Goal: Task Accomplishment & Management: Manage account settings

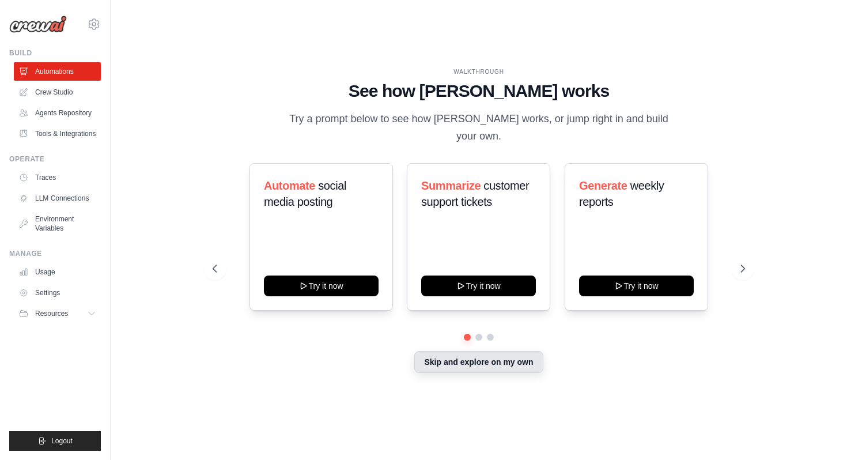
click at [467, 361] on button "Skip and explore on my own" at bounding box center [478, 362] width 128 height 22
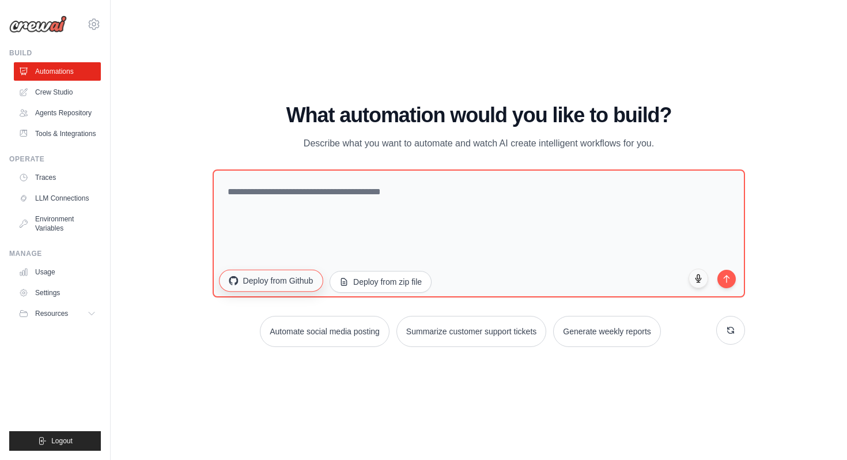
click at [302, 284] on button "Deploy from Github" at bounding box center [271, 281] width 104 height 22
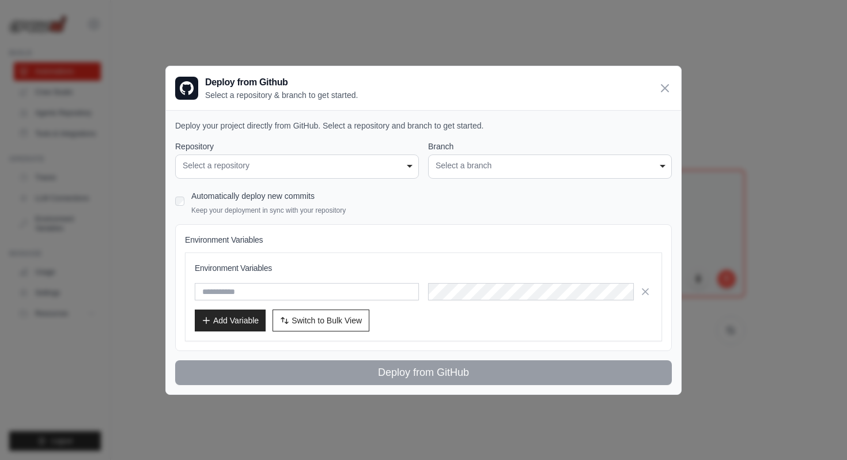
click at [388, 172] on div "**********" at bounding box center [297, 166] width 244 height 24
click at [406, 163] on div "Select a repository" at bounding box center [297, 166] width 229 height 12
click at [410, 168] on div "Select a repository" at bounding box center [297, 166] width 229 height 12
click at [528, 168] on div "Select a branch" at bounding box center [550, 166] width 229 height 12
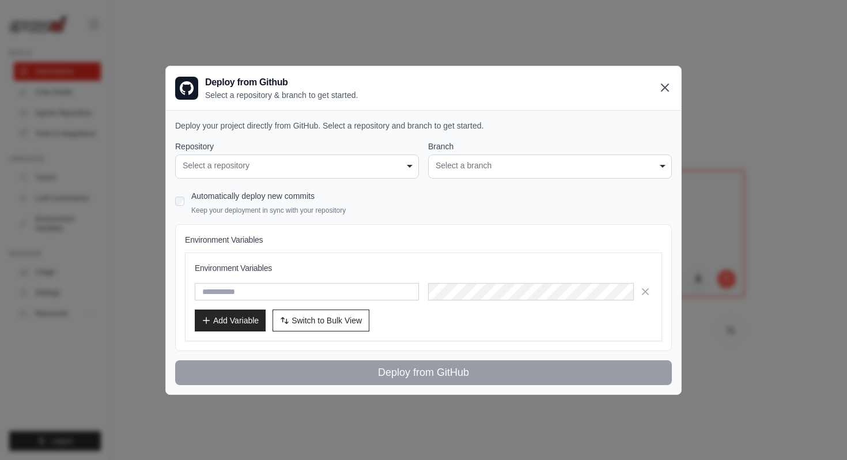
click at [662, 89] on icon at bounding box center [664, 87] width 7 height 7
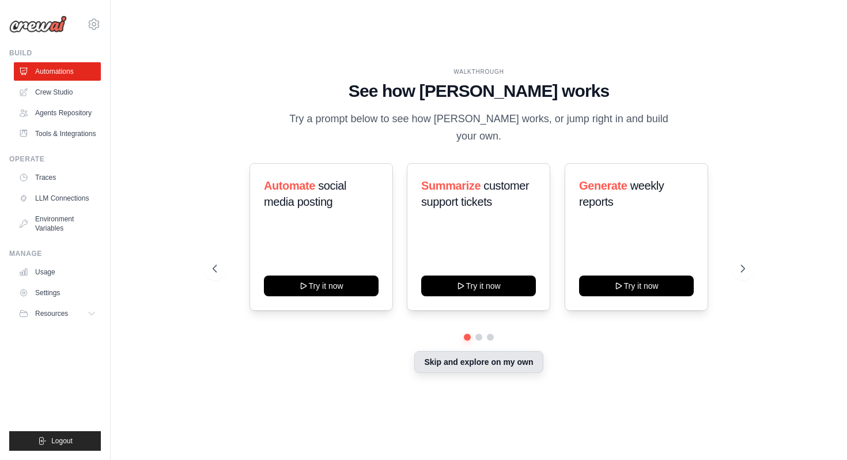
click at [464, 358] on button "Skip and explore on my own" at bounding box center [478, 362] width 128 height 22
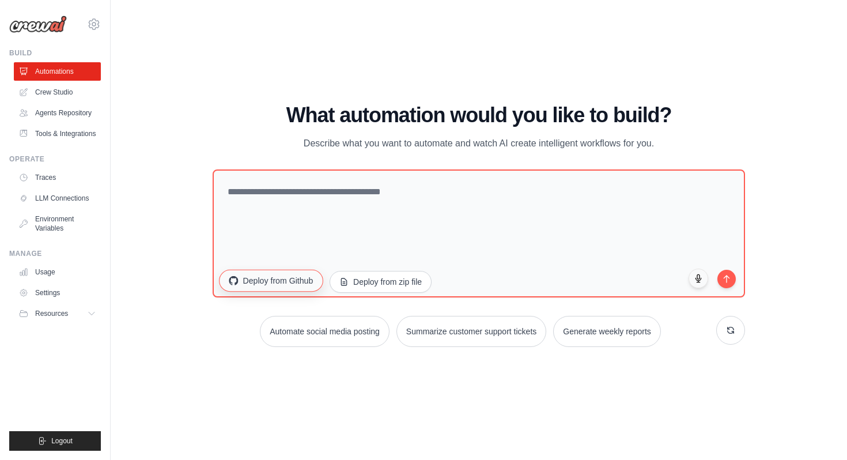
click at [304, 288] on button "Deploy from Github" at bounding box center [271, 281] width 104 height 22
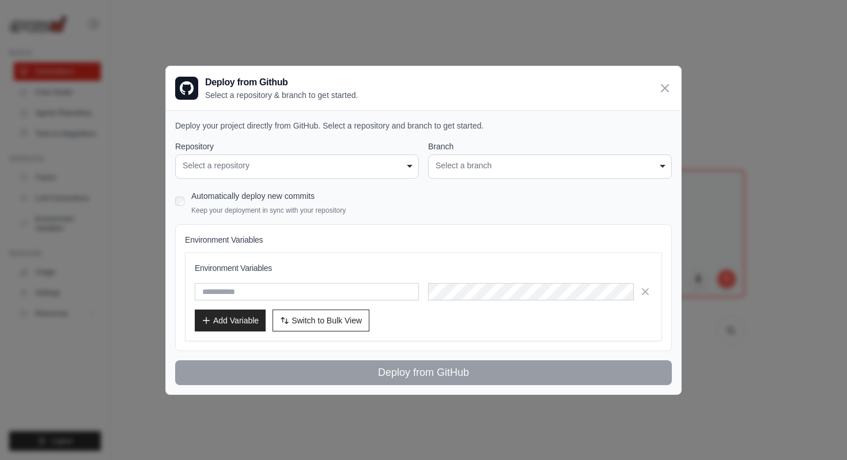
click at [382, 161] on div "Select a repository" at bounding box center [297, 166] width 229 height 12
click at [409, 165] on div "Select a repository" at bounding box center [297, 166] width 229 height 12
click at [228, 164] on div "Select a repository" at bounding box center [297, 166] width 229 height 12
click at [659, 87] on icon at bounding box center [665, 88] width 14 height 14
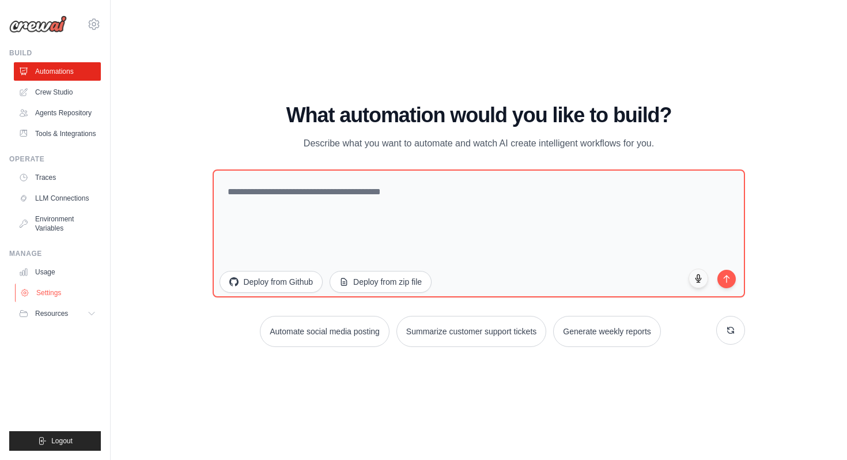
click at [51, 287] on link "Settings" at bounding box center [58, 292] width 87 height 18
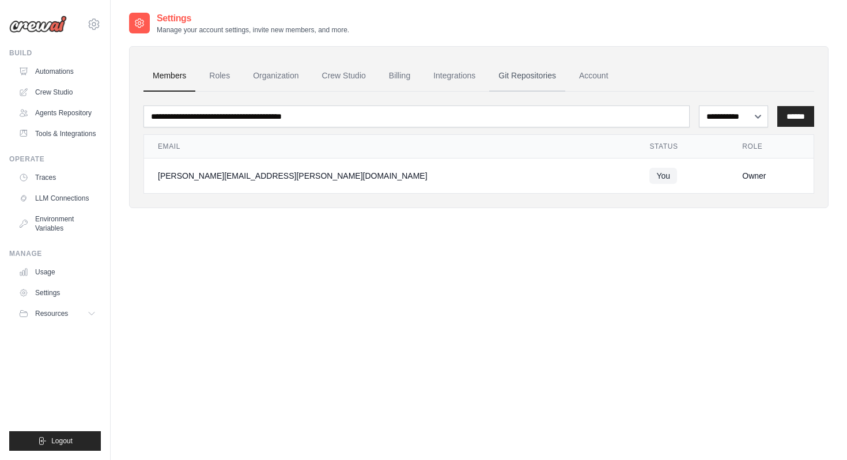
click at [498, 77] on link "Git Repositories" at bounding box center [527, 75] width 76 height 31
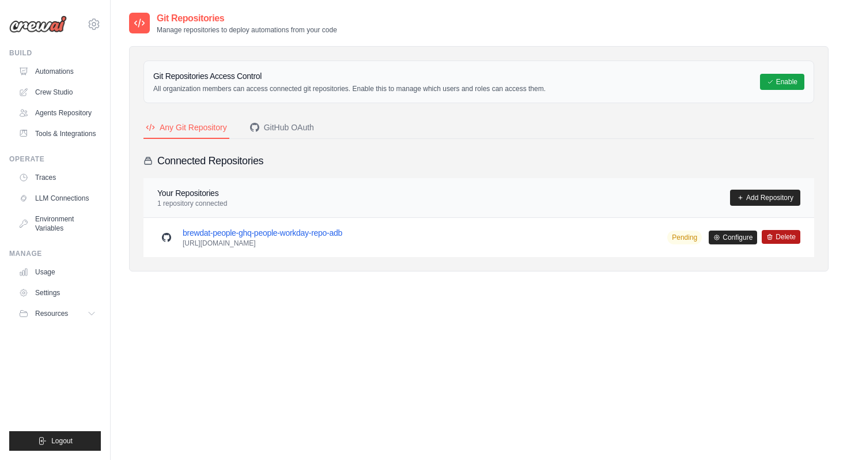
click at [781, 236] on button "Delete" at bounding box center [781, 237] width 39 height 14
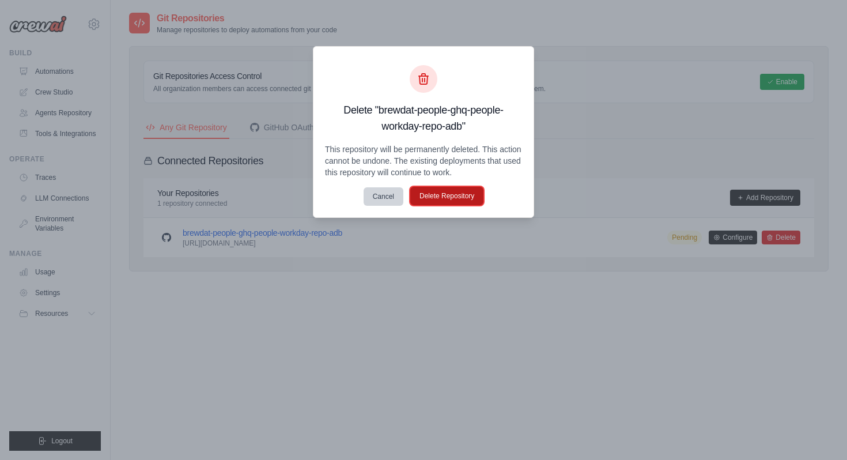
click at [453, 198] on button "Delete Repository" at bounding box center [446, 196] width 73 height 18
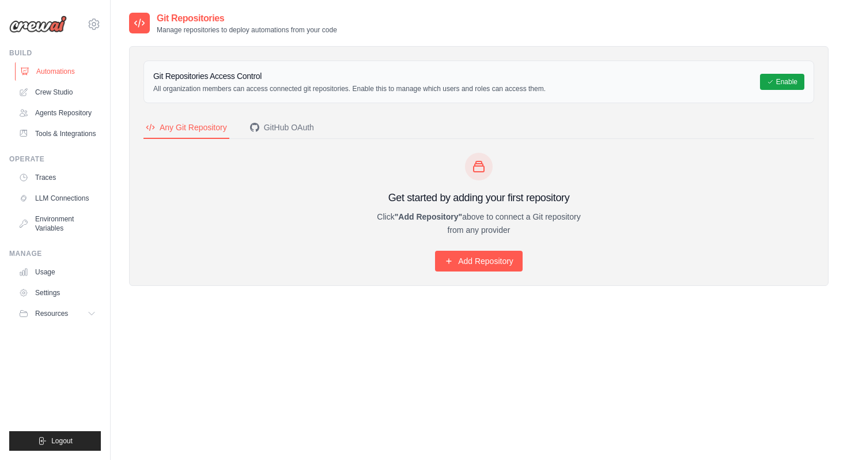
click at [60, 74] on link "Automations" at bounding box center [58, 71] width 87 height 18
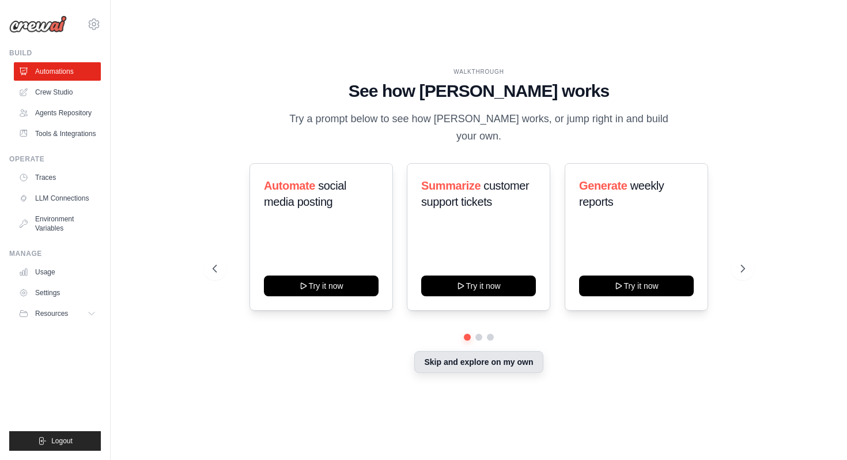
click at [424, 351] on button "Skip and explore on my own" at bounding box center [478, 362] width 128 height 22
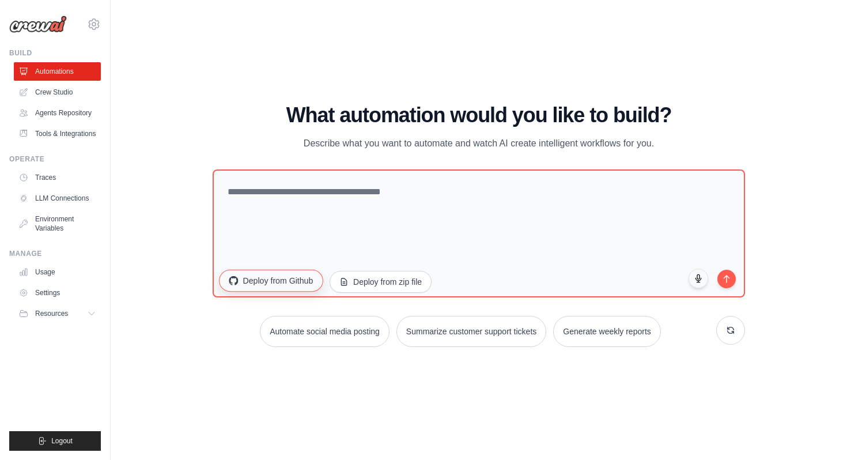
click at [276, 289] on button "Deploy from Github" at bounding box center [271, 281] width 104 height 22
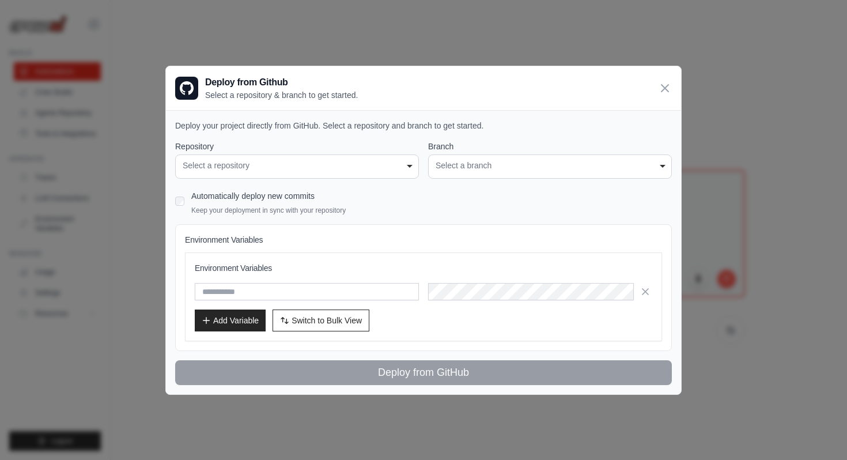
click at [402, 167] on div "Select a repository" at bounding box center [297, 166] width 229 height 12
click at [415, 162] on div "**********" at bounding box center [297, 166] width 244 height 24
click at [666, 94] on icon at bounding box center [665, 88] width 14 height 14
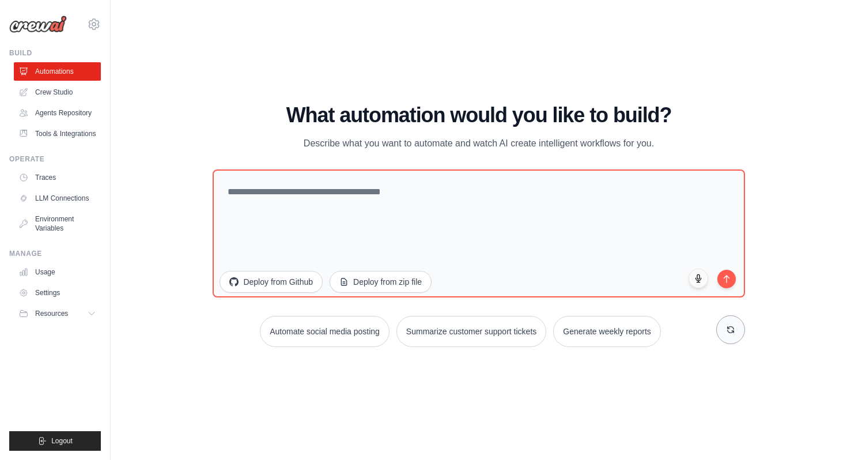
click at [736, 339] on button at bounding box center [730, 329] width 29 height 29
click at [247, 286] on button "Deploy from Github" at bounding box center [271, 281] width 104 height 22
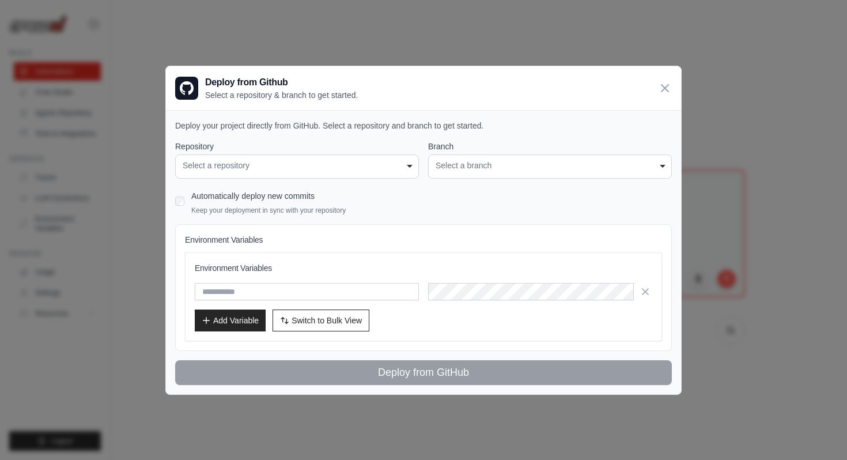
click at [342, 169] on div "Select a repository" at bounding box center [297, 166] width 229 height 12
click at [661, 89] on icon at bounding box center [665, 88] width 14 height 14
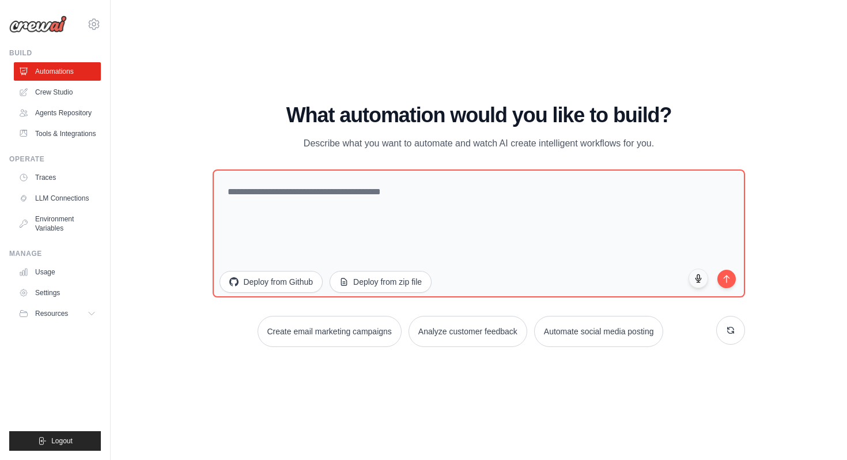
click at [51, 103] on ul "Automations Crew Studio Agents Repository Tools & Integrations" at bounding box center [57, 102] width 87 height 81
click at [58, 96] on link "Crew Studio" at bounding box center [58, 92] width 87 height 18
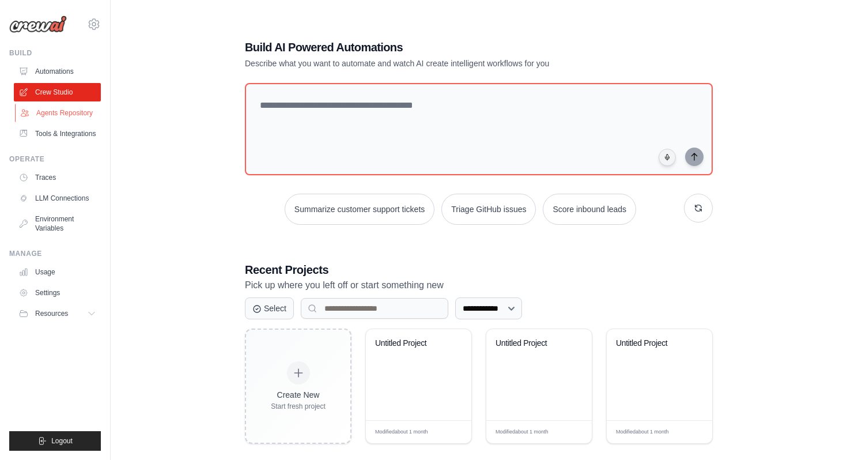
click at [69, 118] on link "Agents Repository" at bounding box center [58, 113] width 87 height 18
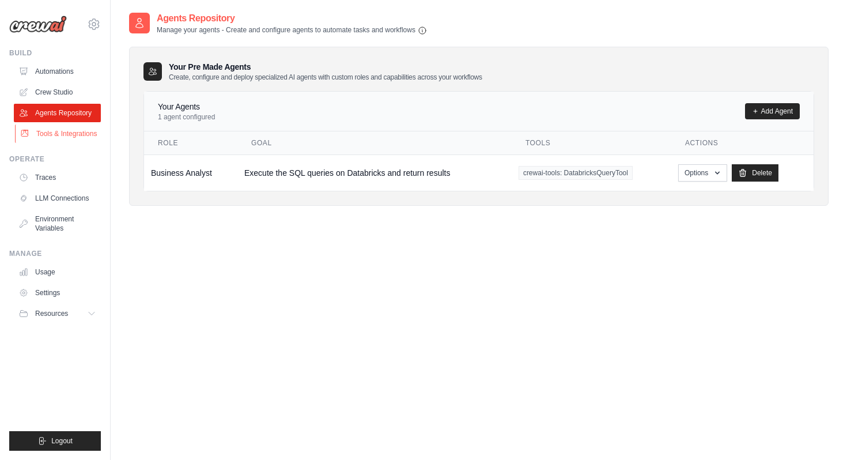
click at [74, 134] on link "Tools & Integrations" at bounding box center [58, 133] width 87 height 18
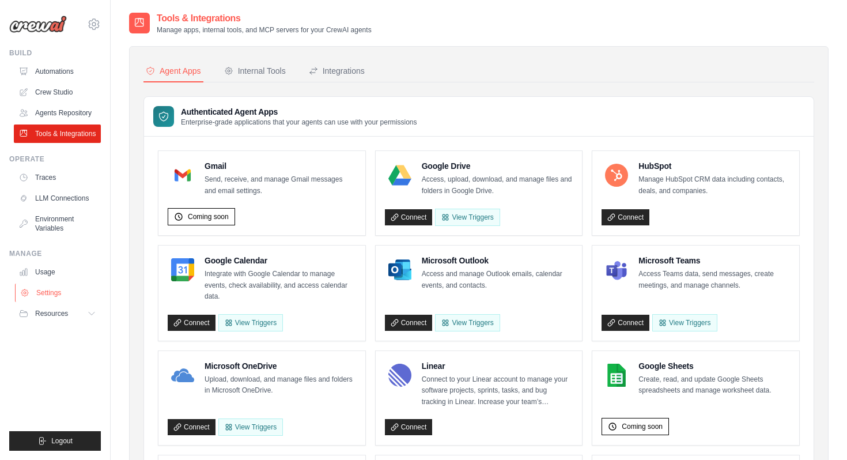
click at [64, 289] on link "Settings" at bounding box center [58, 292] width 87 height 18
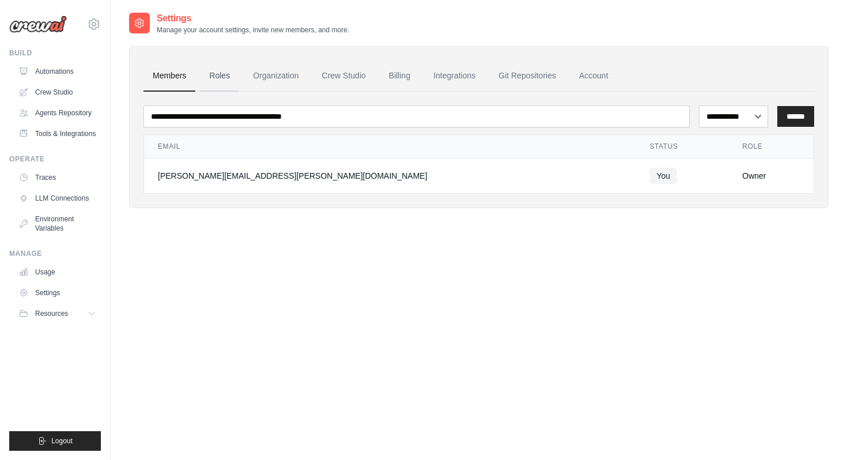
click at [227, 75] on link "Roles" at bounding box center [219, 75] width 39 height 31
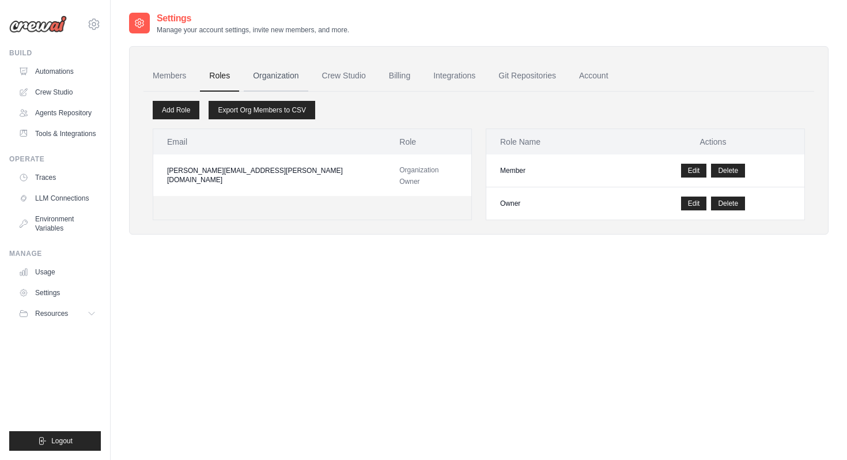
click at [290, 74] on link "Organization" at bounding box center [276, 75] width 64 height 31
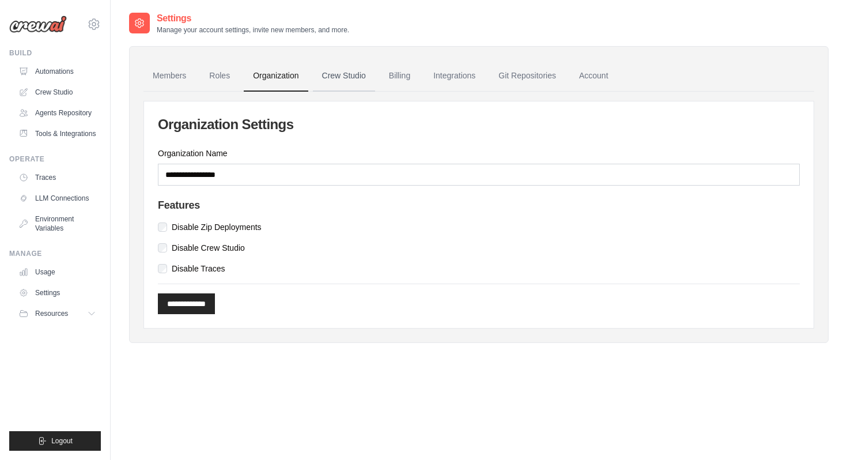
click at [351, 76] on link "Crew Studio" at bounding box center [344, 75] width 62 height 31
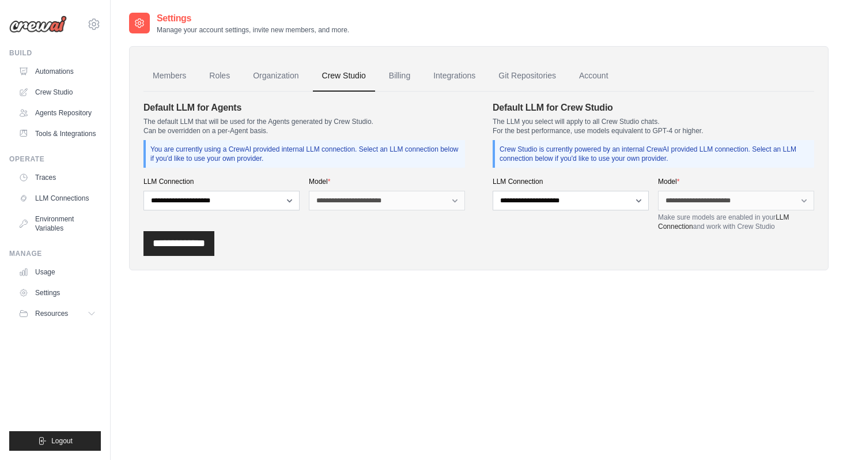
click at [404, 78] on link "Billing" at bounding box center [400, 75] width 40 height 31
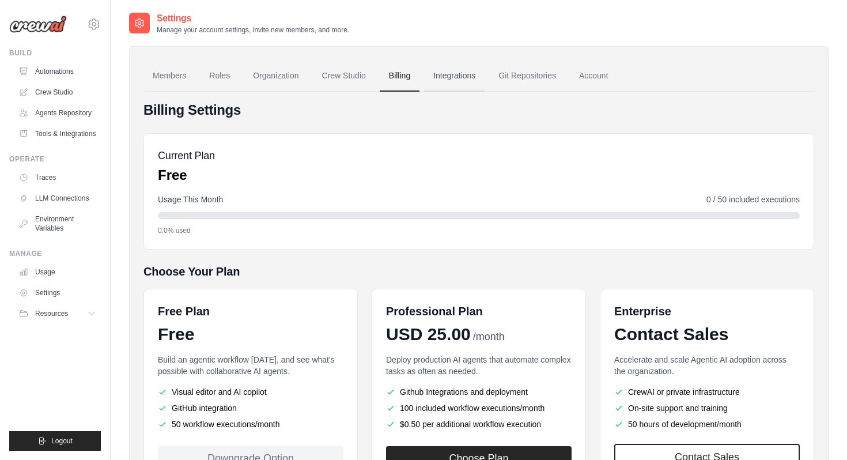
drag, startPoint x: 0, startPoint y: 0, endPoint x: 465, endPoint y: 75, distance: 470.9
click at [465, 75] on link "Integrations" at bounding box center [454, 75] width 60 height 31
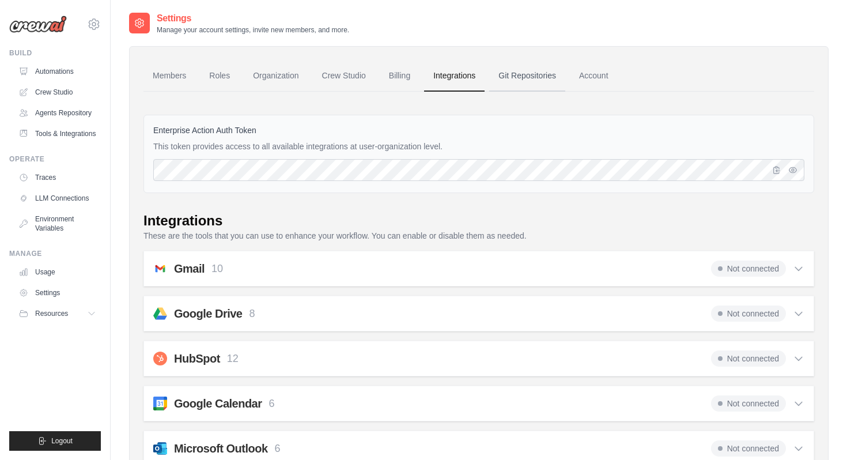
click at [552, 78] on link "Git Repositories" at bounding box center [527, 75] width 76 height 31
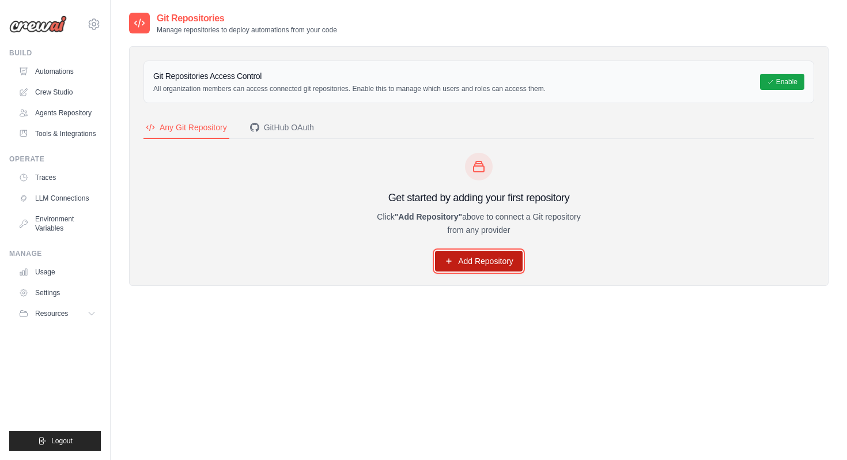
click at [453, 263] on icon at bounding box center [448, 260] width 9 height 9
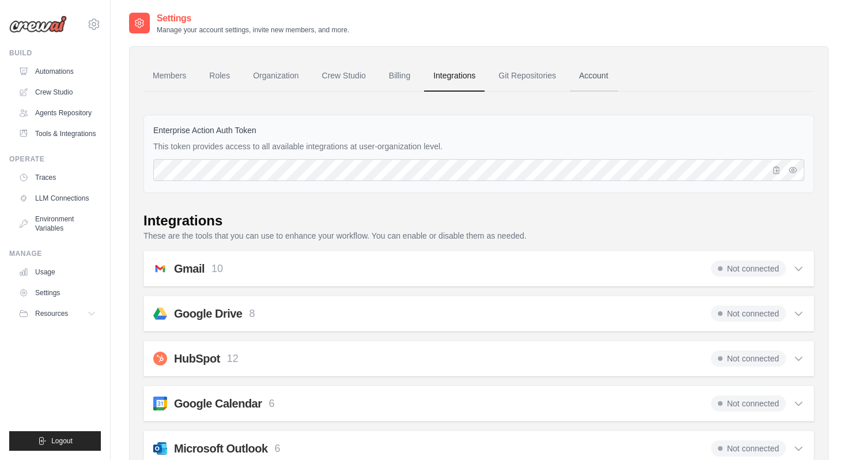
click at [582, 78] on link "Account" at bounding box center [594, 75] width 48 height 31
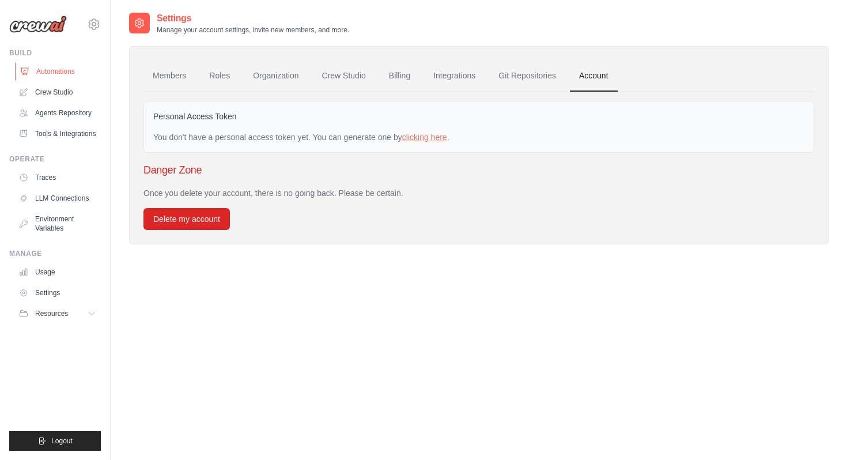
click at [78, 74] on link "Automations" at bounding box center [58, 71] width 87 height 18
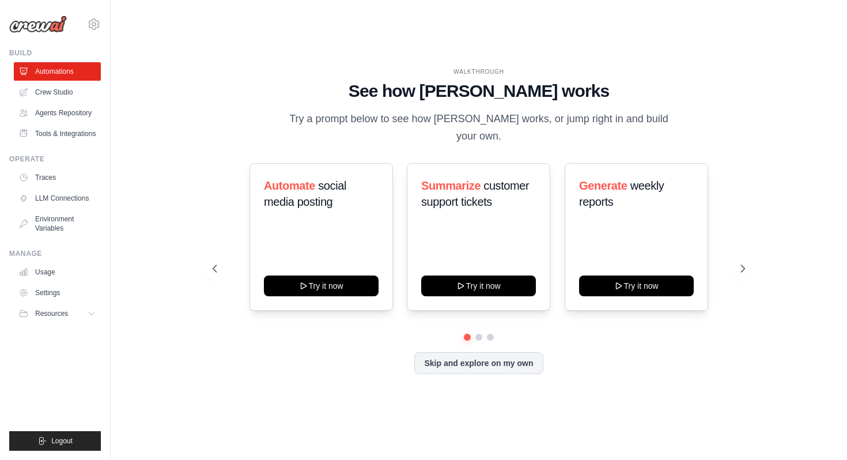
click at [96, 26] on icon at bounding box center [94, 24] width 14 height 14
click at [119, 44] on div "[PERSON_NAME][EMAIL_ADDRESS][PERSON_NAME][DOMAIN_NAME]" at bounding box center [141, 45] width 91 height 12
click at [119, 81] on link "Settings" at bounding box center [142, 71] width 109 height 23
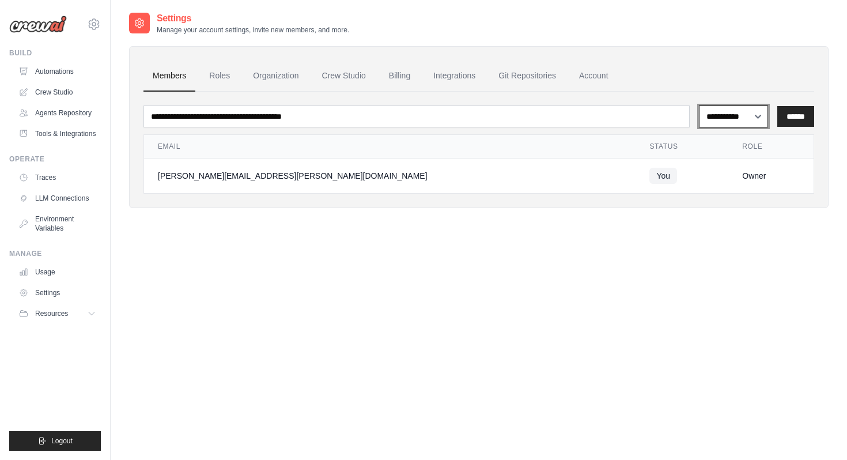
click at [736, 121] on select "**********" at bounding box center [734, 116] width 70 height 22
click at [92, 75] on link "Automations" at bounding box center [58, 71] width 87 height 18
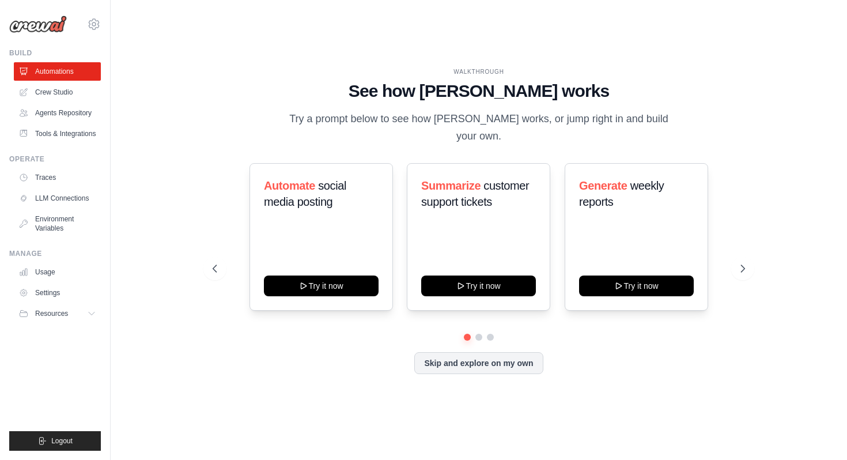
click at [454, 340] on div at bounding box center [479, 337] width 532 height 7
click at [445, 362] on button "Skip and explore on my own" at bounding box center [478, 362] width 128 height 22
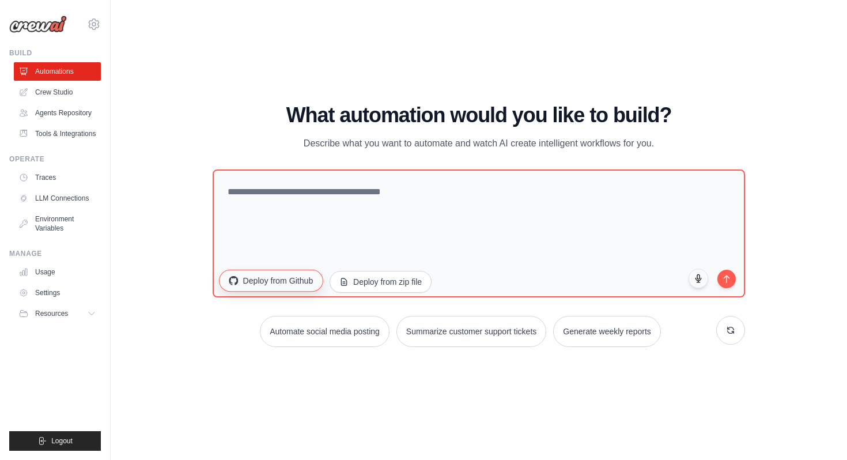
click at [309, 285] on button "Deploy from Github" at bounding box center [271, 281] width 104 height 22
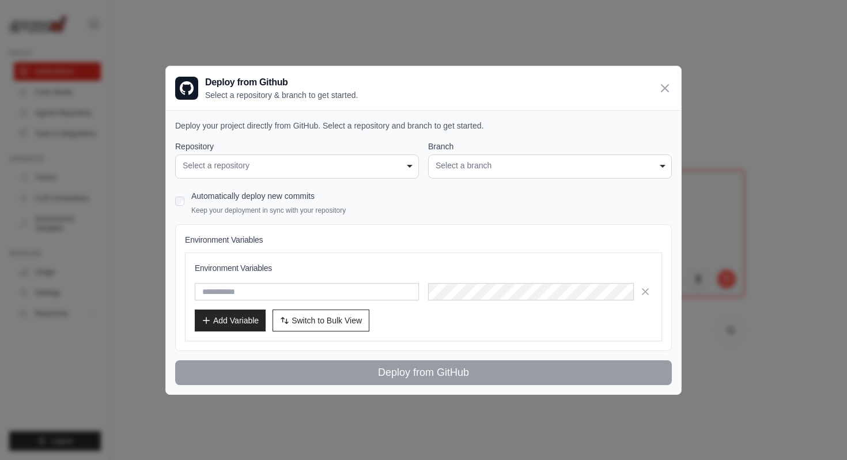
click at [395, 162] on div "Select a repository" at bounding box center [297, 166] width 229 height 12
click at [406, 166] on div "Select a repository" at bounding box center [297, 166] width 229 height 12
click at [496, 168] on div "Select a branch" at bounding box center [550, 166] width 229 height 12
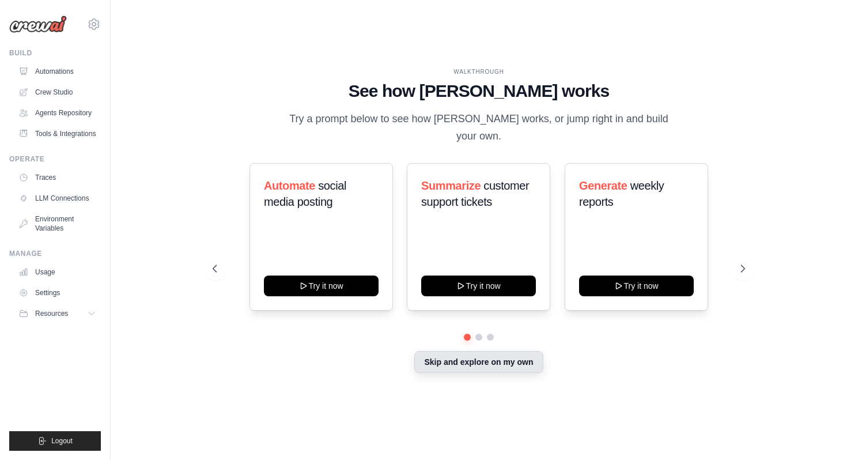
click at [442, 354] on button "Skip and explore on my own" at bounding box center [478, 362] width 128 height 22
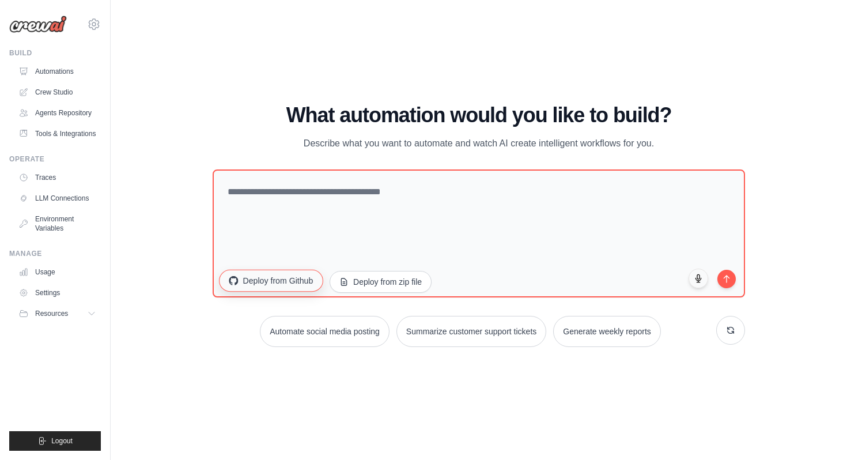
click at [300, 280] on button "Deploy from Github" at bounding box center [271, 281] width 104 height 22
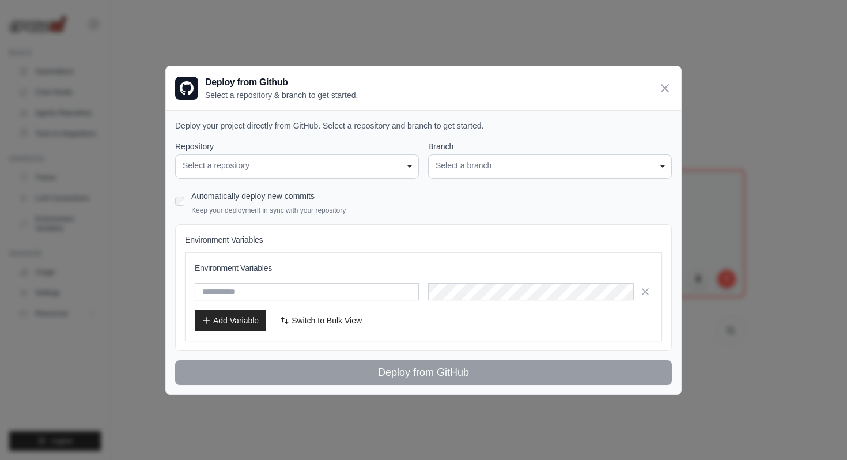
click at [619, 164] on div "Select a branch" at bounding box center [550, 166] width 229 height 12
click at [370, 168] on div "Select a repository" at bounding box center [297, 166] width 229 height 12
click at [410, 165] on div "Select a repository" at bounding box center [297, 166] width 229 height 12
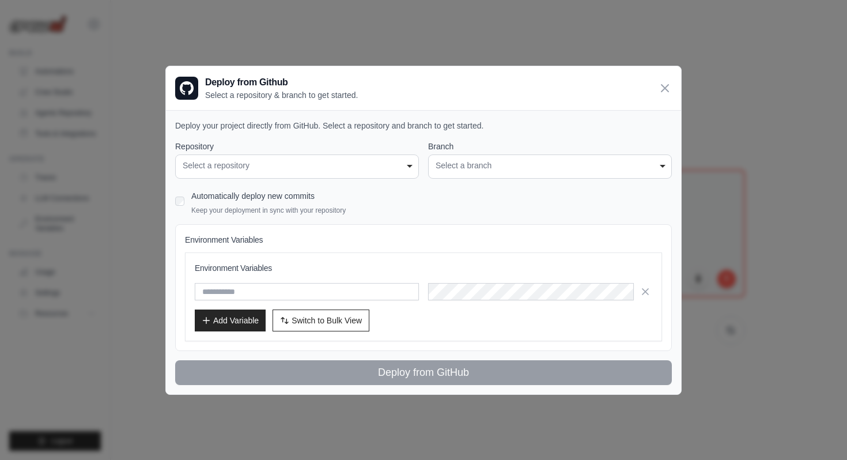
click at [281, 166] on div "Select a repository" at bounding box center [297, 166] width 229 height 12
click at [269, 292] on input "text" at bounding box center [307, 291] width 224 height 17
click at [665, 90] on icon at bounding box center [665, 88] width 14 height 14
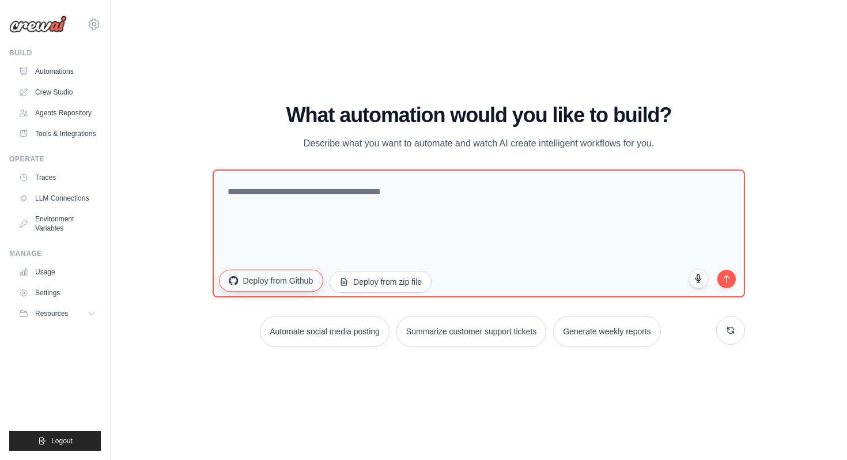
click at [296, 280] on button "Deploy from Github" at bounding box center [271, 281] width 104 height 22
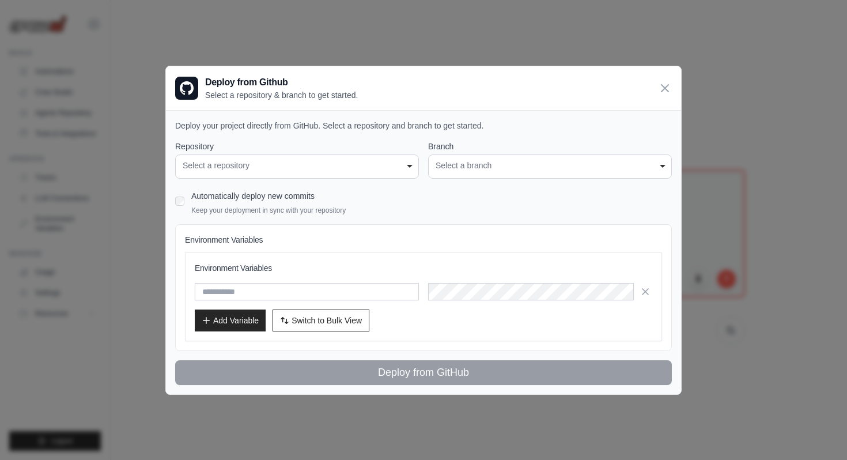
click at [365, 161] on div "Select a repository" at bounding box center [297, 166] width 229 height 12
click at [667, 165] on div "**********" at bounding box center [550, 166] width 244 height 24
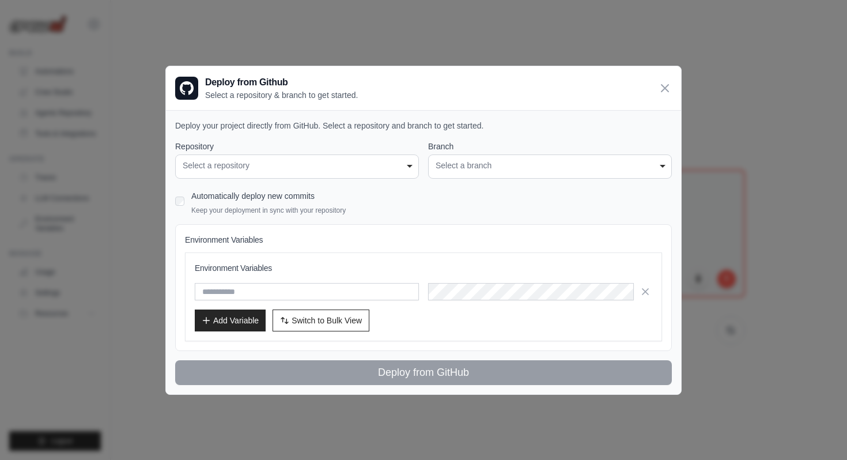
click at [357, 166] on div "Select a repository" at bounding box center [297, 166] width 229 height 12
click at [404, 165] on div "Select a repository" at bounding box center [297, 166] width 229 height 12
click at [463, 168] on div "Select a branch" at bounding box center [550, 166] width 229 height 12
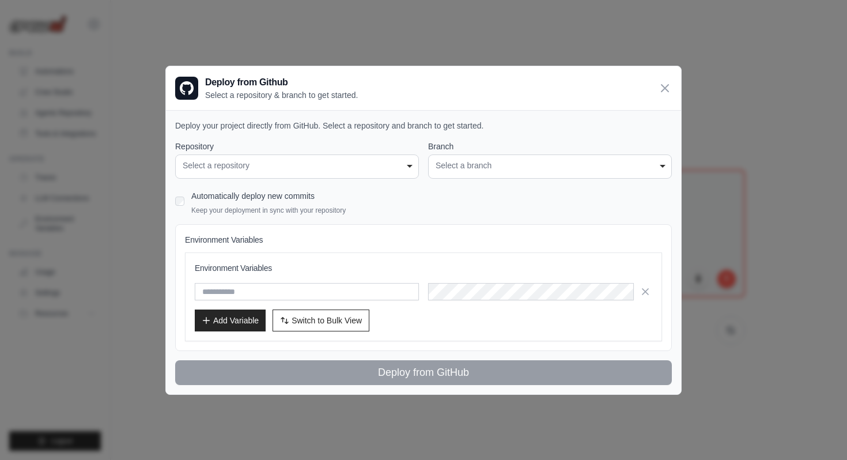
click at [463, 168] on div "Select a branch" at bounding box center [550, 166] width 229 height 12
click at [670, 92] on icon at bounding box center [665, 88] width 14 height 14
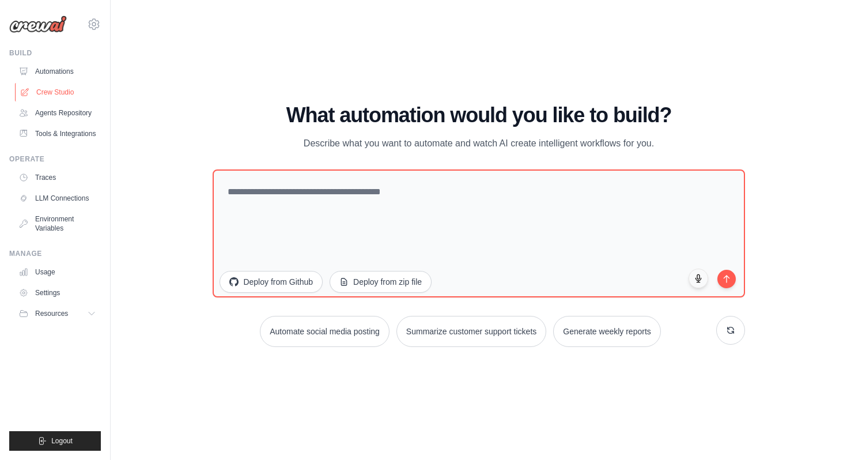
click at [37, 91] on link "Crew Studio" at bounding box center [58, 92] width 87 height 18
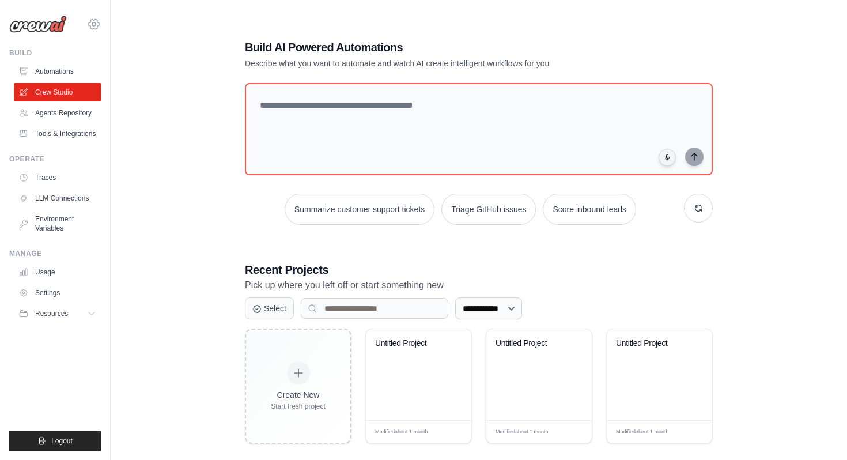
click at [92, 28] on icon at bounding box center [94, 24] width 14 height 14
click at [141, 77] on link "Settings" at bounding box center [143, 71] width 109 height 23
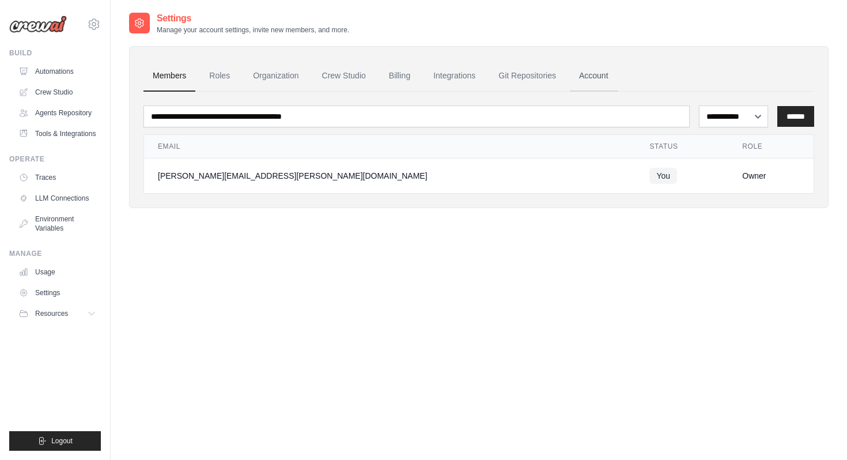
click at [585, 81] on link "Account" at bounding box center [594, 75] width 48 height 31
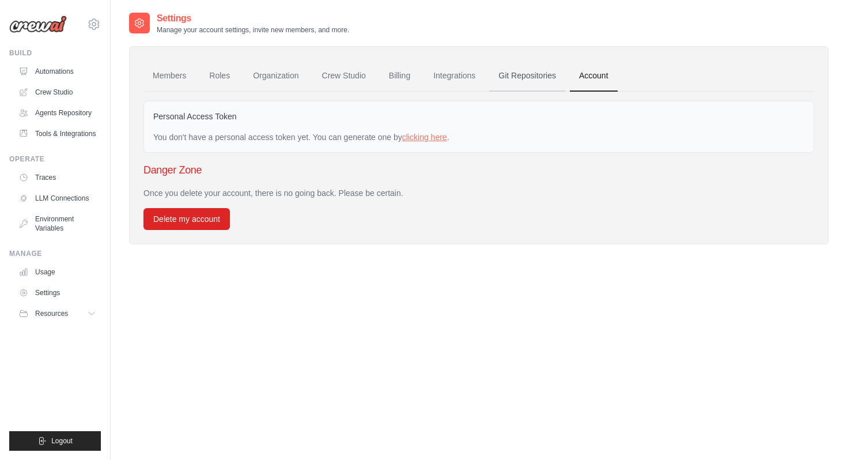
click at [524, 81] on link "Git Repositories" at bounding box center [527, 75] width 76 height 31
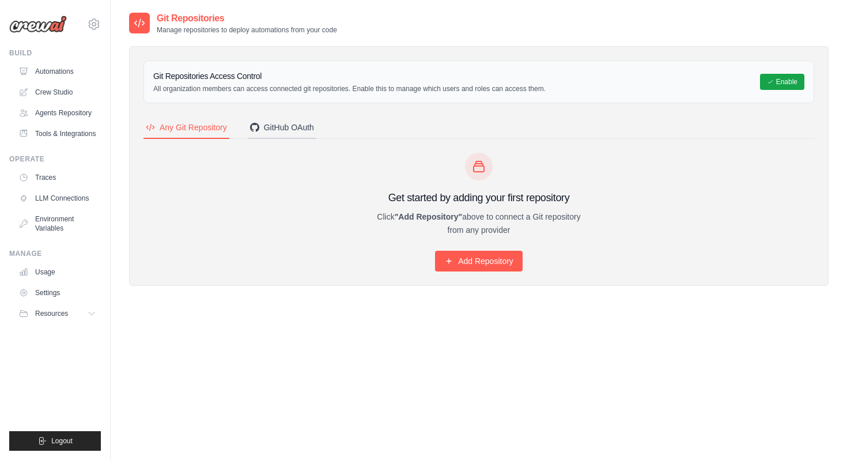
click at [286, 131] on div "GitHub OAuth" at bounding box center [282, 128] width 64 height 12
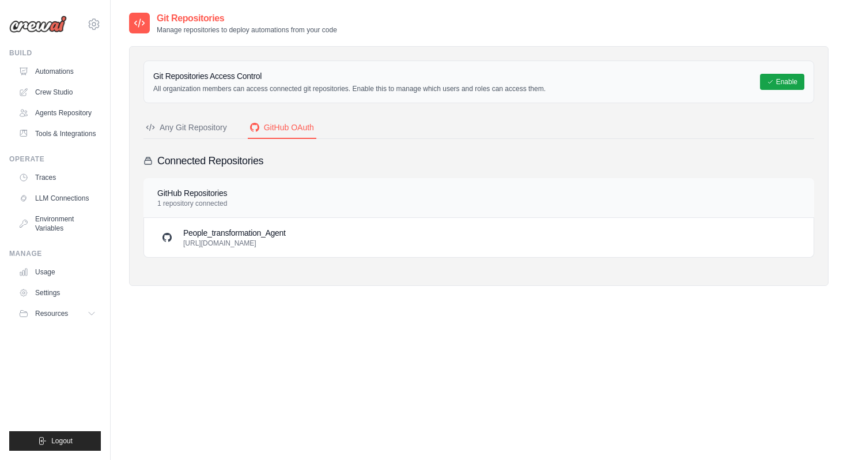
click at [237, 236] on h3 "People_transformation_Agent" at bounding box center [234, 233] width 103 height 12
click at [83, 69] on link "Automations" at bounding box center [58, 71] width 87 height 18
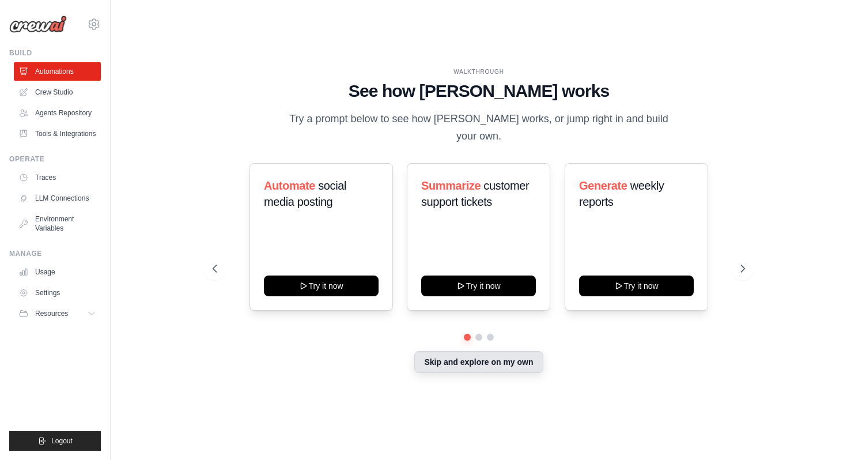
click at [440, 354] on button "Skip and explore on my own" at bounding box center [478, 362] width 128 height 22
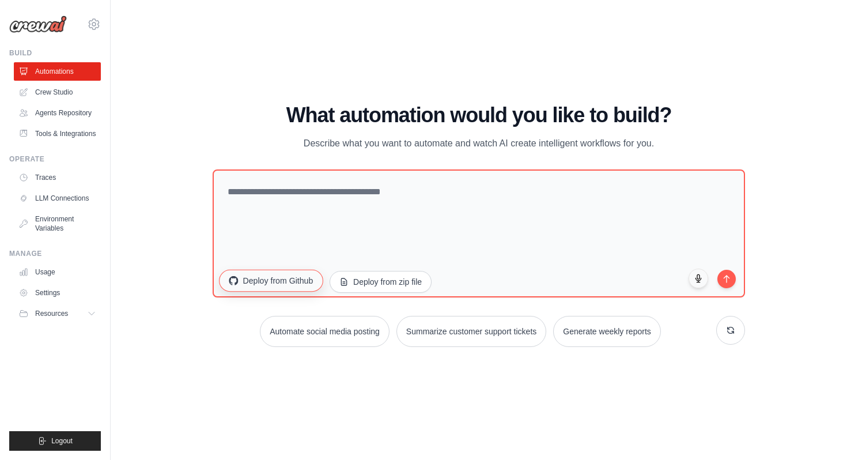
click at [297, 287] on button "Deploy from Github" at bounding box center [271, 281] width 104 height 22
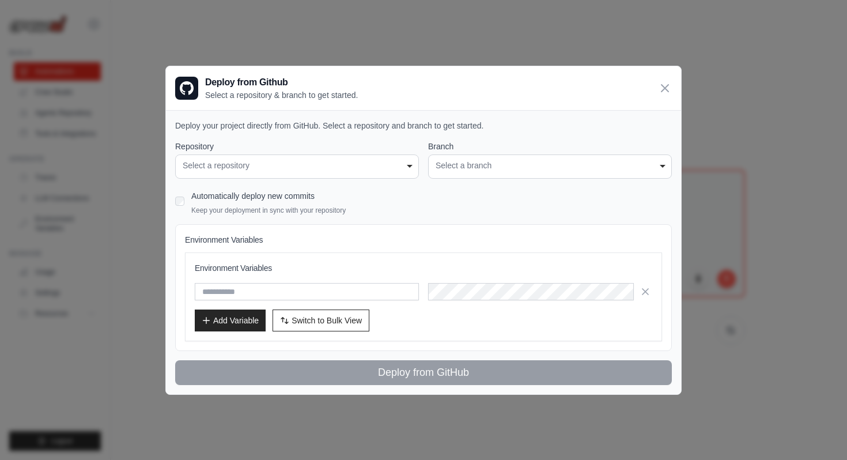
click at [392, 165] on div "Select a repository" at bounding box center [297, 166] width 229 height 12
click at [385, 165] on div "Select a repository" at bounding box center [297, 166] width 229 height 12
click at [663, 89] on icon at bounding box center [665, 88] width 14 height 14
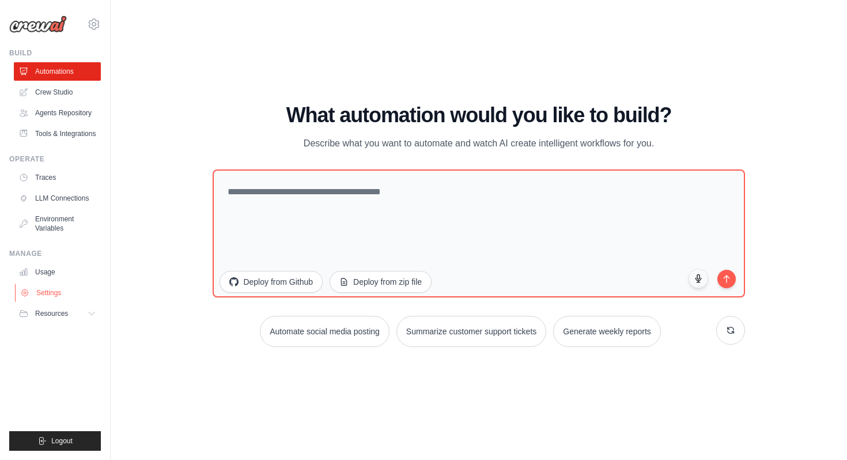
click at [65, 293] on link "Settings" at bounding box center [58, 292] width 87 height 18
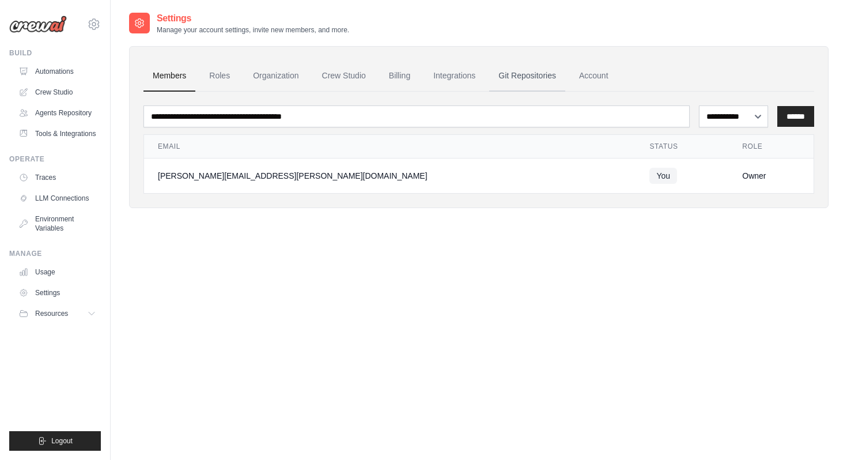
click at [508, 82] on link "Git Repositories" at bounding box center [527, 75] width 76 height 31
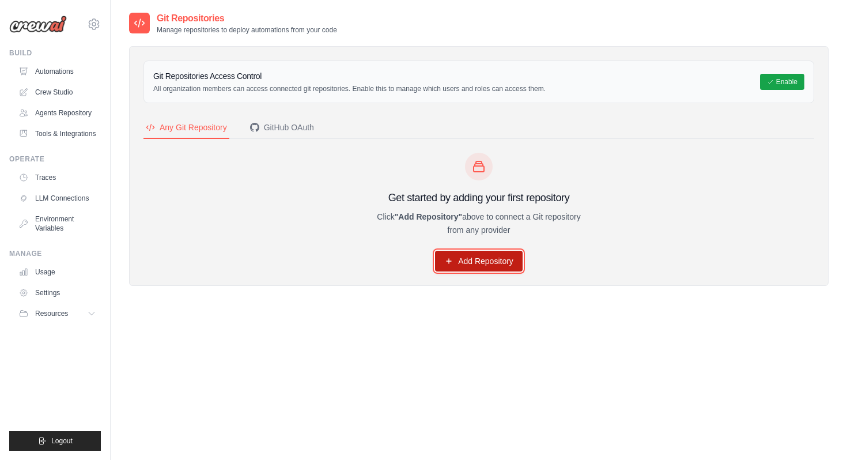
click at [471, 262] on link "Add Repository" at bounding box center [479, 261] width 88 height 21
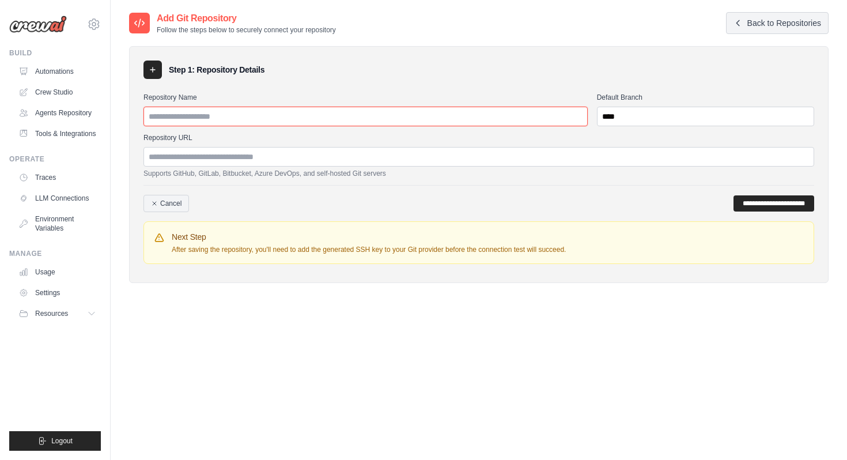
click at [431, 117] on input "Repository Name" at bounding box center [365, 117] width 444 height 20
paste input "**********"
type input "**********"
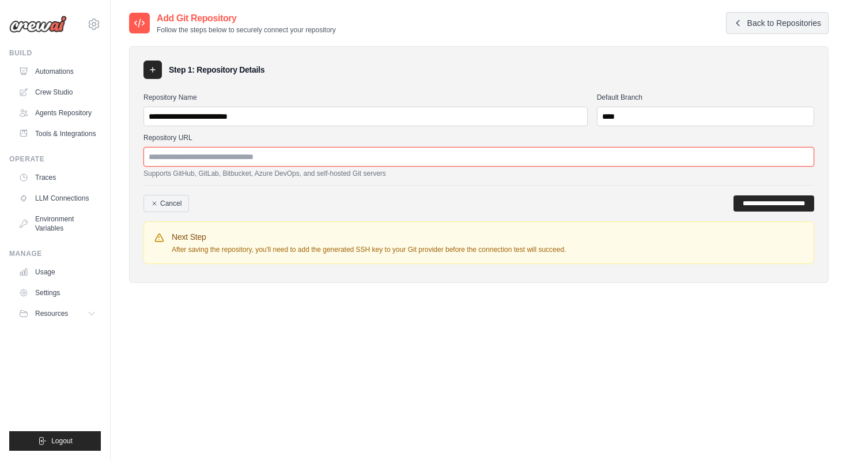
click at [225, 160] on input "Repository URL" at bounding box center [478, 157] width 671 height 20
paste input "**********"
type input "**********"
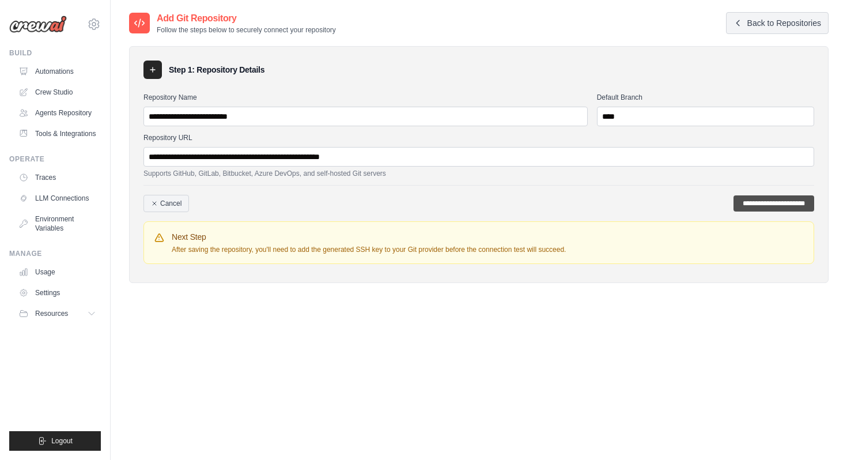
click at [736, 203] on input "**********" at bounding box center [773, 203] width 81 height 16
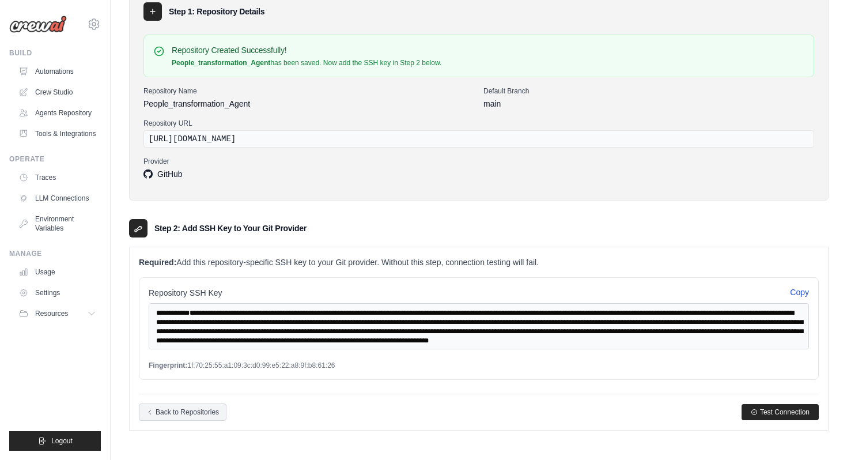
click at [797, 291] on button "Copy" at bounding box center [799, 292] width 19 height 12
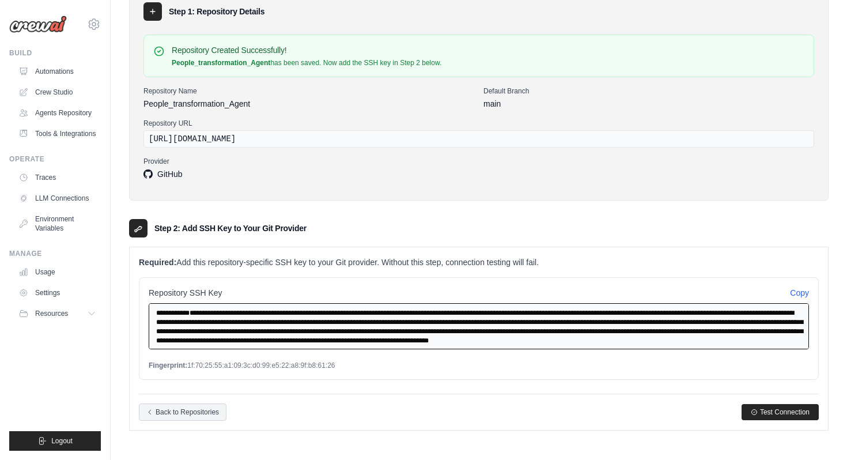
scroll to position [29, 0]
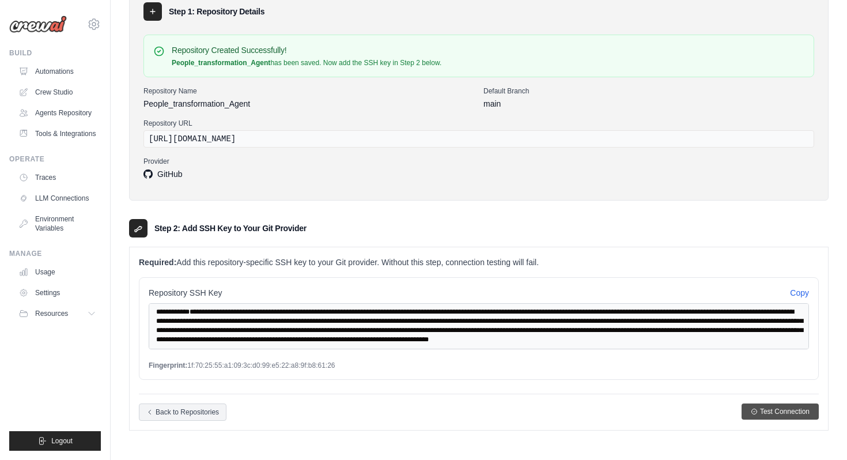
click at [781, 410] on span "Test Connection" at bounding box center [785, 411] width 50 height 9
click at [514, 389] on div "Required: Add this repository-specific SSH key to your Git provider. Without th…" at bounding box center [479, 338] width 698 height 183
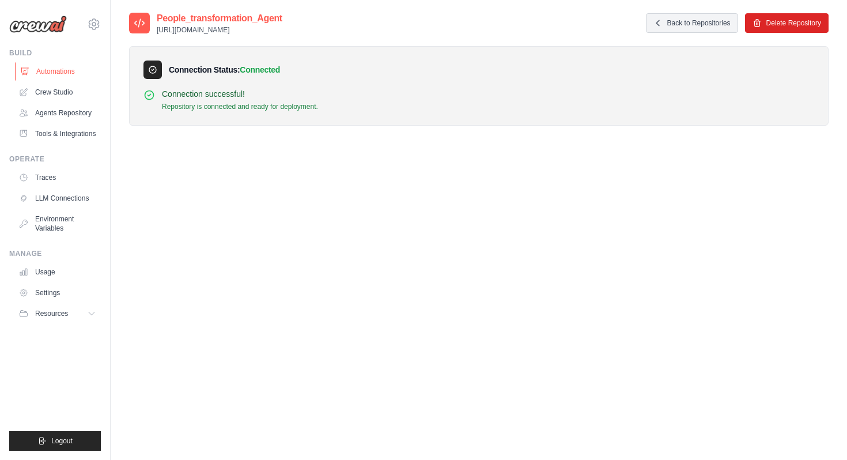
click at [77, 70] on link "Automations" at bounding box center [58, 71] width 87 height 18
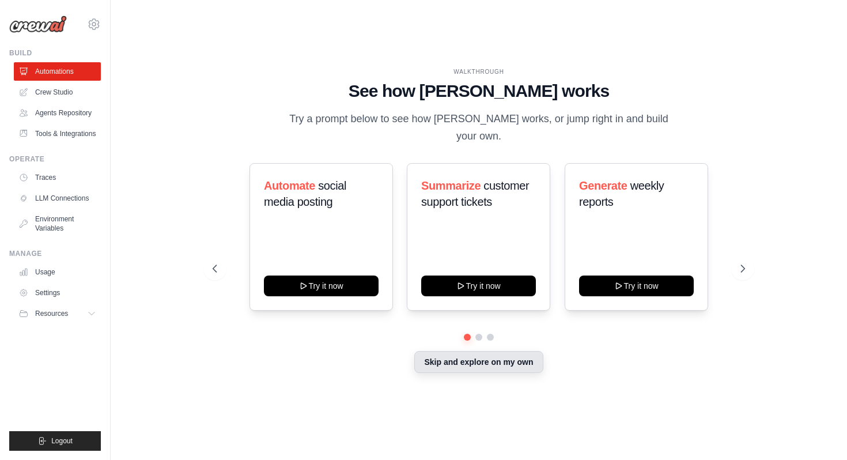
click at [445, 361] on button "Skip and explore on my own" at bounding box center [478, 362] width 128 height 22
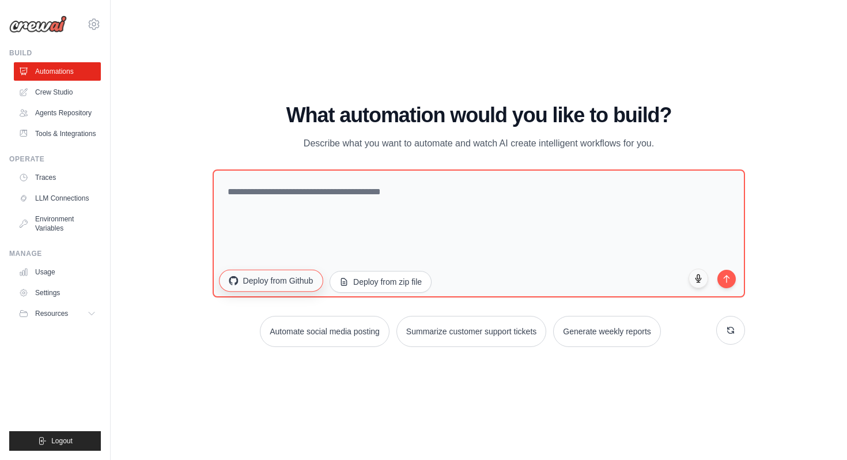
click at [312, 288] on button "Deploy from Github" at bounding box center [271, 281] width 104 height 22
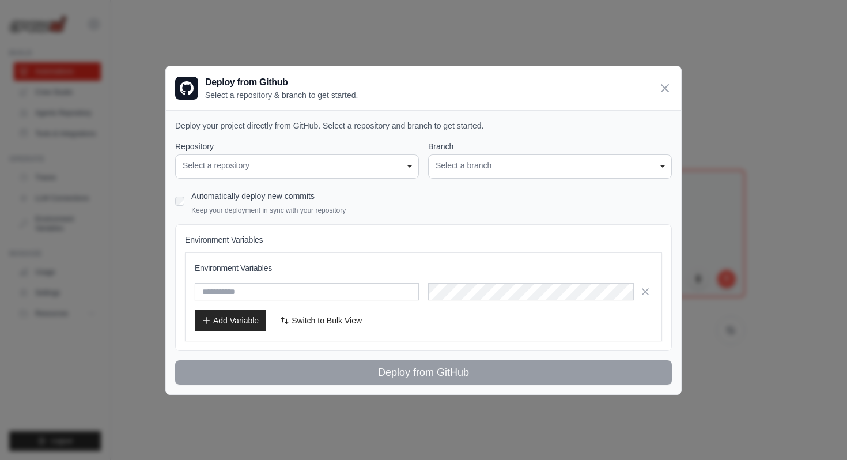
click at [400, 161] on div "Select a repository" at bounding box center [297, 166] width 229 height 12
click at [409, 167] on div "Select a repository" at bounding box center [297, 166] width 229 height 12
click at [665, 90] on icon at bounding box center [665, 88] width 14 height 14
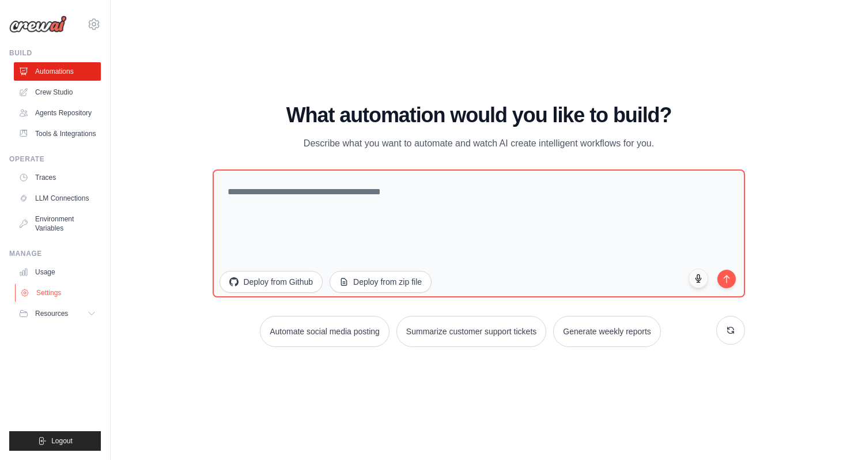
click at [58, 293] on link "Settings" at bounding box center [58, 292] width 87 height 18
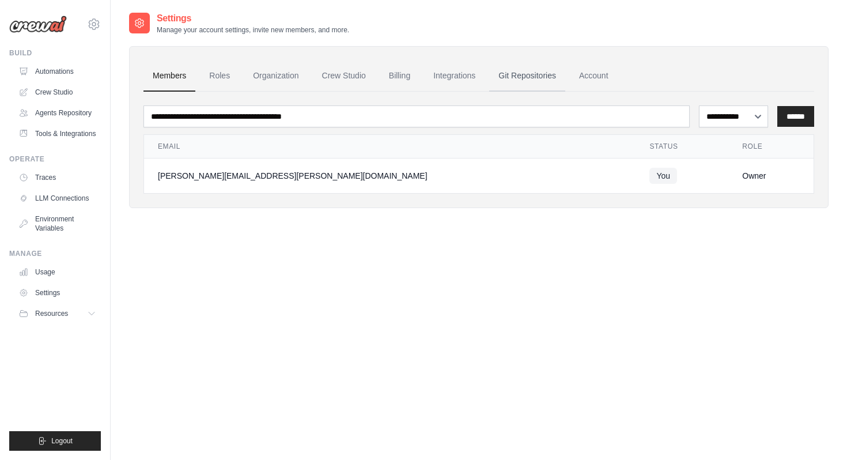
click at [506, 79] on link "Git Repositories" at bounding box center [527, 75] width 76 height 31
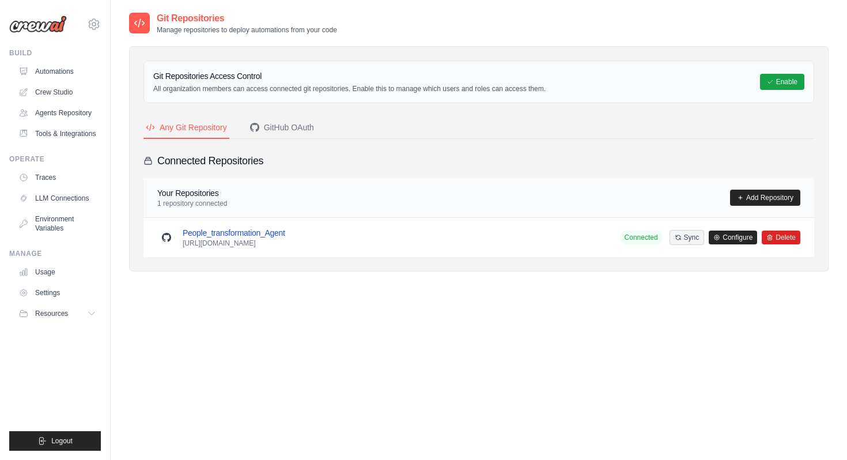
click at [229, 232] on link "People_transformation_Agent" at bounding box center [234, 232] width 103 height 9
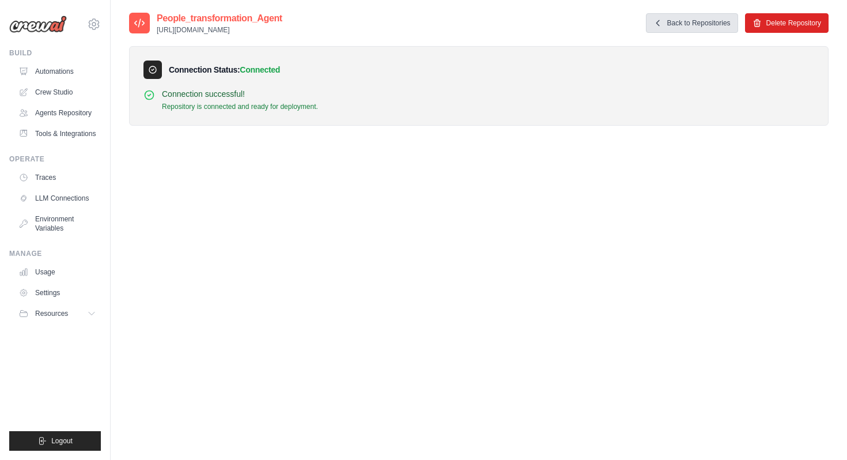
click at [690, 26] on link "Back to Repositories" at bounding box center [692, 23] width 92 height 20
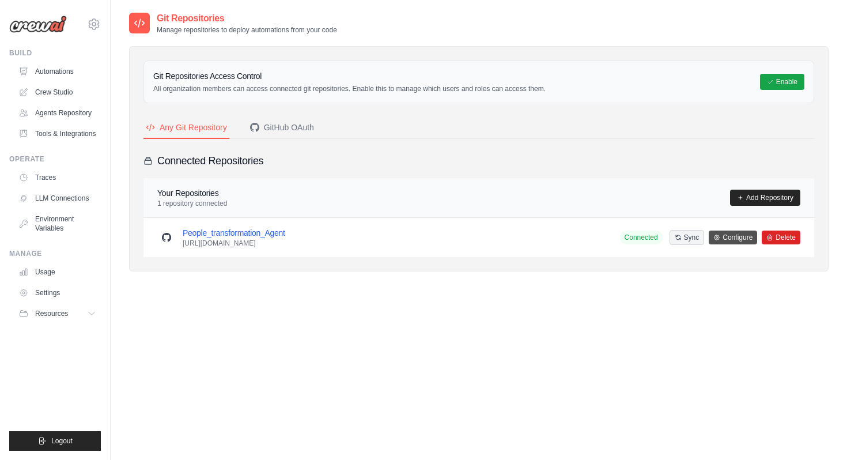
click at [714, 238] on icon at bounding box center [716, 237] width 5 height 5
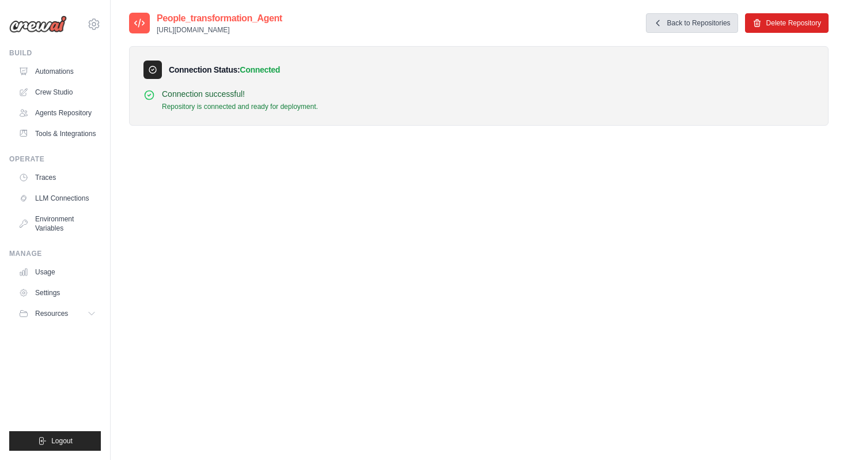
click at [668, 25] on link "Back to Repositories" at bounding box center [692, 23] width 92 height 20
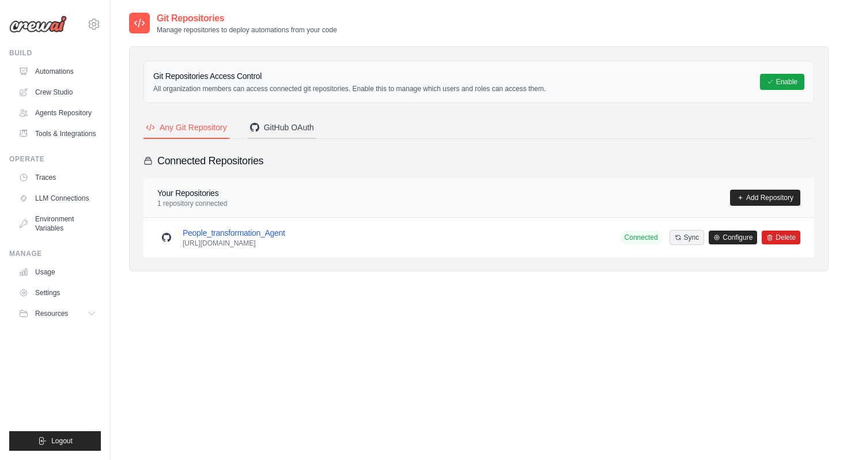
click at [307, 124] on div "GitHub OAuth" at bounding box center [282, 128] width 64 height 12
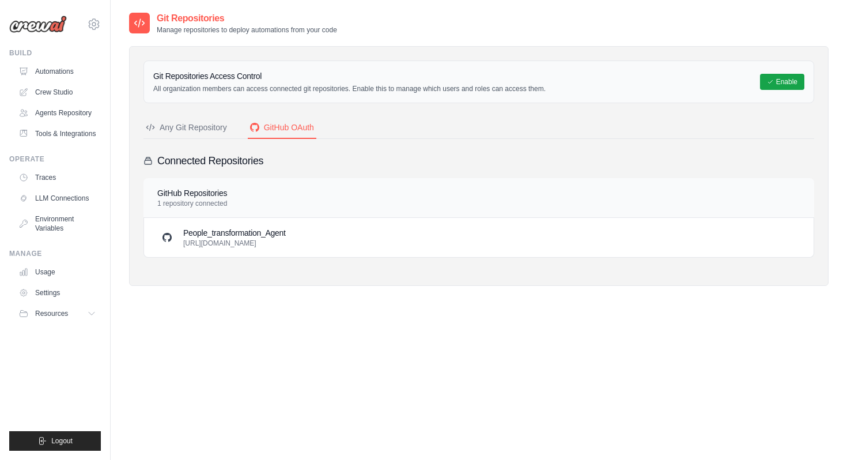
click at [197, 132] on div "Any Git Repository" at bounding box center [186, 128] width 81 height 12
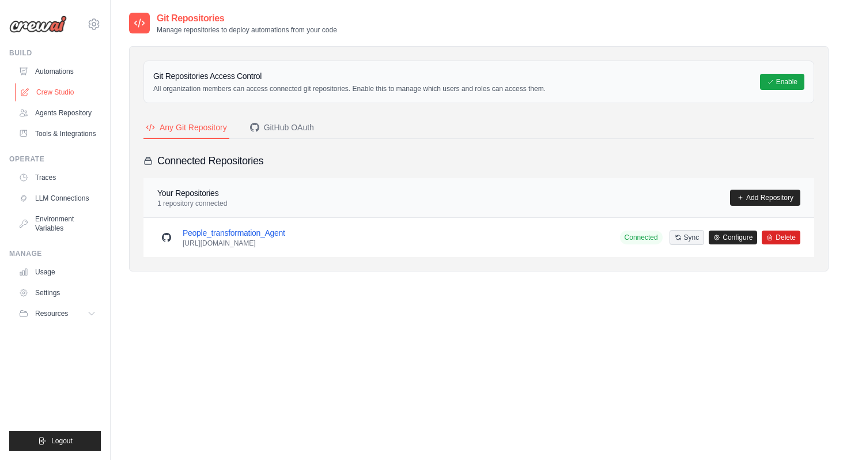
click at [58, 93] on link "Crew Studio" at bounding box center [58, 92] width 87 height 18
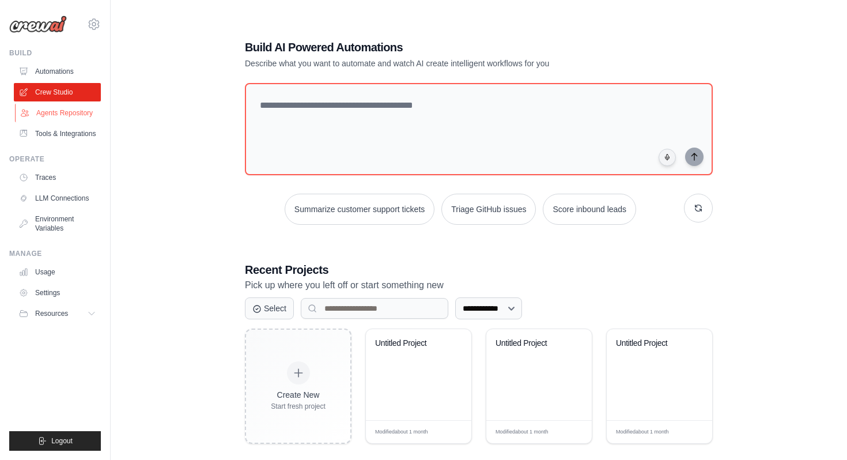
click at [60, 111] on link "Agents Repository" at bounding box center [58, 113] width 87 height 18
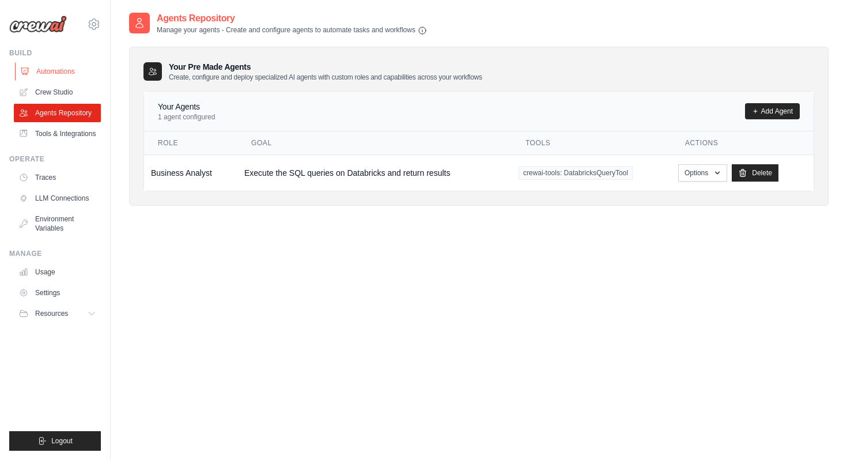
click at [71, 77] on link "Automations" at bounding box center [58, 71] width 87 height 18
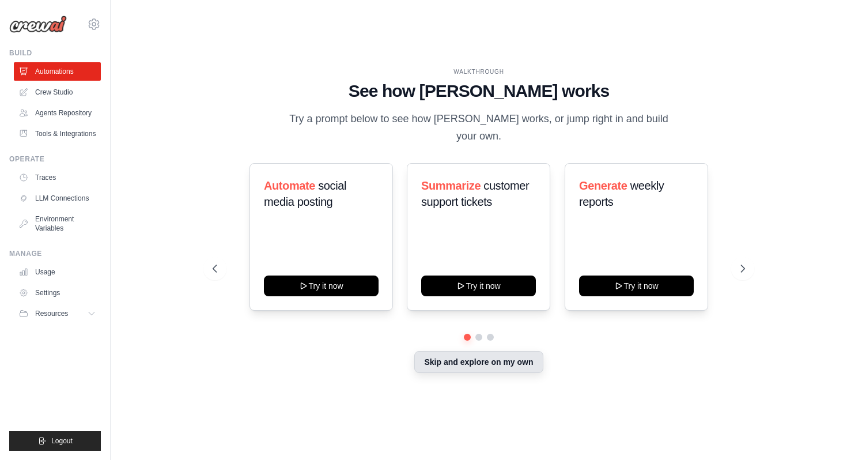
click at [433, 351] on button "Skip and explore on my own" at bounding box center [478, 362] width 128 height 22
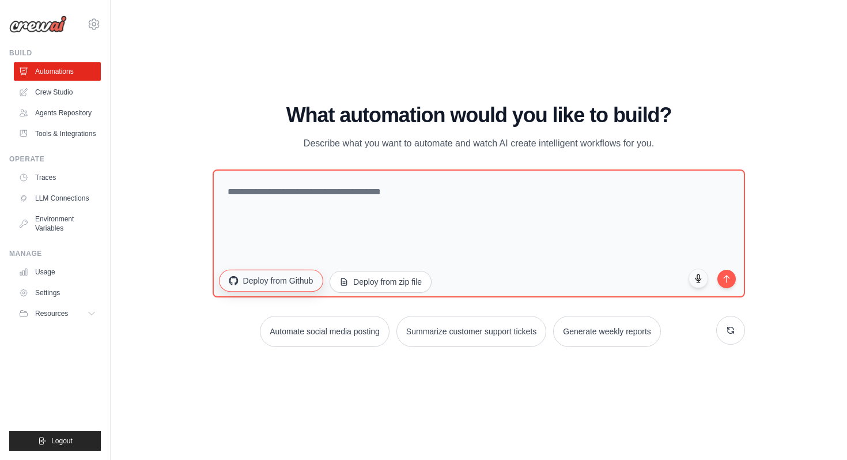
click at [296, 288] on button "Deploy from Github" at bounding box center [271, 281] width 104 height 22
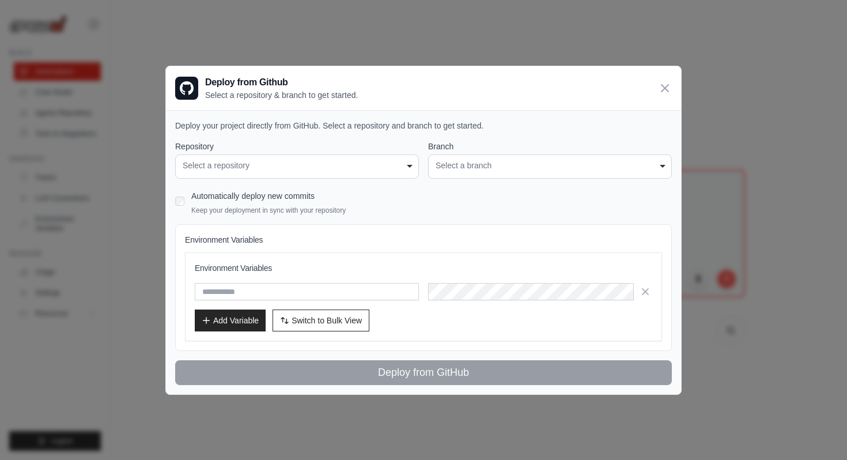
click at [367, 161] on div "Select a repository" at bounding box center [297, 166] width 229 height 12
click at [400, 166] on div "Select a repository" at bounding box center [297, 166] width 229 height 12
click at [663, 90] on icon at bounding box center [665, 88] width 14 height 14
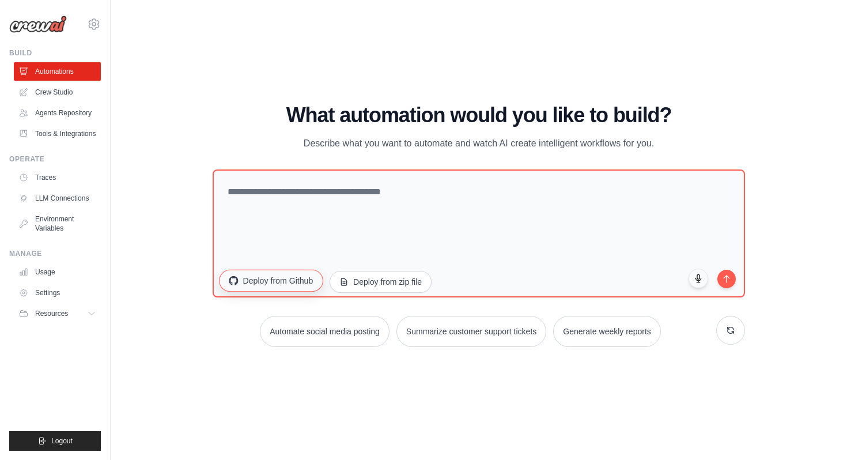
click at [293, 281] on button "Deploy from Github" at bounding box center [271, 281] width 104 height 22
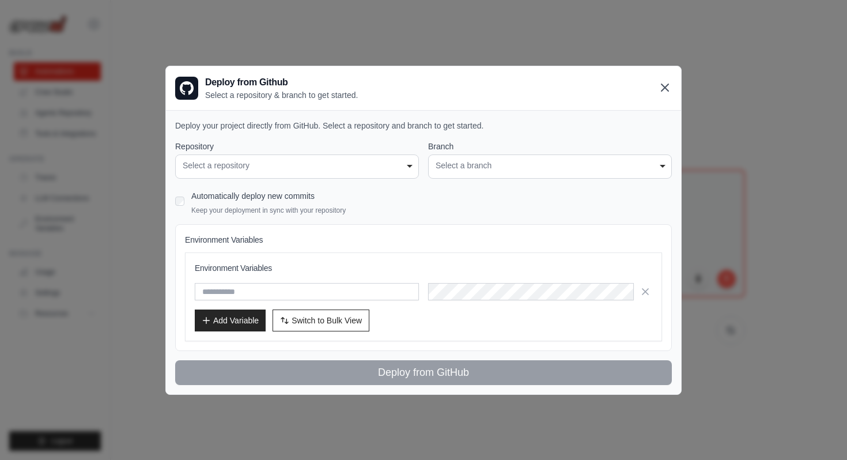
click at [658, 89] on icon at bounding box center [665, 88] width 14 height 14
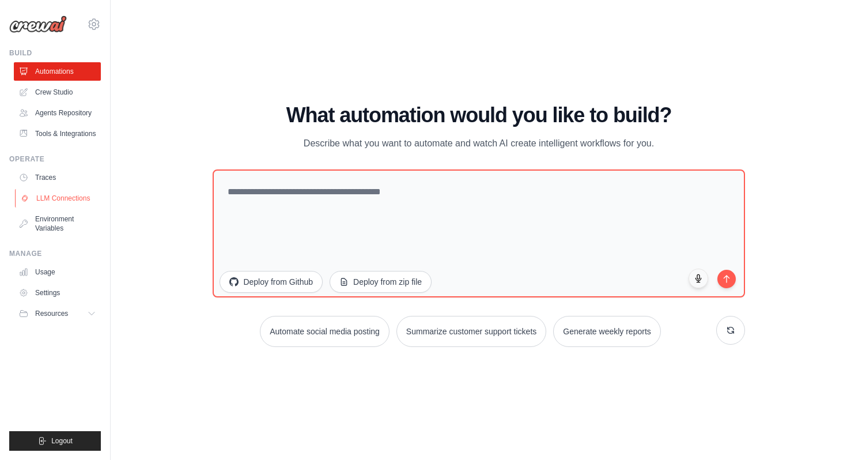
click at [71, 203] on link "LLM Connections" at bounding box center [58, 198] width 87 height 18
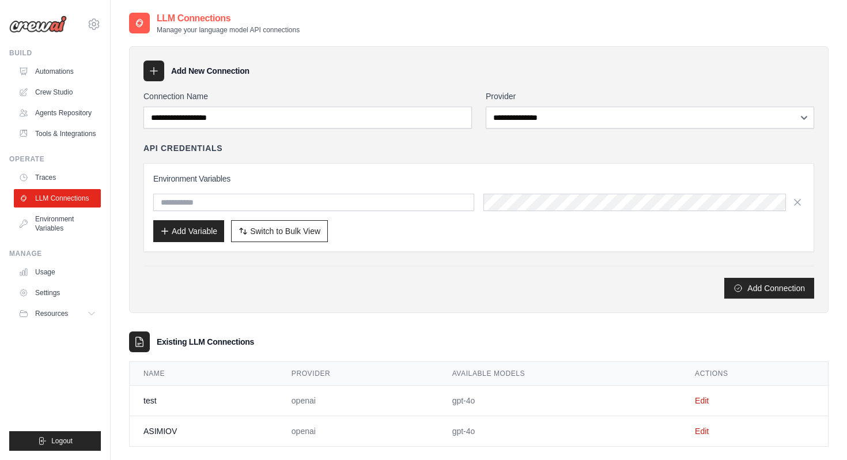
click at [73, 224] on link "Environment Variables" at bounding box center [57, 224] width 87 height 28
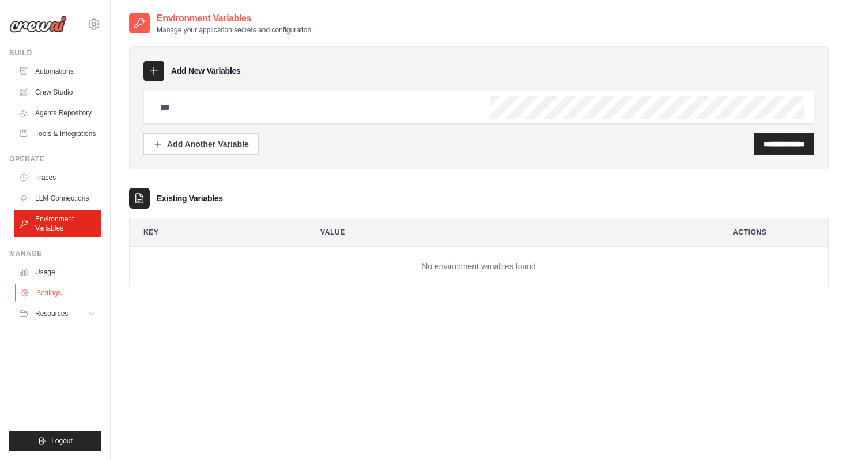
click at [60, 286] on link "Settings" at bounding box center [58, 292] width 87 height 18
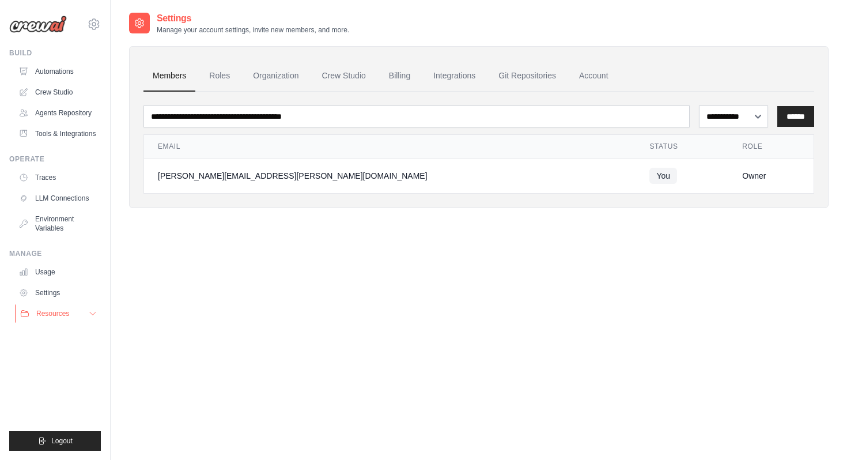
click at [66, 307] on button "Resources" at bounding box center [58, 313] width 87 height 18
click at [79, 346] on link "GitHub" at bounding box center [62, 351] width 80 height 16
click at [88, 75] on link "Automations" at bounding box center [58, 71] width 87 height 18
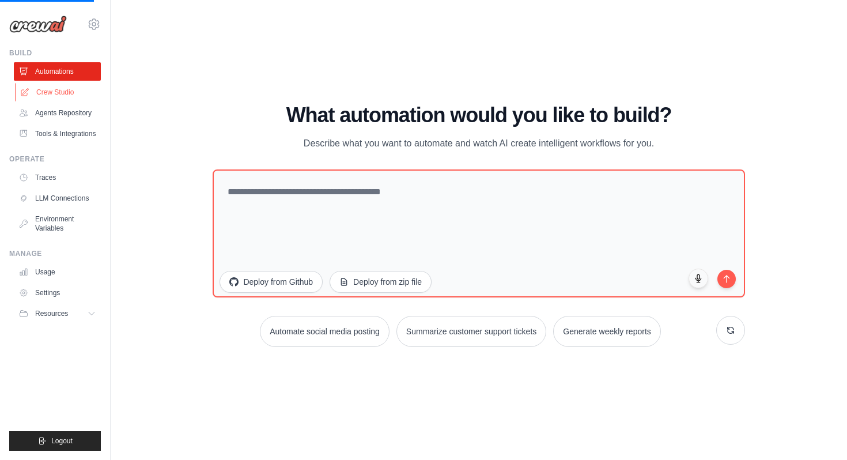
click at [84, 92] on link "Crew Studio" at bounding box center [58, 92] width 87 height 18
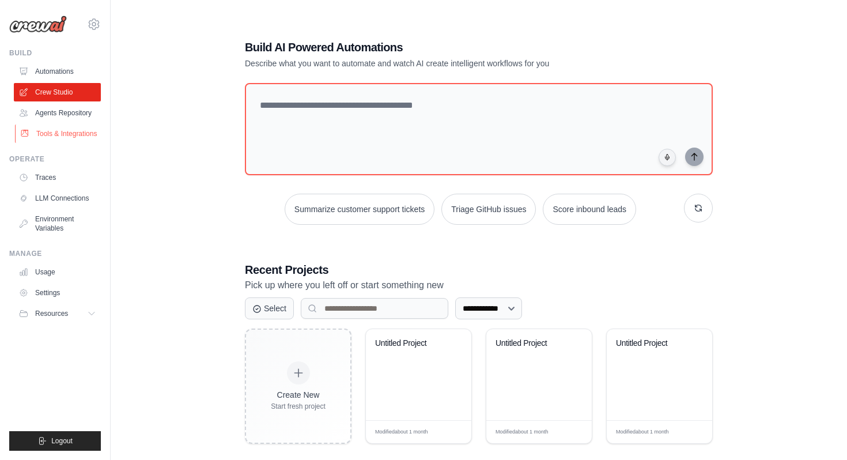
click at [85, 135] on link "Tools & Integrations" at bounding box center [58, 133] width 87 height 18
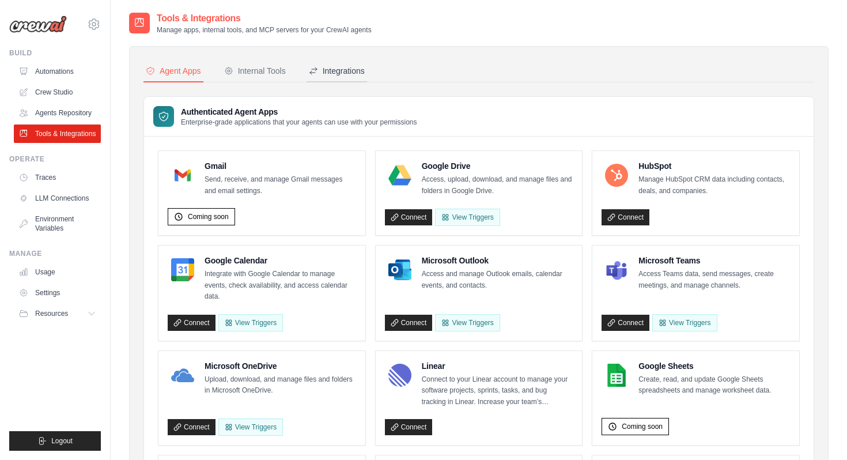
click at [348, 73] on div "Integrations" at bounding box center [337, 71] width 56 height 12
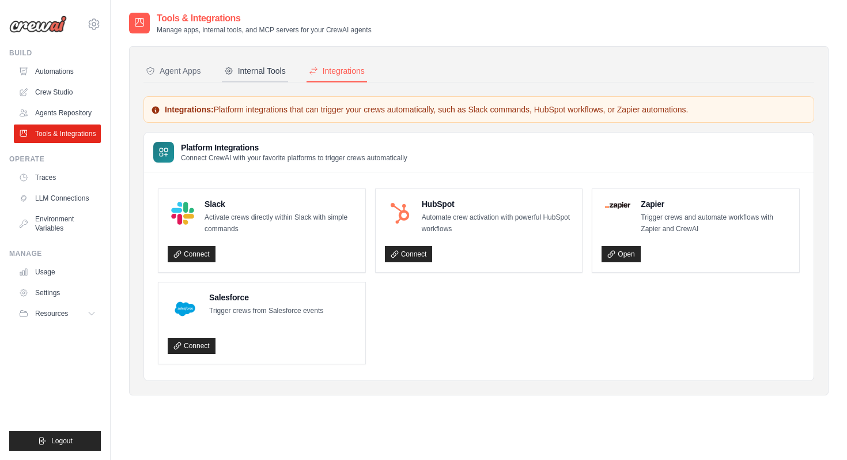
click at [265, 79] on button "Internal Tools" at bounding box center [255, 71] width 66 height 22
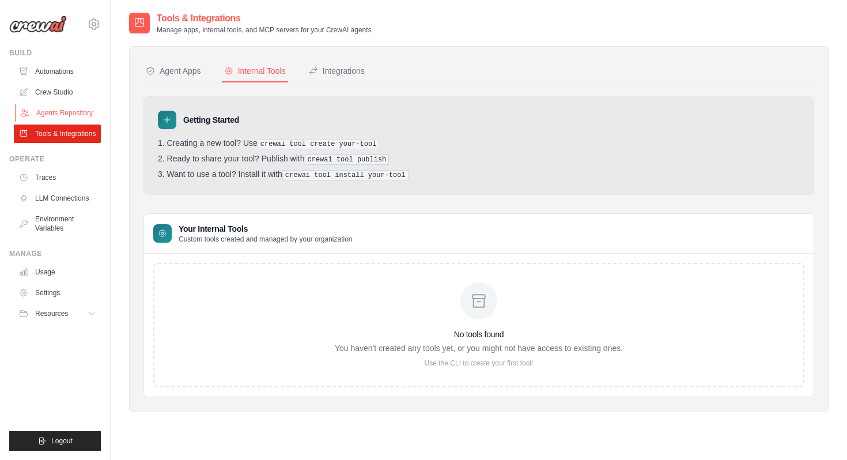
click at [38, 107] on link "Agents Repository" at bounding box center [58, 113] width 87 height 18
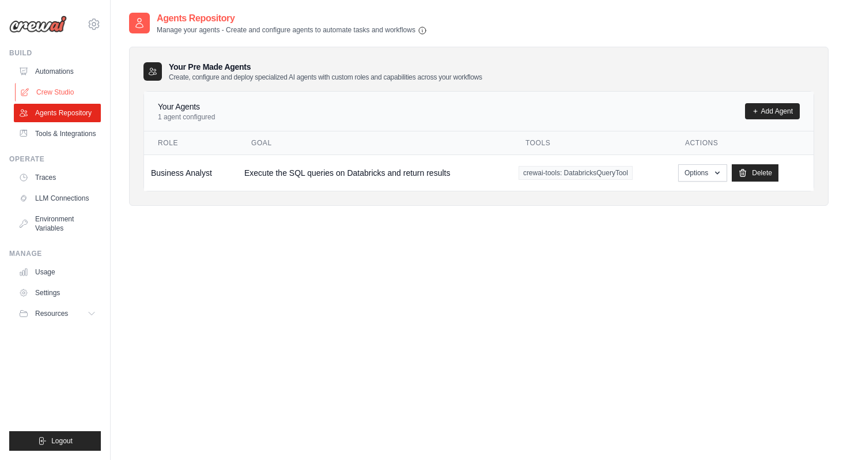
click at [43, 96] on link "Crew Studio" at bounding box center [58, 92] width 87 height 18
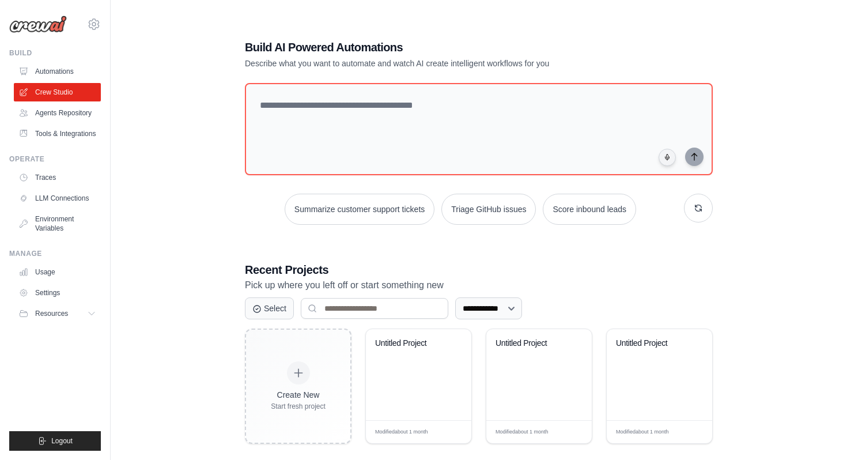
scroll to position [23, 0]
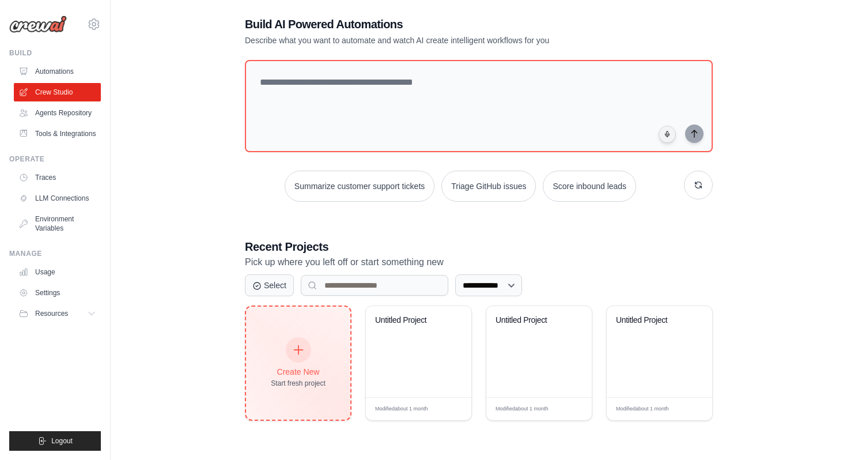
click at [304, 348] on div at bounding box center [298, 349] width 25 height 25
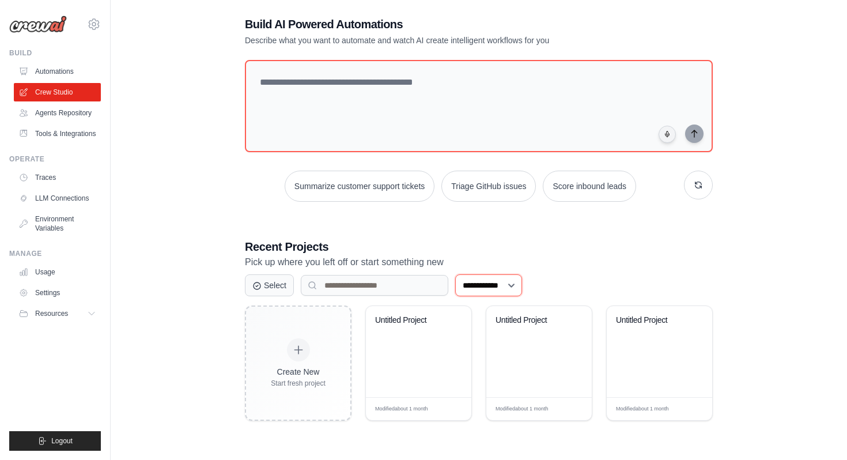
click at [477, 287] on select "**********" at bounding box center [488, 285] width 67 height 22
select select "*********"
click at [455, 274] on select "**********" at bounding box center [488, 285] width 67 height 22
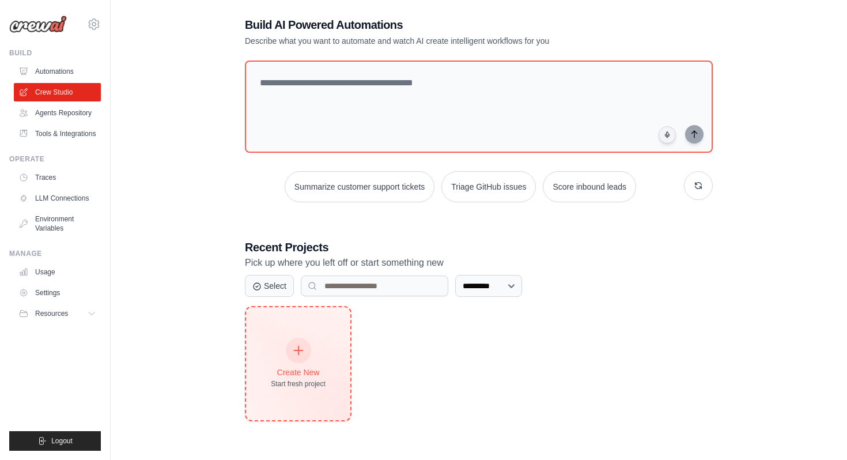
click at [264, 325] on div "Create New Start fresh project" at bounding box center [298, 363] width 104 height 113
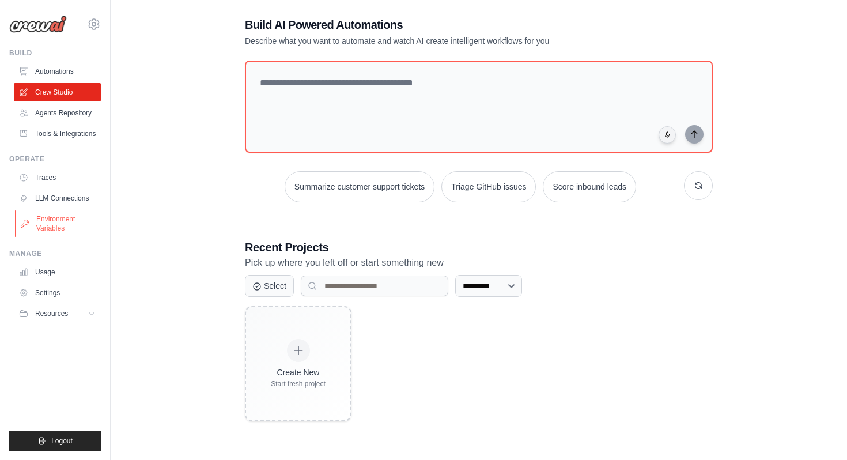
click at [53, 227] on link "Environment Variables" at bounding box center [58, 224] width 87 height 28
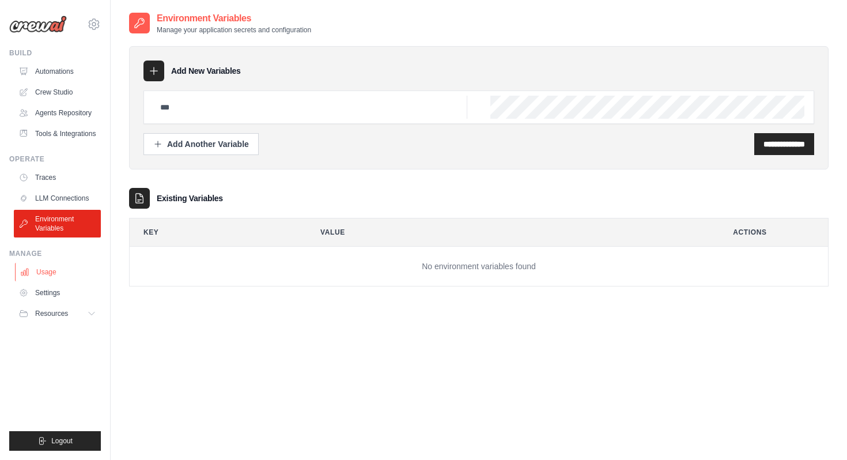
click at [56, 274] on link "Usage" at bounding box center [58, 272] width 87 height 18
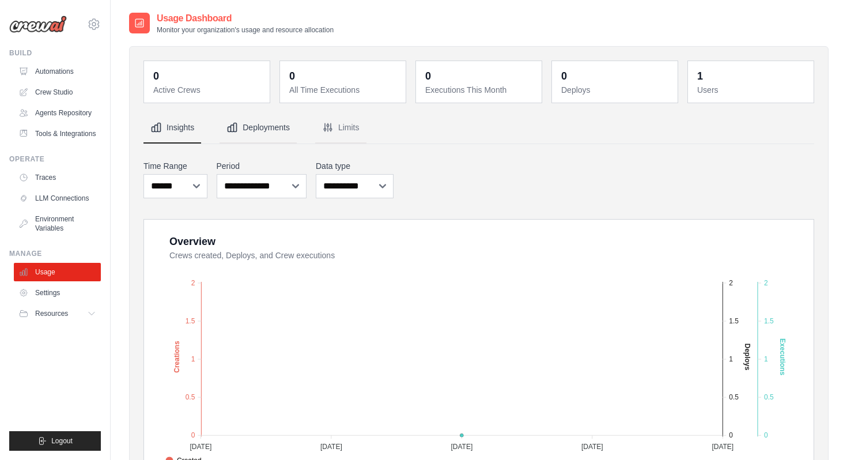
click at [251, 126] on button "Deployments" at bounding box center [257, 127] width 77 height 31
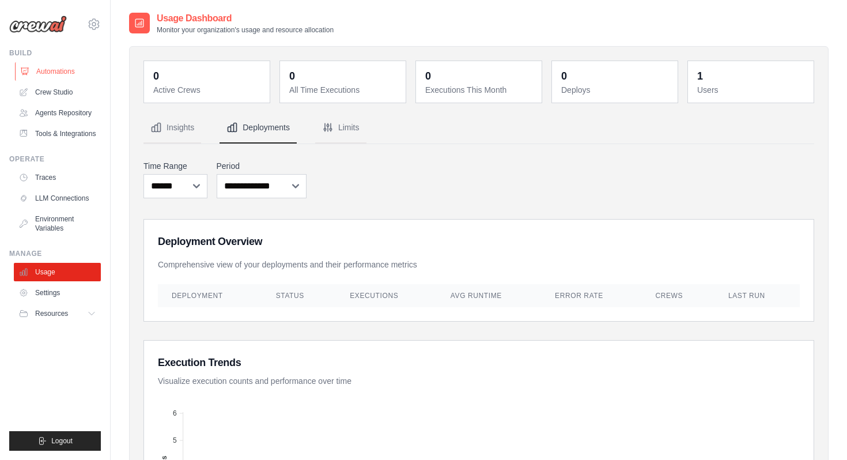
click at [73, 69] on link "Automations" at bounding box center [58, 71] width 87 height 18
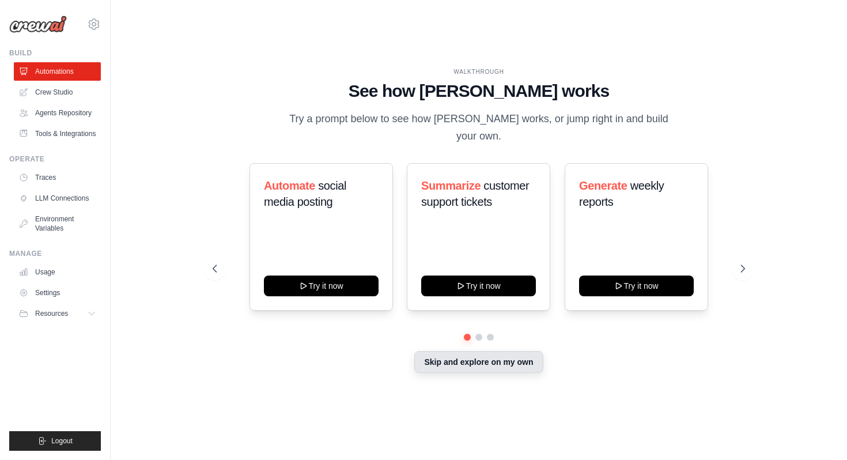
click at [437, 355] on button "Skip and explore on my own" at bounding box center [478, 362] width 128 height 22
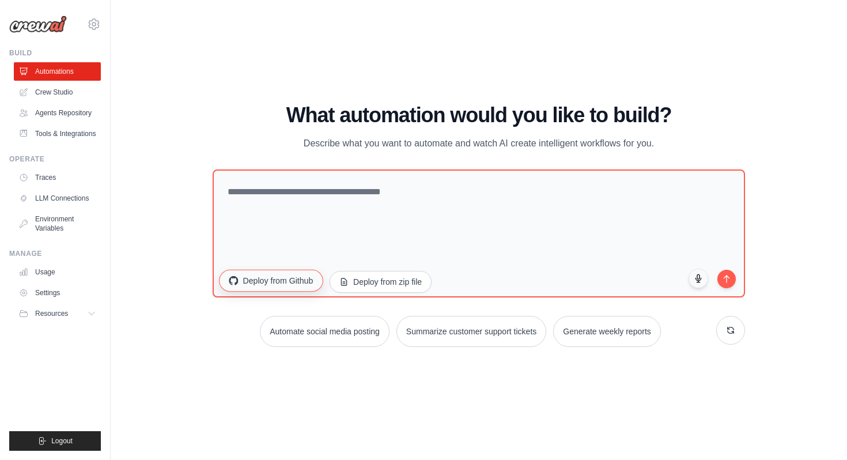
click at [291, 279] on button "Deploy from Github" at bounding box center [271, 281] width 104 height 22
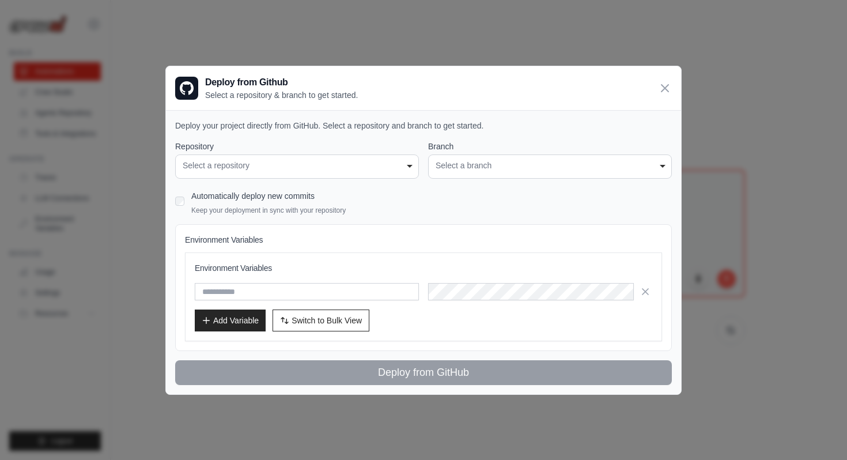
click at [386, 169] on div "Select a repository" at bounding box center [297, 166] width 229 height 12
click at [401, 165] on div "Select a repository" at bounding box center [297, 166] width 229 height 12
click at [665, 91] on icon at bounding box center [665, 88] width 14 height 14
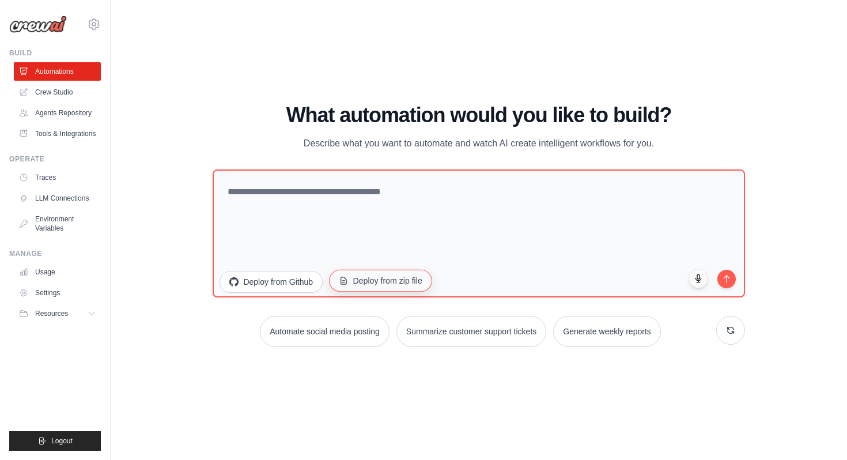
click at [388, 282] on button "Deploy from zip file" at bounding box center [380, 281] width 103 height 22
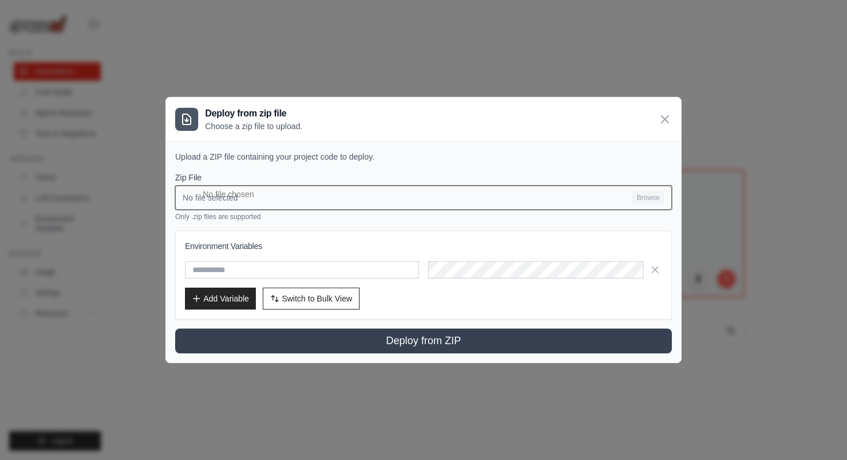
click at [635, 203] on input "No file selected Browse" at bounding box center [423, 197] width 497 height 24
type input "**********"
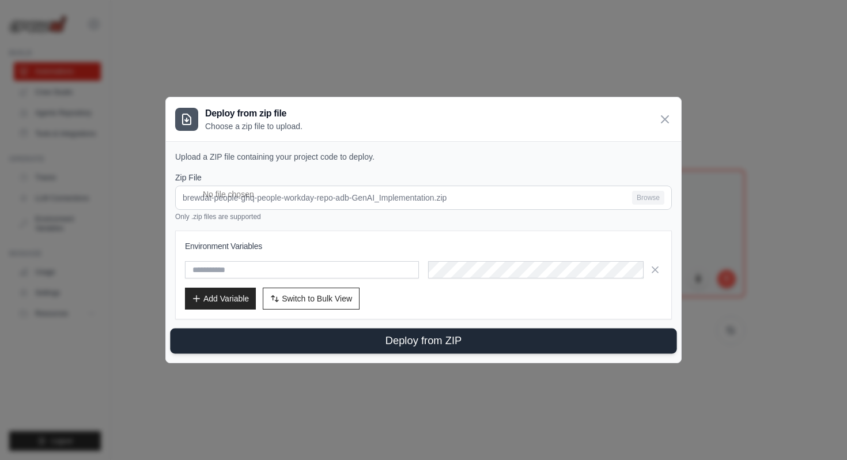
click at [408, 344] on button "Deploy from ZIP" at bounding box center [423, 340] width 506 height 25
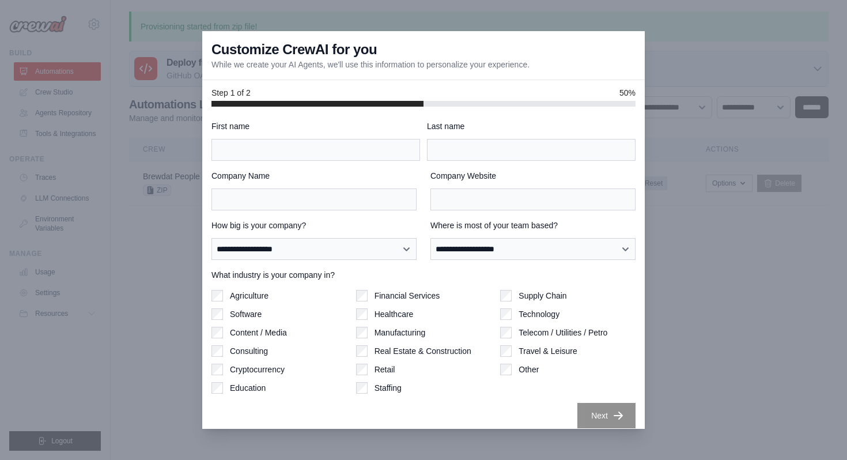
scroll to position [9, 0]
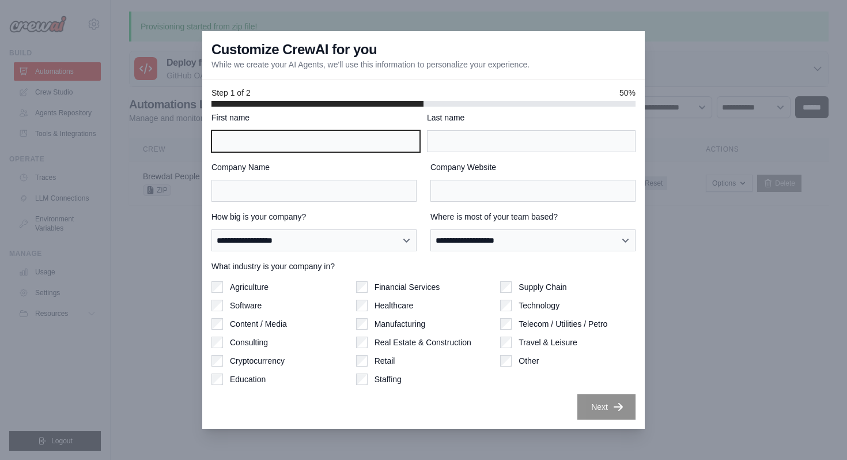
click at [382, 140] on input "First name" at bounding box center [315, 141] width 209 height 22
type input "**********"
type input "*********"
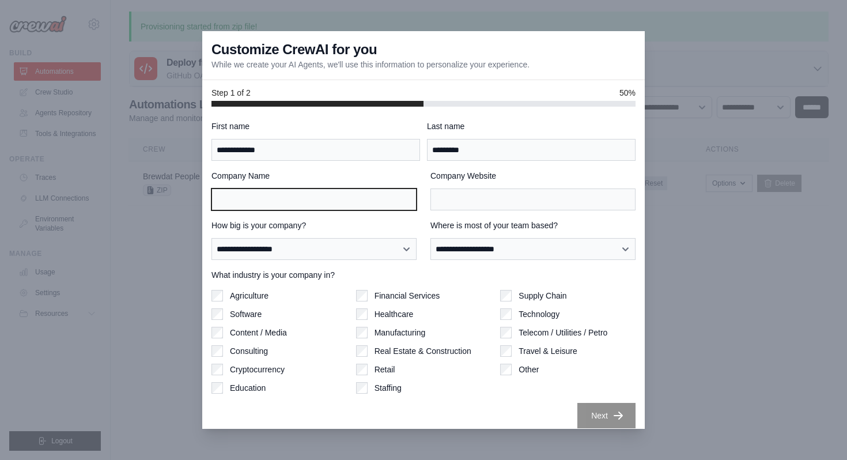
click at [374, 198] on input "Company Name" at bounding box center [313, 199] width 205 height 22
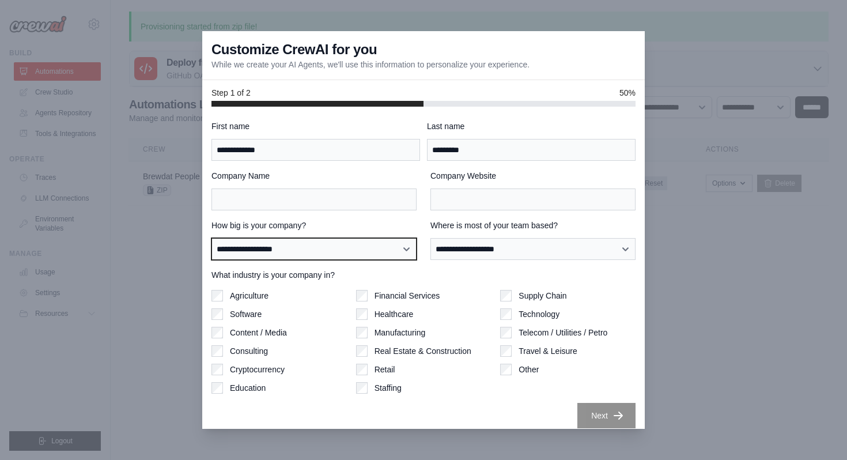
click at [405, 252] on select "**********" at bounding box center [313, 249] width 205 height 22
click at [211, 238] on select "**********" at bounding box center [313, 249] width 205 height 22
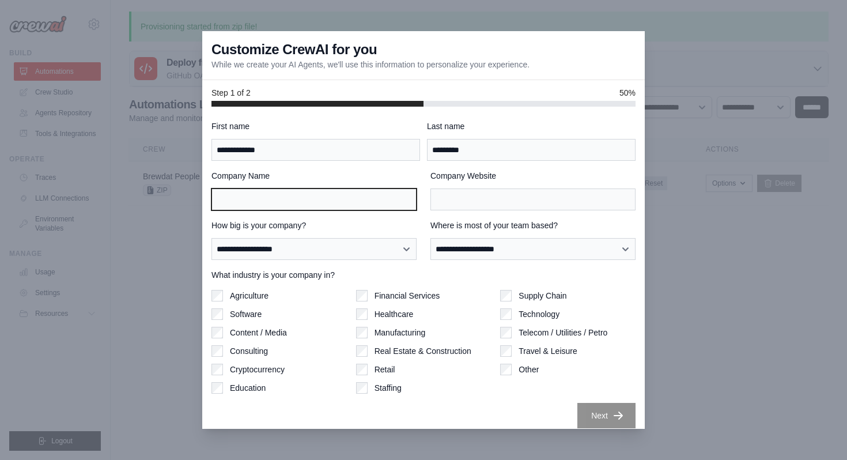
click at [378, 205] on input "Company Name" at bounding box center [313, 199] width 205 height 22
type input "*******"
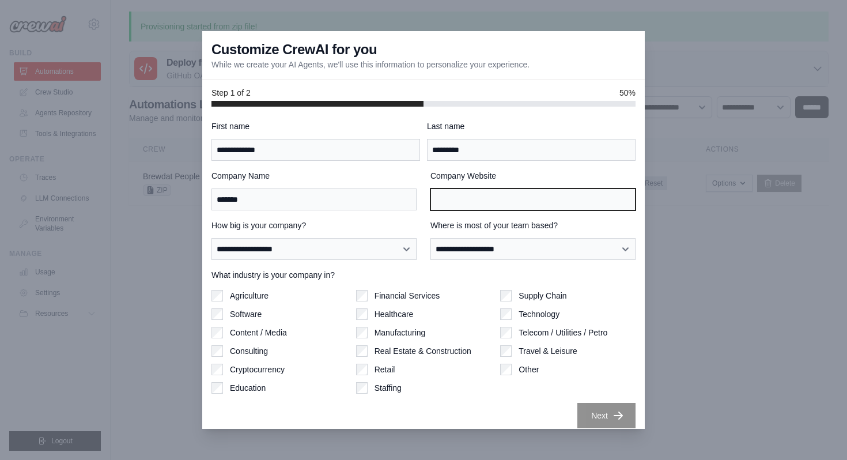
click at [520, 201] on input "Company Website" at bounding box center [532, 199] width 205 height 22
type input "**********"
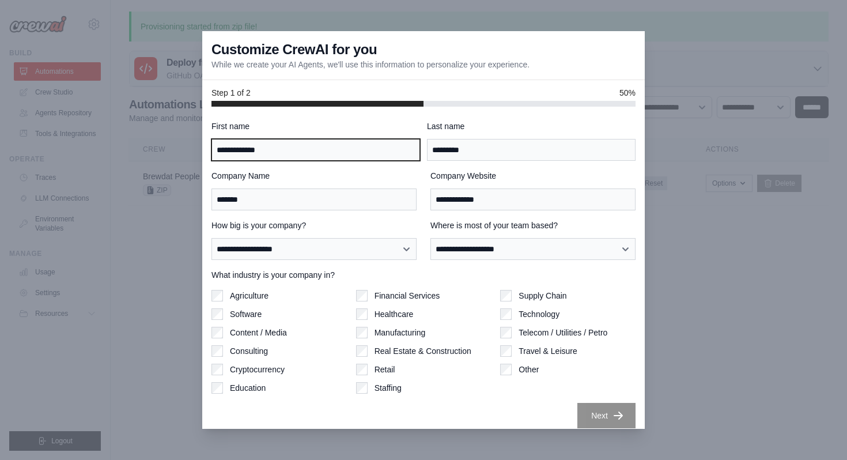
click at [360, 156] on input "**********" at bounding box center [315, 150] width 209 height 22
type input "**********"
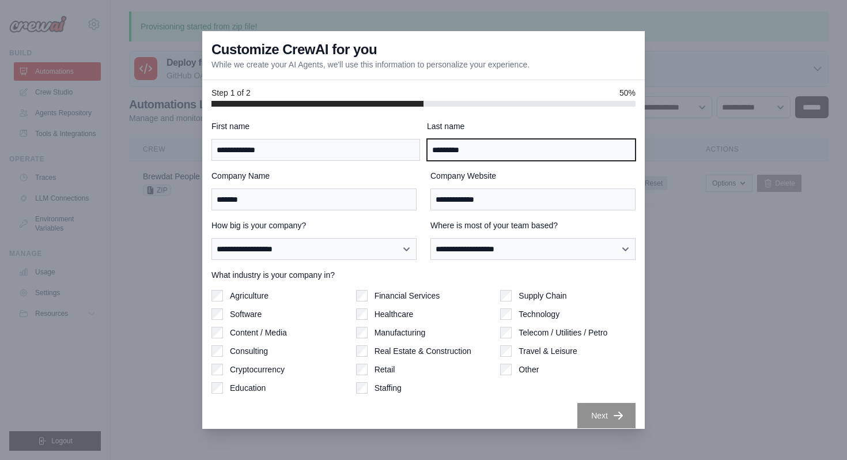
click at [490, 151] on input "*********" at bounding box center [531, 150] width 209 height 22
type input "*********"
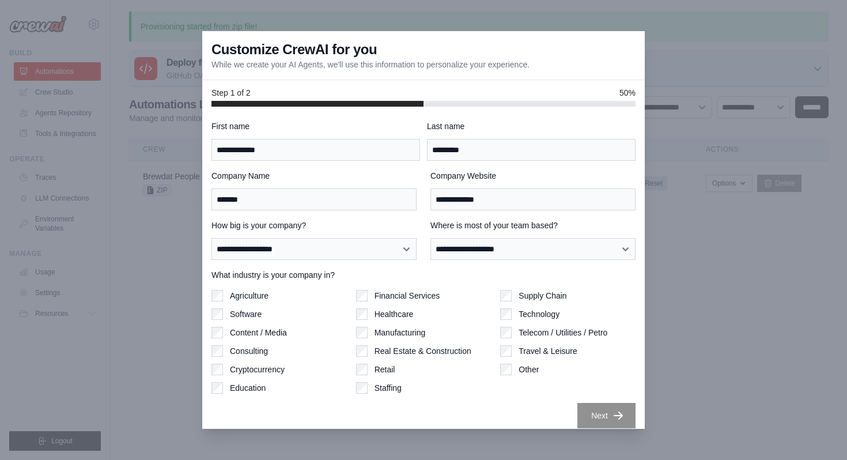
click at [423, 297] on label "Financial Services" at bounding box center [407, 296] width 66 height 12
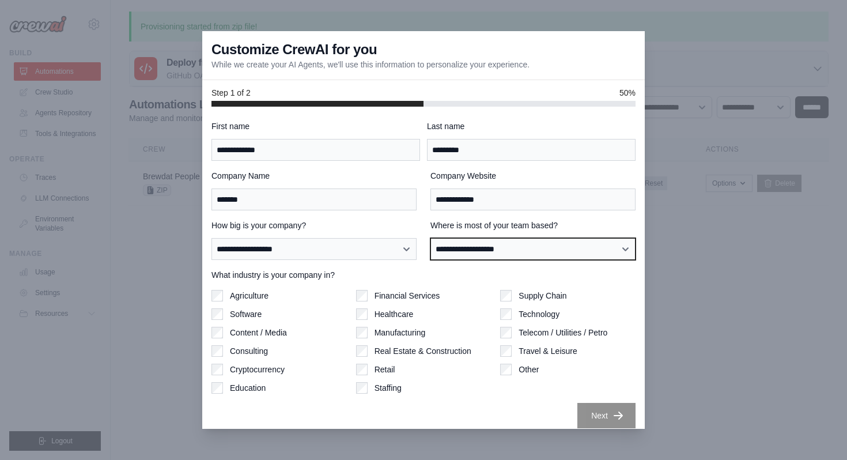
click at [556, 251] on select "**********" at bounding box center [532, 249] width 205 height 22
select select "**********"
click at [430, 238] on select "**********" at bounding box center [532, 249] width 205 height 22
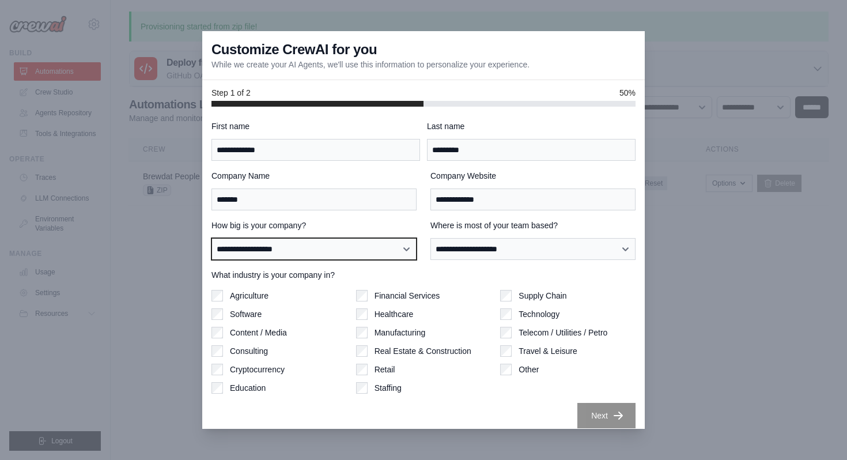
click at [387, 245] on select "**********" at bounding box center [313, 249] width 205 height 22
select select "**********"
click at [211, 238] on select "**********" at bounding box center [313, 249] width 205 height 22
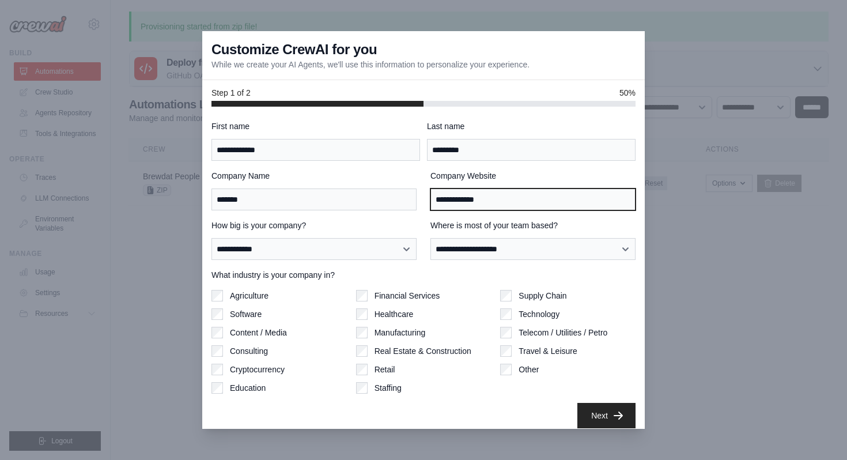
drag, startPoint x: 501, startPoint y: 200, endPoint x: 422, endPoint y: 200, distance: 78.9
click at [422, 200] on div "**********" at bounding box center [423, 190] width 424 height 40
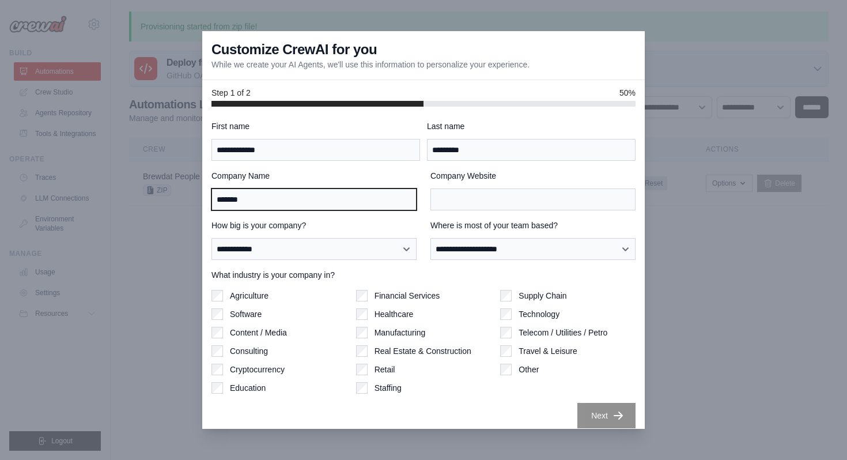
drag, startPoint x: 264, startPoint y: 203, endPoint x: 184, endPoint y: 203, distance: 80.1
click at [184, 203] on div "**********" at bounding box center [423, 230] width 847 height 460
type input "*******"
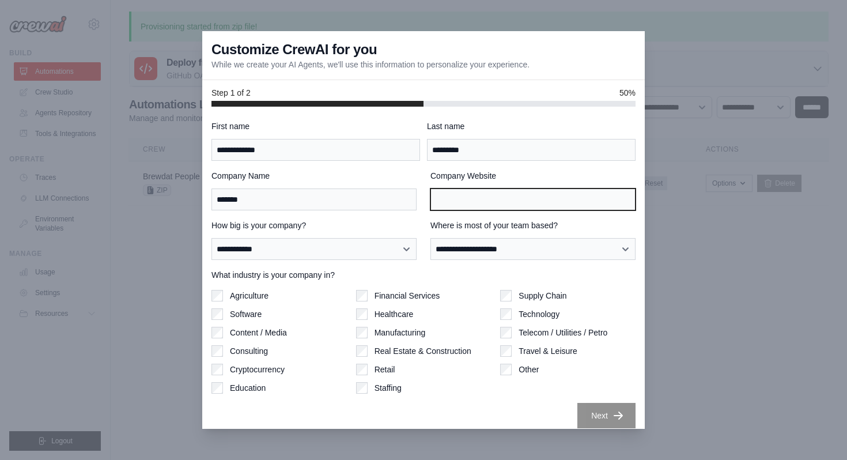
click at [438, 205] on input "Company Website" at bounding box center [532, 199] width 205 height 22
paste input "**********"
type input "**********"
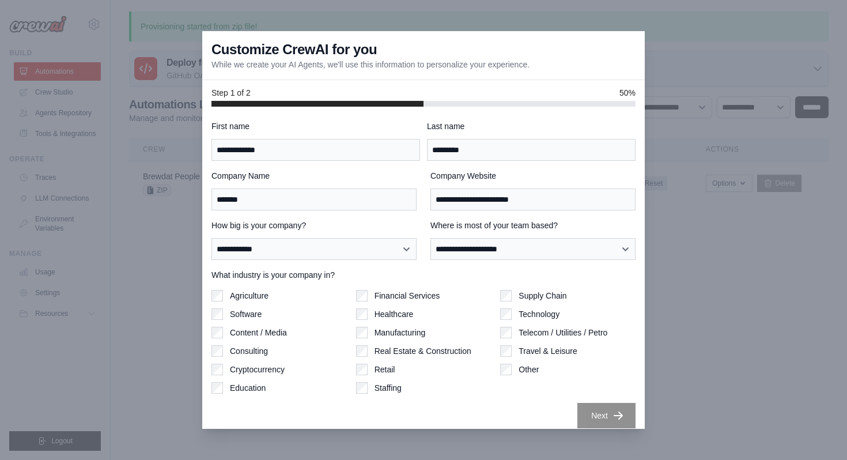
click at [479, 391] on div "Staffing" at bounding box center [423, 388] width 135 height 12
click at [610, 414] on button "Next" at bounding box center [606, 414] width 58 height 25
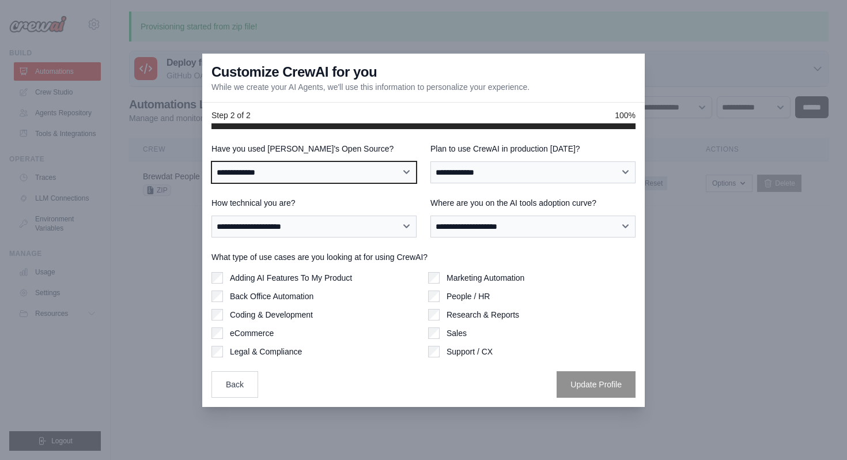
click at [407, 166] on select "**********" at bounding box center [313, 172] width 205 height 22
select select "**********"
click at [211, 161] on select "**********" at bounding box center [313, 172] width 205 height 22
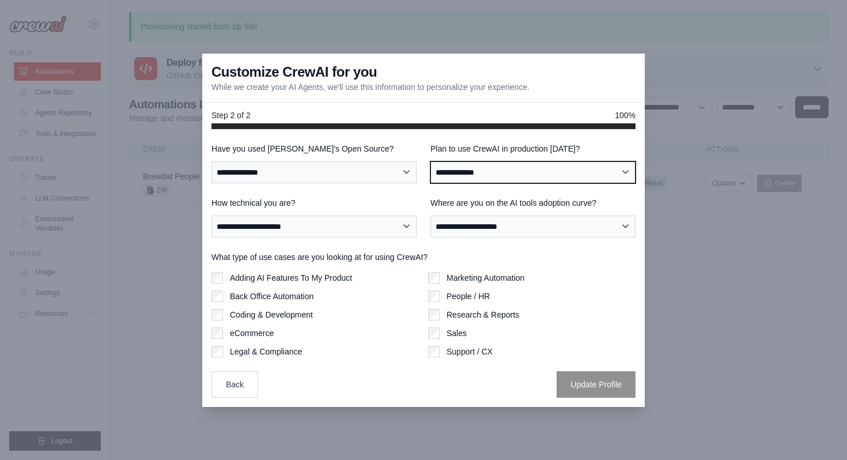
click at [462, 176] on select "**********" at bounding box center [532, 172] width 205 height 22
select select "****"
click at [430, 161] on select "**********" at bounding box center [532, 172] width 205 height 22
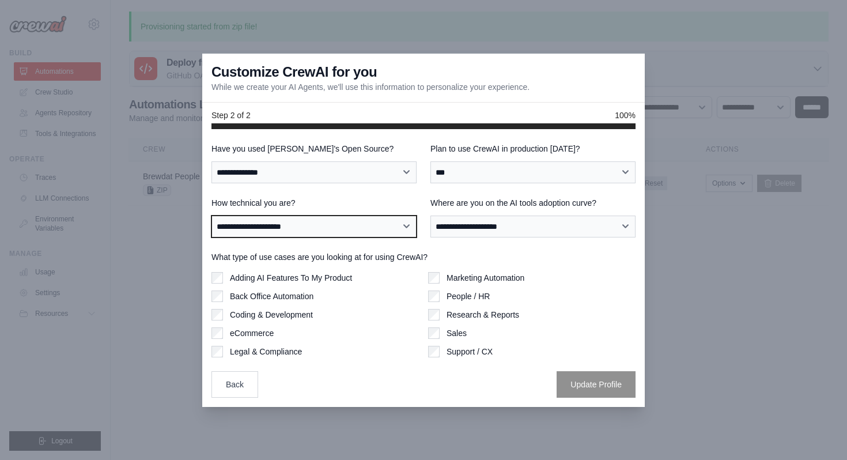
click at [365, 234] on select "**********" at bounding box center [313, 226] width 205 height 22
select select "**********"
click at [211, 215] on select "**********" at bounding box center [313, 226] width 205 height 22
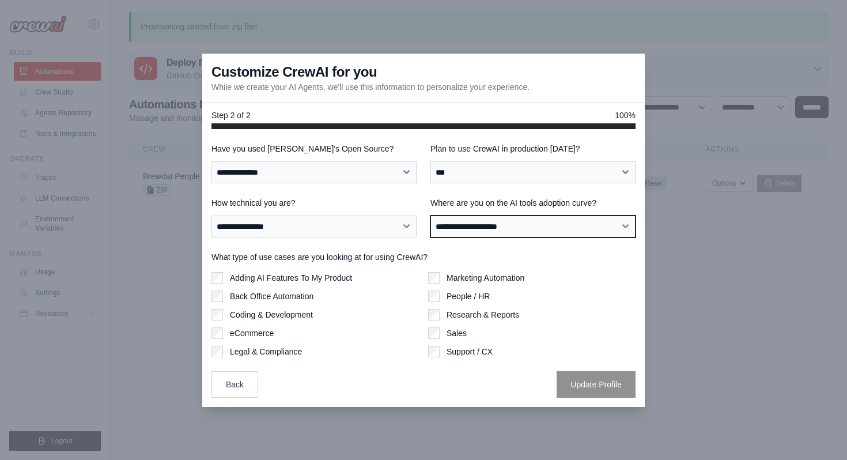
click at [496, 229] on select "**********" at bounding box center [532, 226] width 205 height 22
select select "**********"
click at [430, 215] on select "**********" at bounding box center [532, 226] width 205 height 22
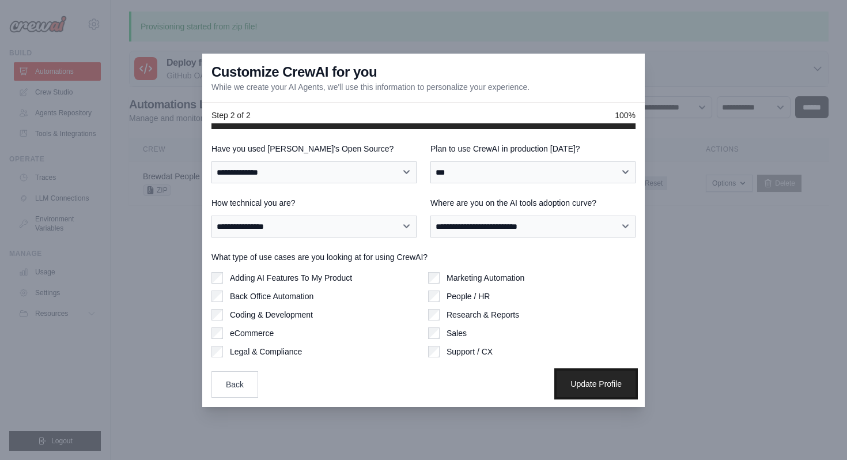
click at [586, 383] on button "Update Profile" at bounding box center [595, 383] width 79 height 26
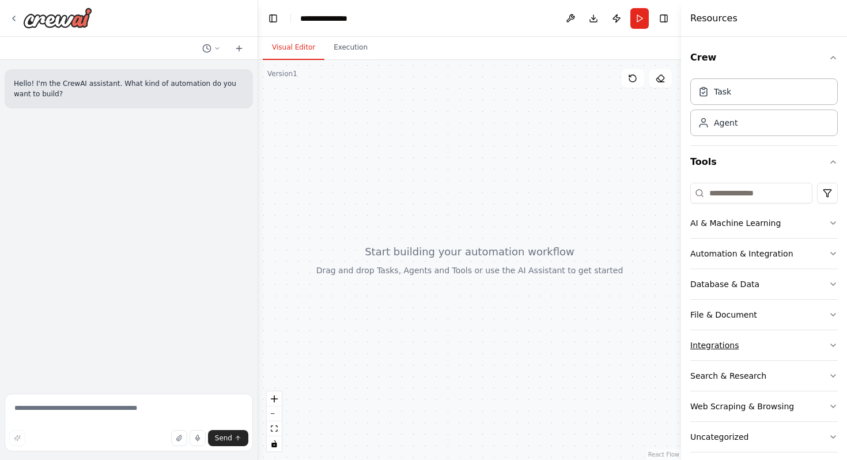
scroll to position [43, 0]
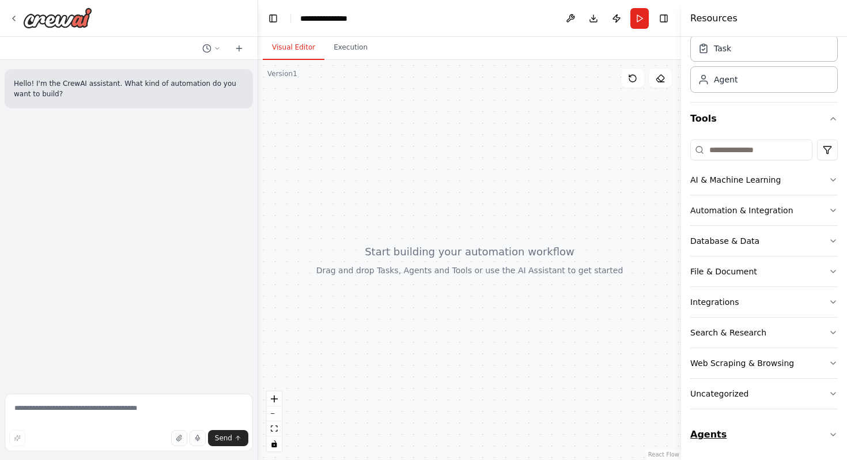
click at [831, 433] on icon "button" at bounding box center [832, 434] width 9 height 9
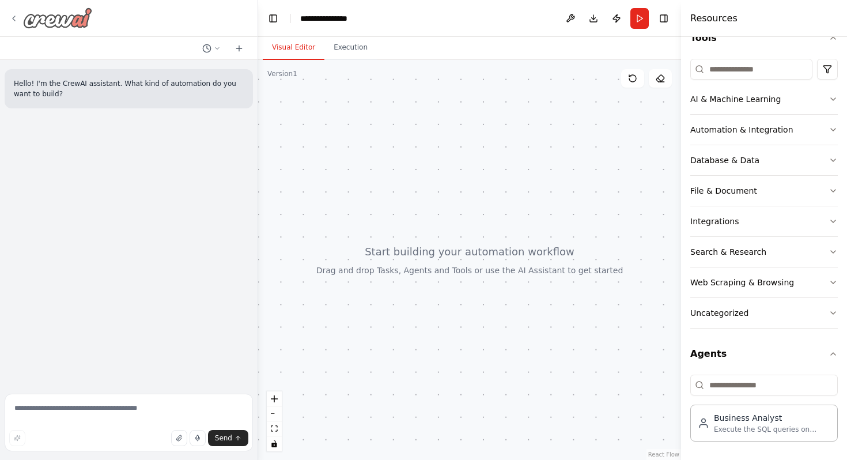
click at [14, 20] on icon at bounding box center [14, 18] width 2 height 5
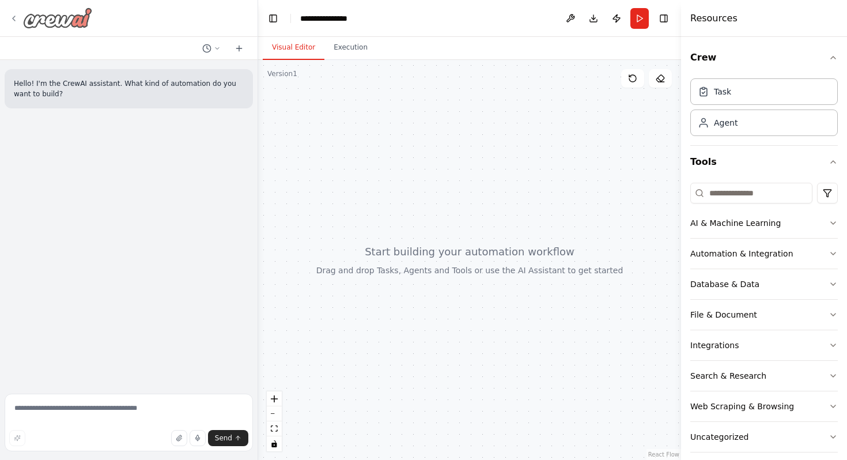
click at [16, 20] on icon at bounding box center [13, 18] width 9 height 9
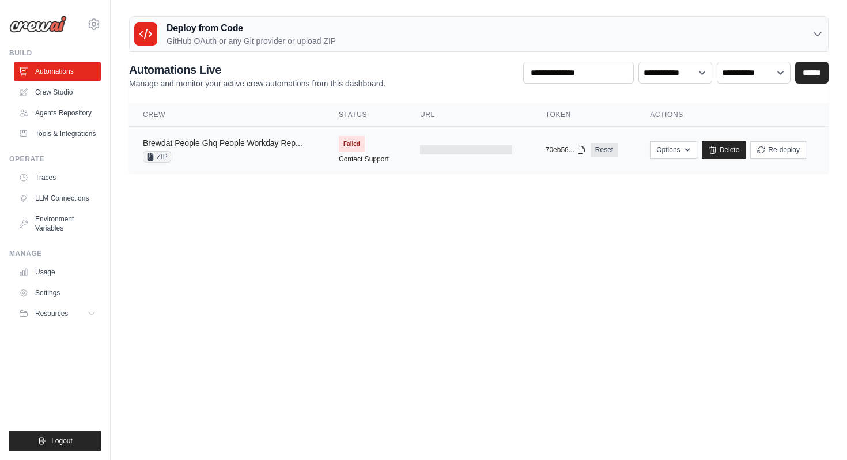
click at [243, 145] on link "Brewdat People Ghq People Workday Rep..." at bounding box center [223, 142] width 160 height 9
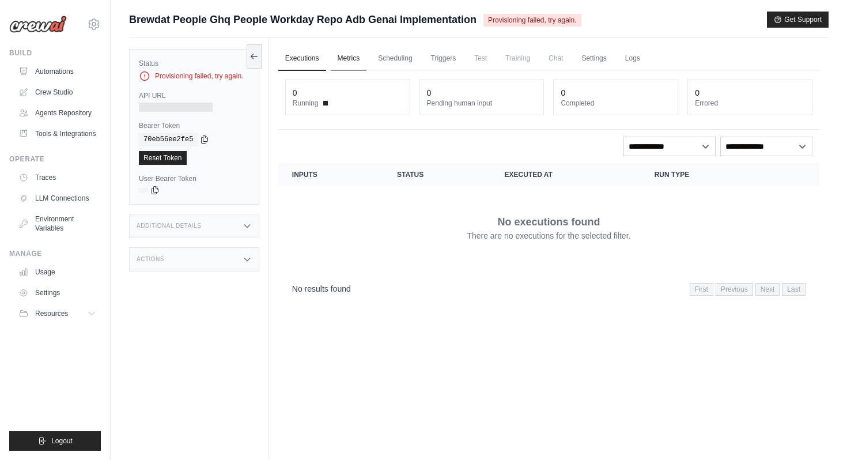
click at [343, 59] on link "Metrics" at bounding box center [349, 59] width 36 height 24
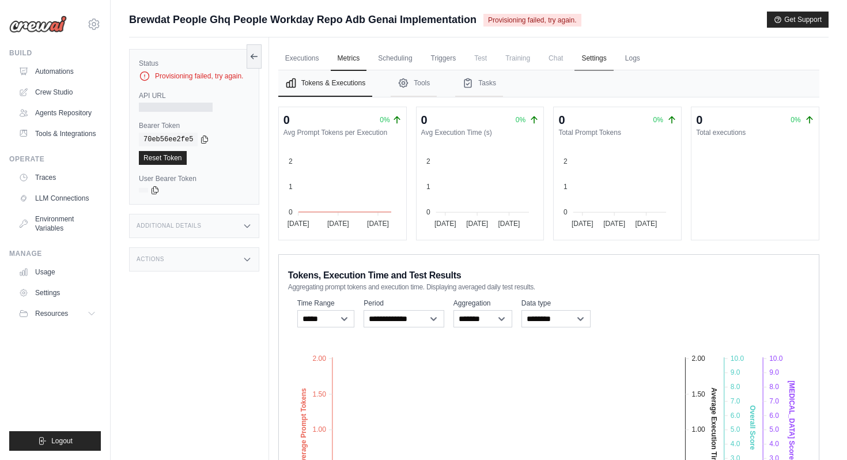
click at [589, 59] on link "Settings" at bounding box center [593, 59] width 39 height 24
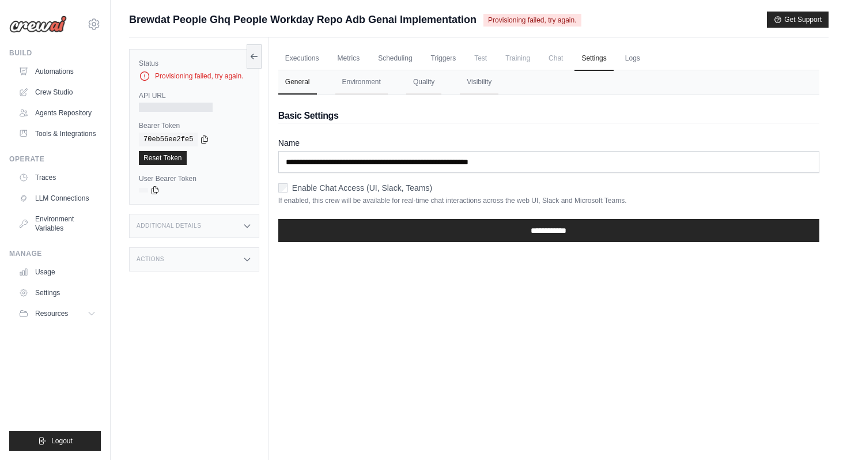
click at [171, 104] on div at bounding box center [176, 107] width 74 height 9
click at [249, 63] on button at bounding box center [254, 56] width 15 height 24
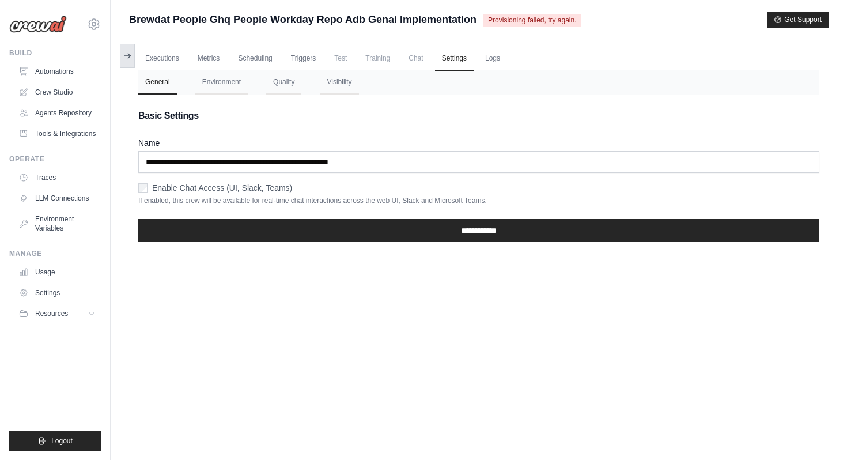
click at [126, 58] on icon at bounding box center [127, 55] width 9 height 9
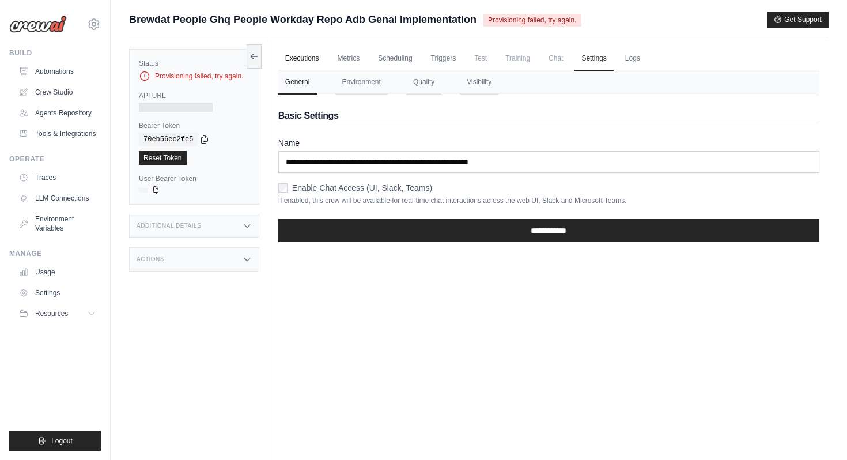
click at [303, 51] on link "Executions" at bounding box center [302, 59] width 48 height 24
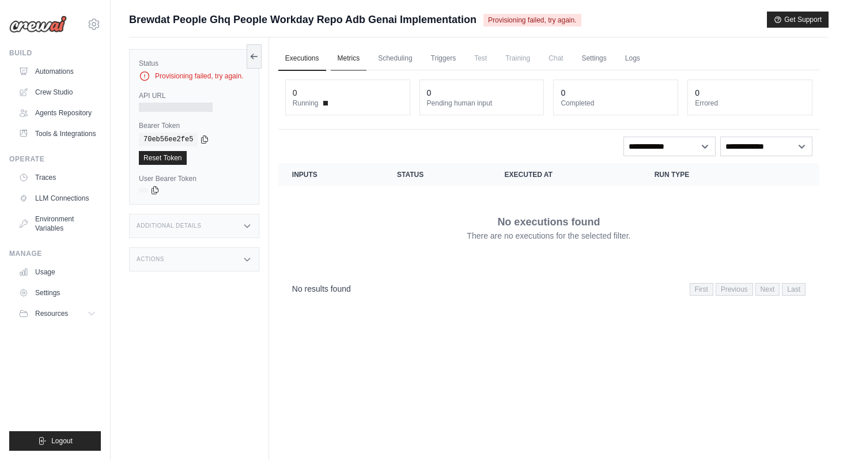
click at [355, 56] on link "Metrics" at bounding box center [349, 59] width 36 height 24
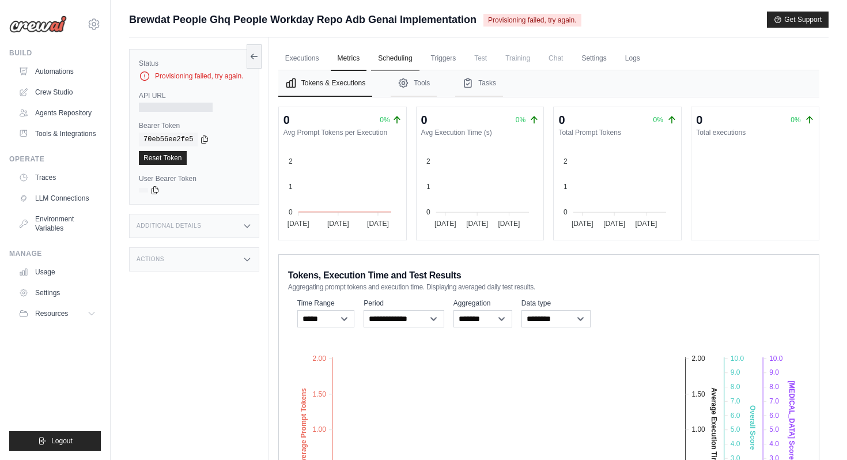
click at [383, 62] on link "Scheduling" at bounding box center [395, 59] width 48 height 24
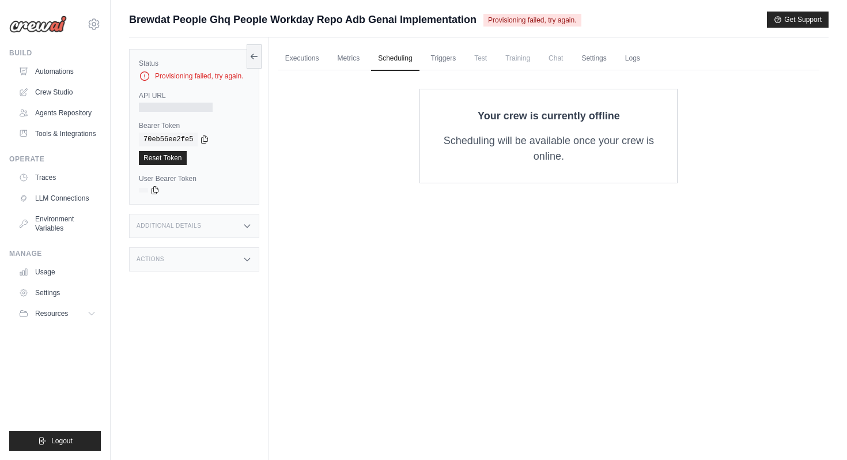
click at [486, 62] on span "Test" at bounding box center [480, 58] width 26 height 23
click at [458, 62] on link "Triggers" at bounding box center [443, 59] width 39 height 24
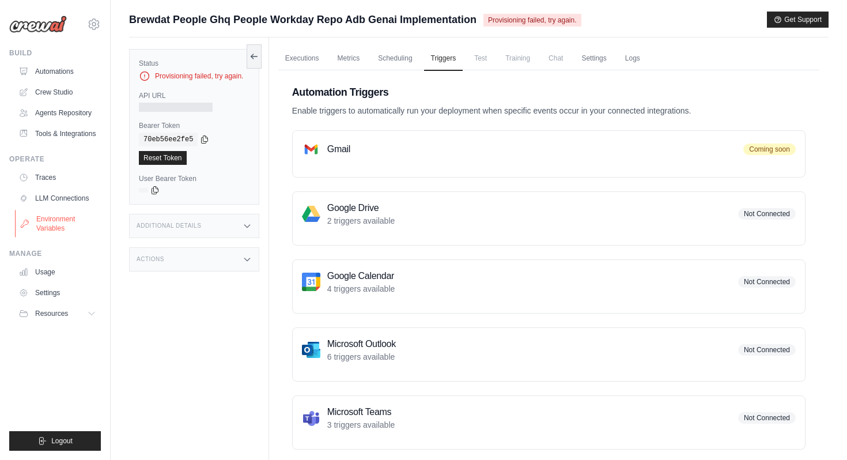
click at [90, 228] on link "Environment Variables" at bounding box center [58, 224] width 87 height 28
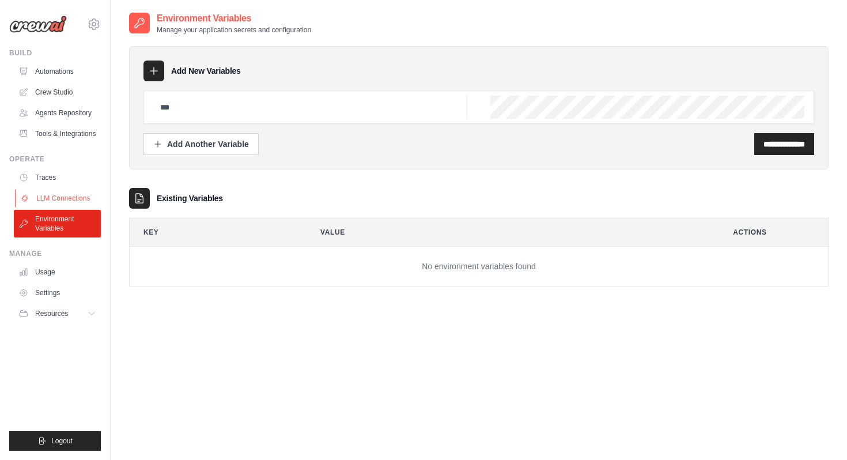
click at [86, 196] on link "LLM Connections" at bounding box center [58, 198] width 87 height 18
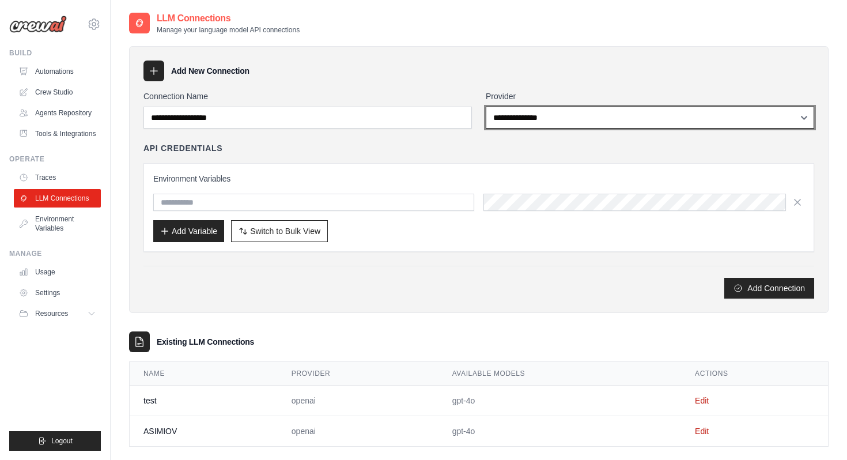
click at [505, 123] on select "**********" at bounding box center [650, 118] width 328 height 22
select select "**********"
click at [486, 107] on select "**********" at bounding box center [650, 118] width 328 height 22
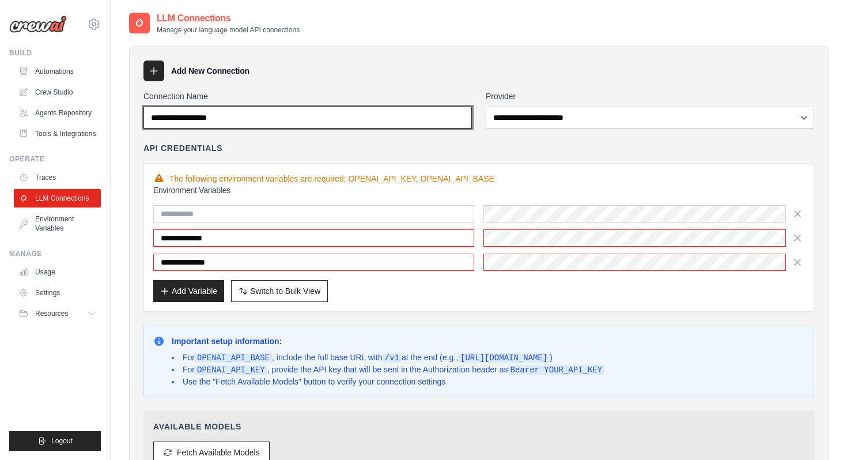
click at [331, 118] on input "Connection Name" at bounding box center [307, 118] width 328 height 22
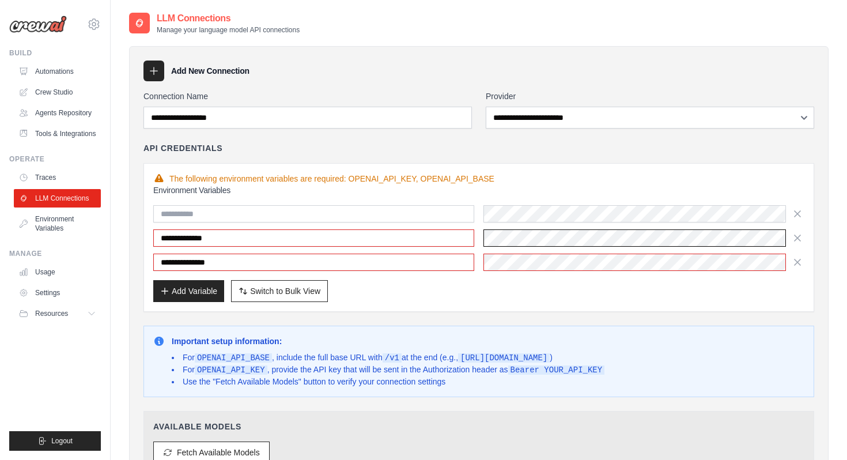
scroll to position [0, 183]
click at [700, 298] on div "Add Variable Switch to Bulk View Switch to Table View" at bounding box center [478, 291] width 651 height 22
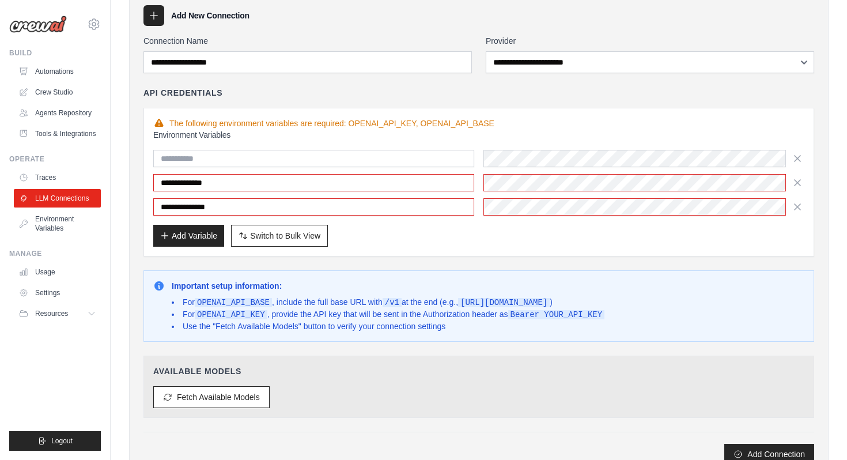
scroll to position [137, 0]
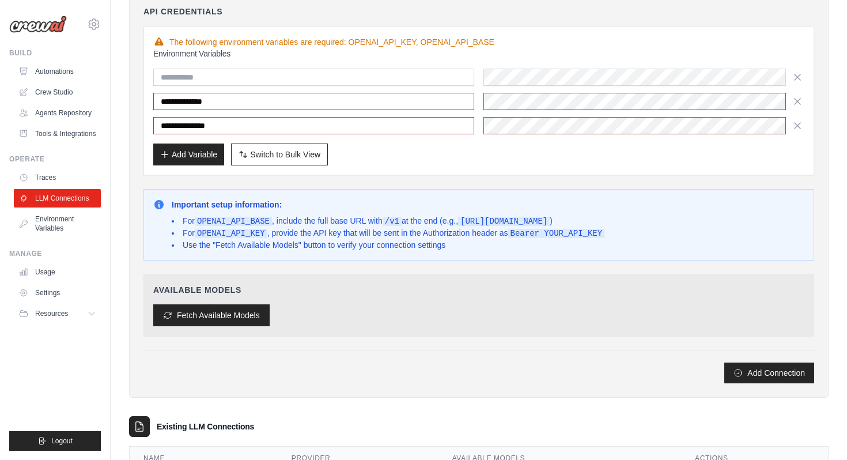
click at [230, 311] on button "Fetch Available Models" at bounding box center [211, 315] width 116 height 22
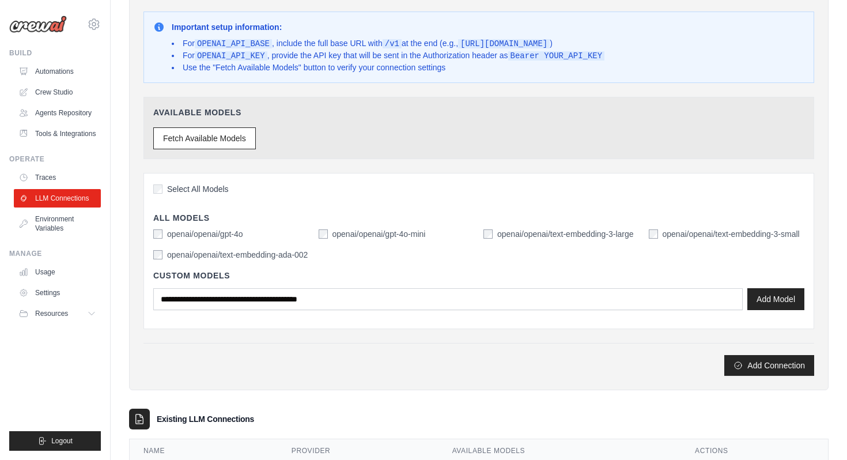
scroll to position [317, 0]
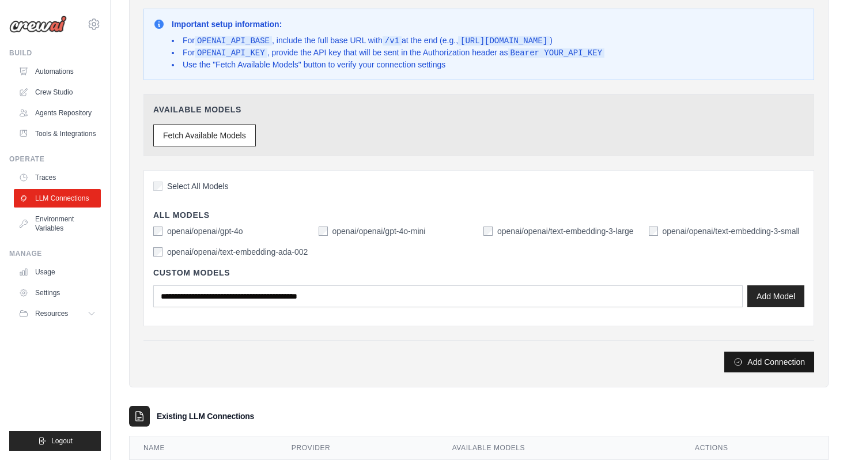
click at [748, 359] on button "Add Connection" at bounding box center [769, 361] width 90 height 21
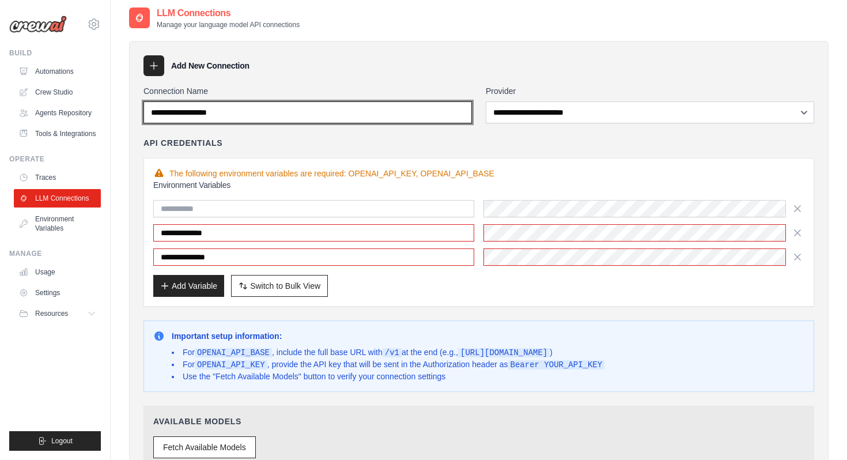
scroll to position [0, 0]
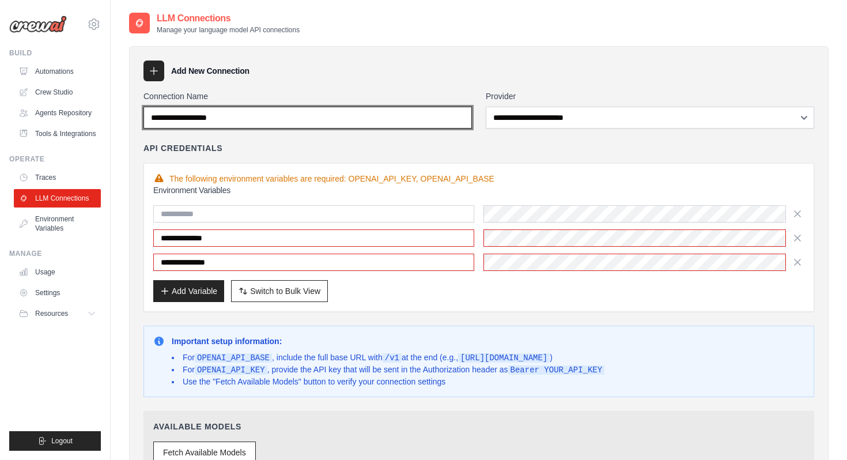
click at [245, 119] on input "Connection Name" at bounding box center [307, 118] width 328 height 22
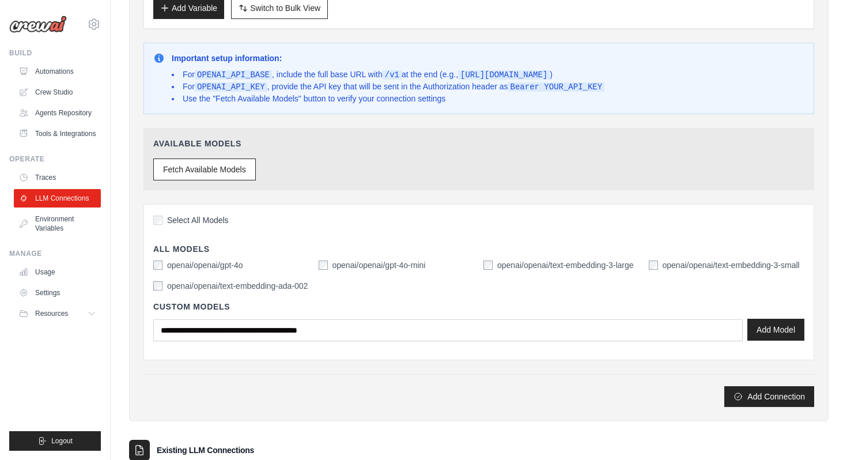
scroll to position [407, 0]
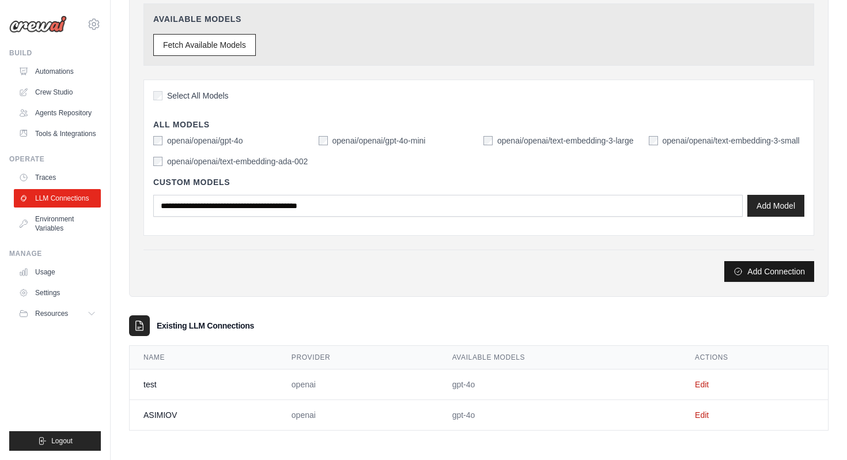
type input "**********"
click at [777, 276] on button "Add Connection" at bounding box center [769, 271] width 90 height 21
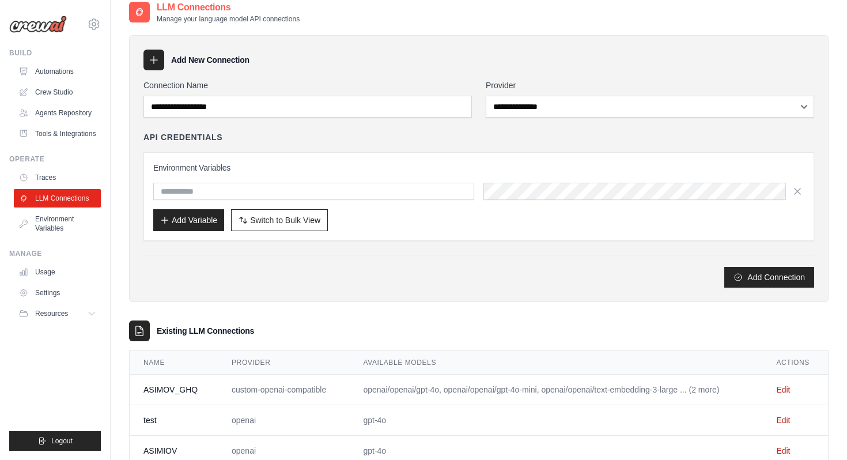
scroll to position [86, 0]
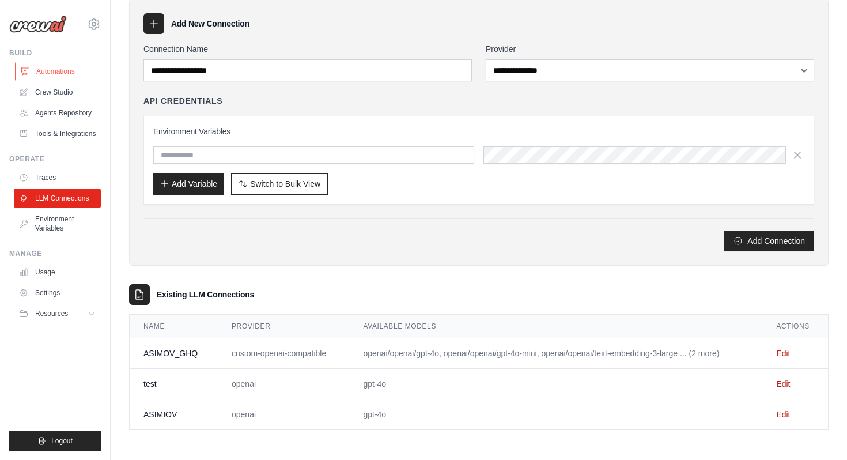
click at [78, 66] on link "Automations" at bounding box center [58, 71] width 87 height 18
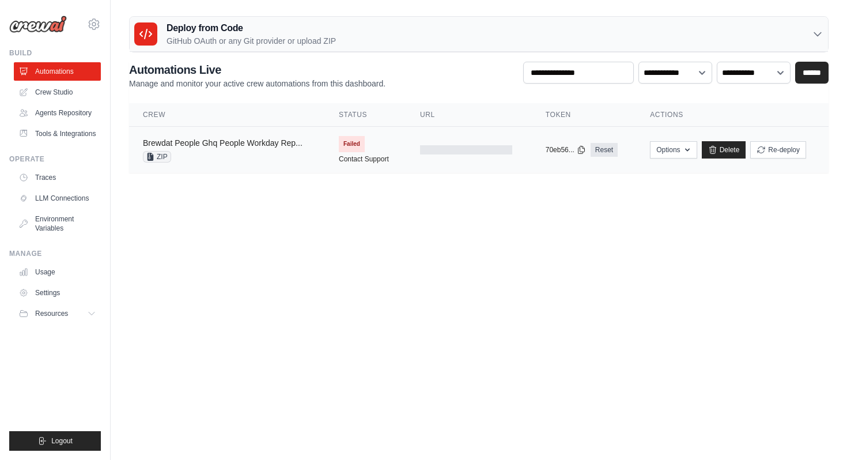
click at [273, 142] on link "Brewdat People Ghq People Workday Rep..." at bounding box center [223, 142] width 160 height 9
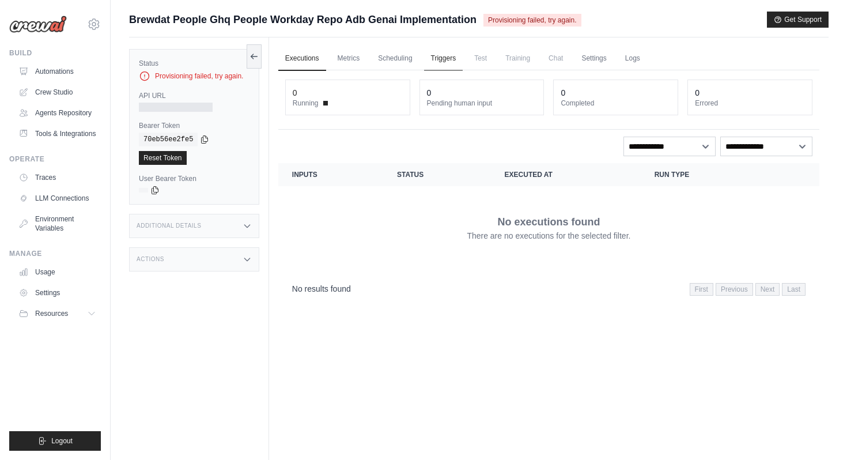
click at [453, 61] on link "Triggers" at bounding box center [443, 59] width 39 height 24
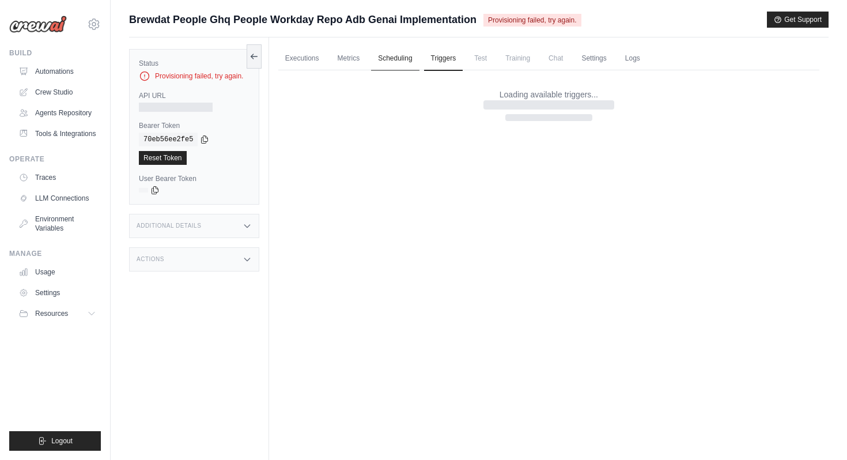
click at [388, 58] on link "Scheduling" at bounding box center [395, 59] width 48 height 24
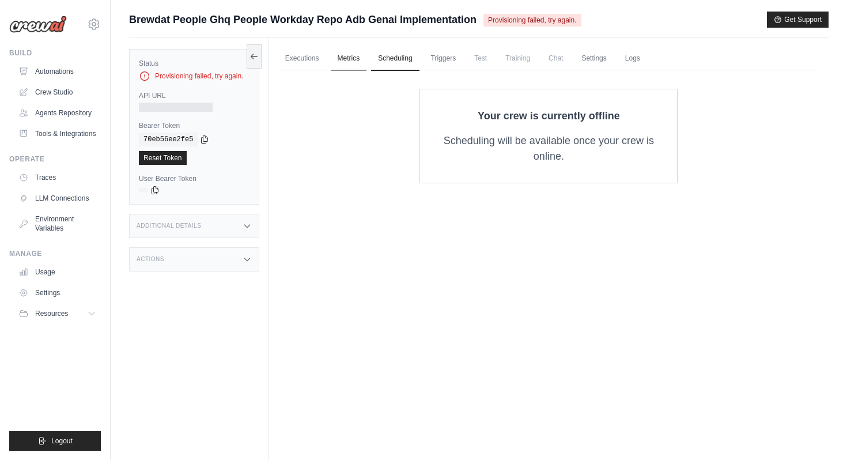
click at [349, 58] on link "Metrics" at bounding box center [349, 59] width 36 height 24
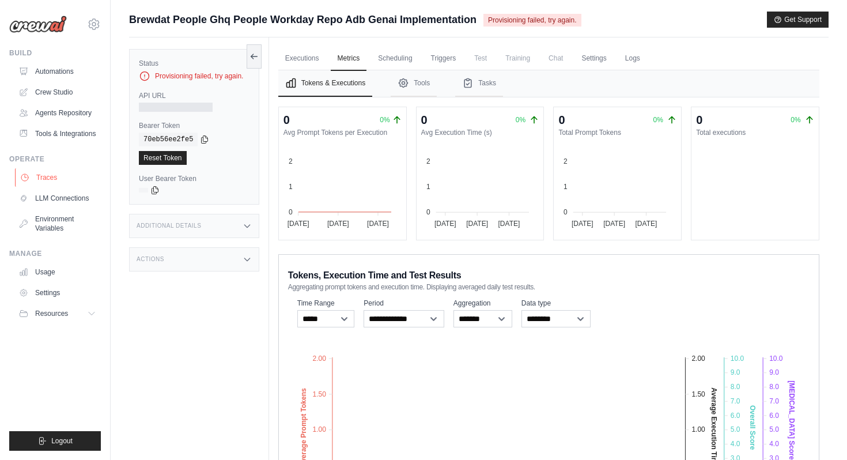
scroll to position [8, 0]
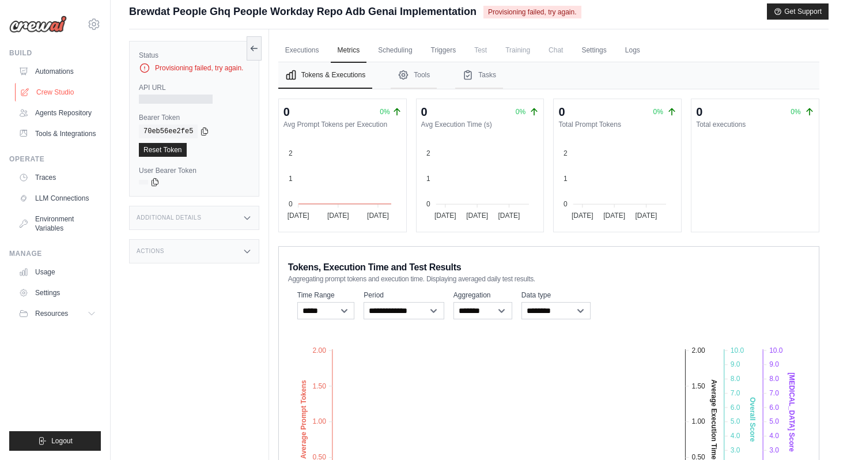
click at [59, 100] on link "Crew Studio" at bounding box center [58, 92] width 87 height 18
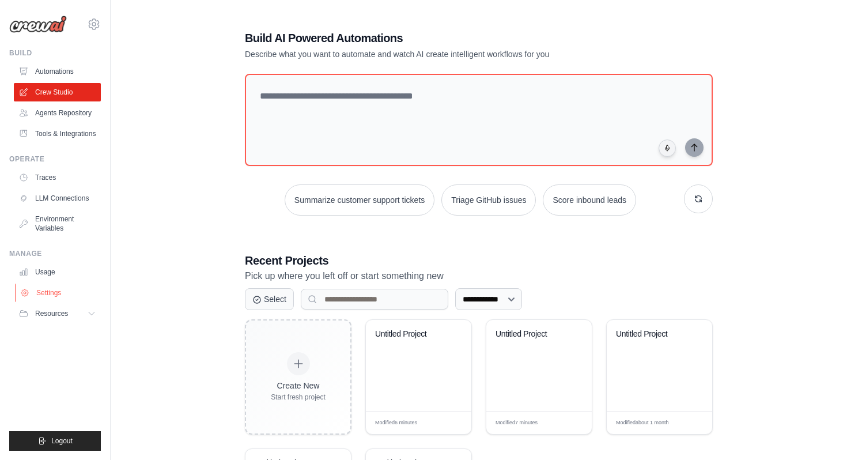
click at [74, 297] on link "Settings" at bounding box center [58, 292] width 87 height 18
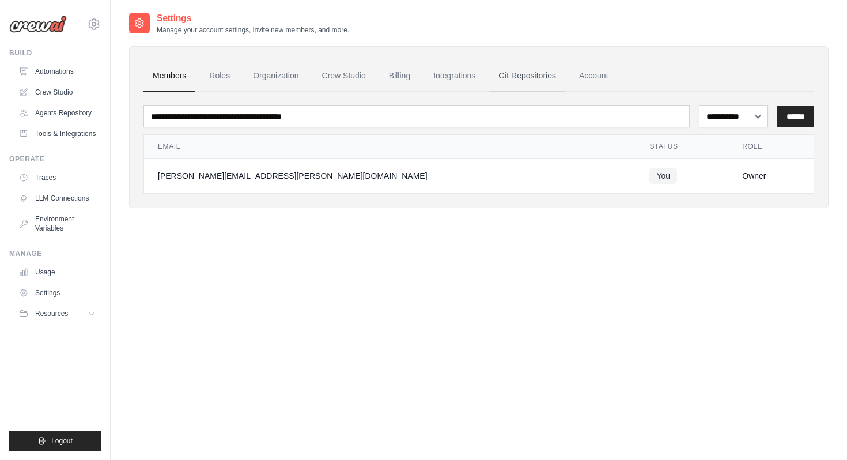
click at [503, 79] on link "Git Repositories" at bounding box center [527, 75] width 76 height 31
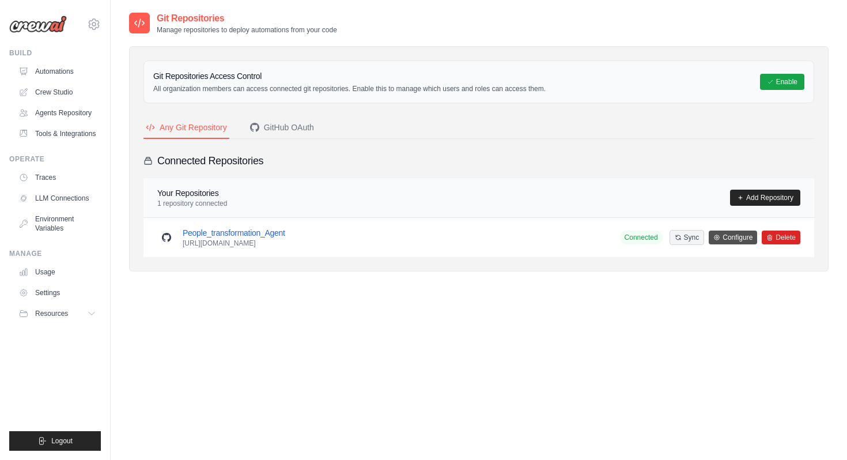
click at [730, 240] on link "Configure" at bounding box center [733, 237] width 48 height 14
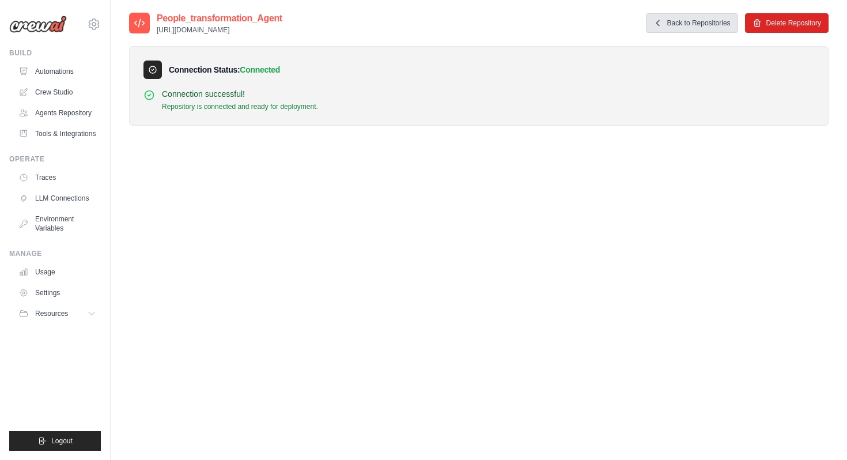
click at [703, 28] on link "Back to Repositories" at bounding box center [692, 23] width 92 height 20
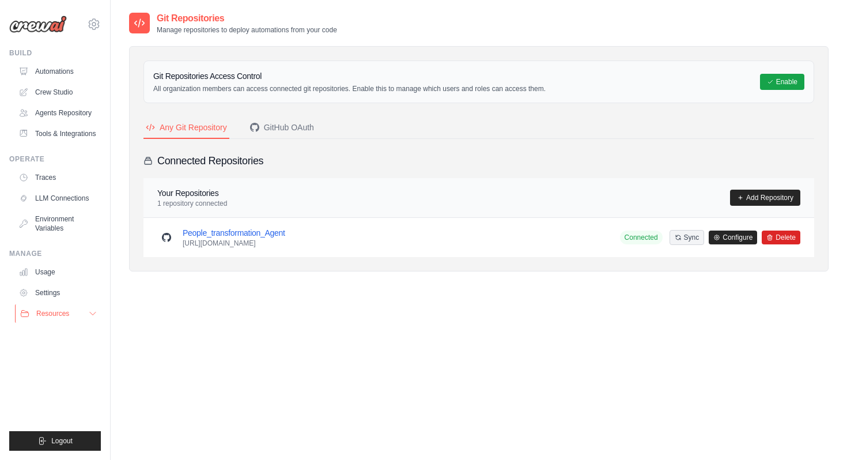
click at [70, 312] on button "Resources" at bounding box center [58, 313] width 87 height 18
click at [62, 195] on link "LLM Connections" at bounding box center [58, 198] width 87 height 18
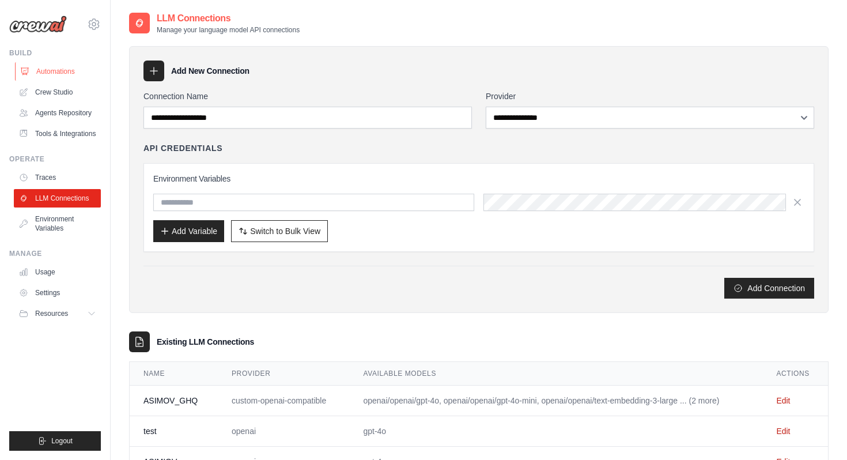
click at [62, 72] on link "Automations" at bounding box center [58, 71] width 87 height 18
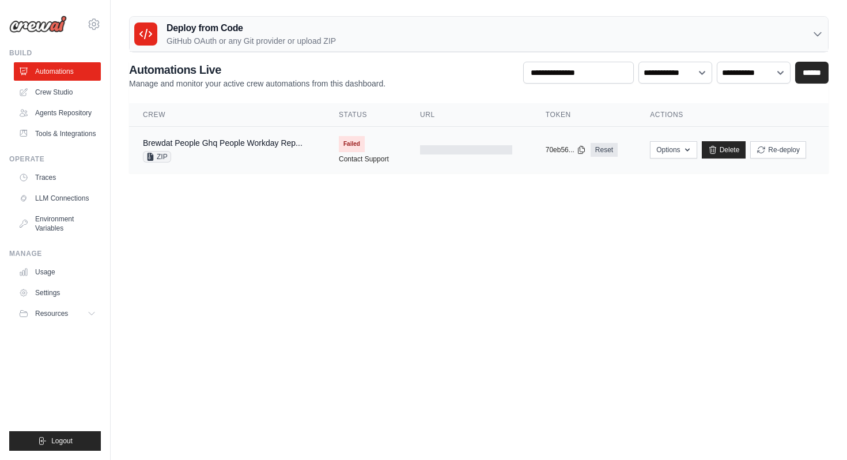
click at [161, 160] on span "ZIP" at bounding box center [157, 157] width 28 height 12
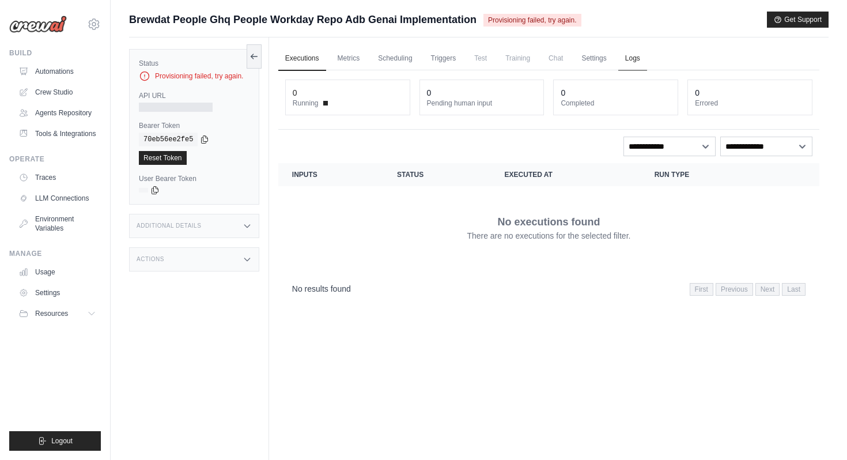
click at [636, 61] on link "Logs" at bounding box center [632, 59] width 29 height 24
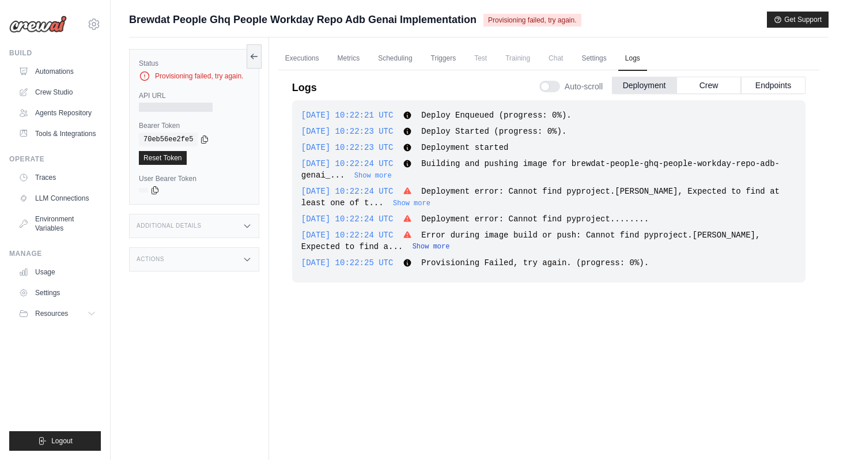
click at [412, 246] on button "Show more" at bounding box center [430, 246] width 37 height 9
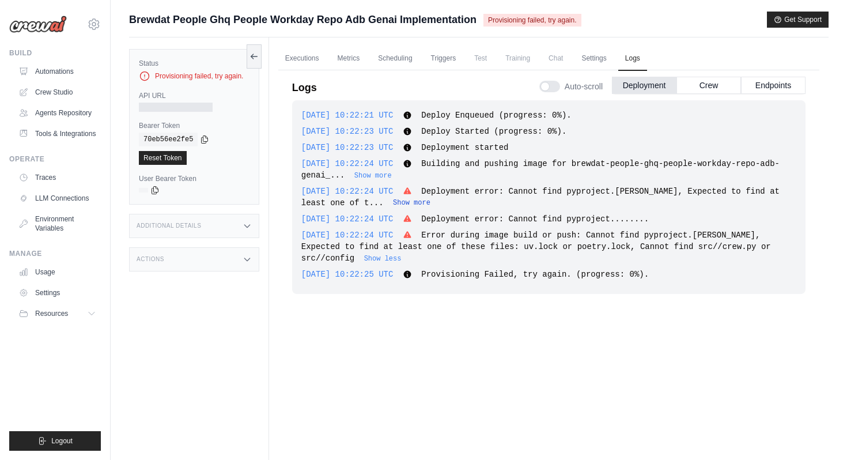
click at [393, 203] on button "Show more" at bounding box center [411, 202] width 37 height 9
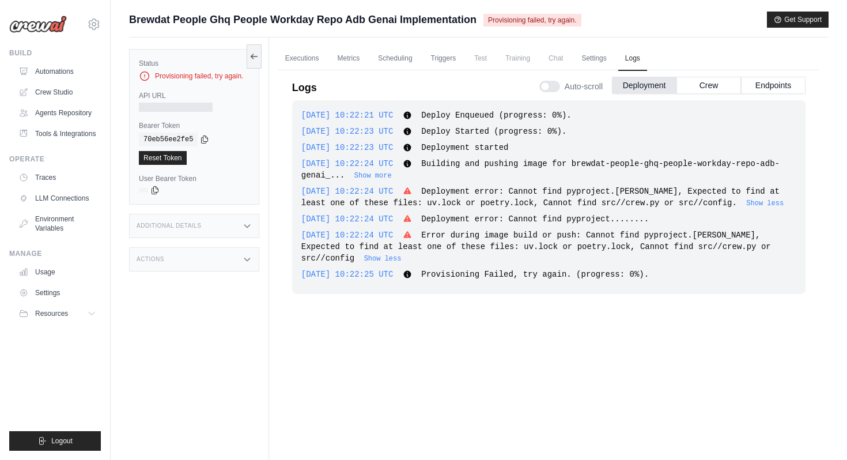
drag, startPoint x: 300, startPoint y: 111, endPoint x: 560, endPoint y: 253, distance: 296.7
click at [560, 254] on div "[DATE] 10:22:21 UTC Deploy Enqueued (progress: 0%). Show more Show less [DATE] …" at bounding box center [548, 197] width 513 height 194
click at [547, 244] on span "Error during image build or push: Cannot find pyproject.[PERSON_NAME], Expected…" at bounding box center [535, 246] width 469 height 32
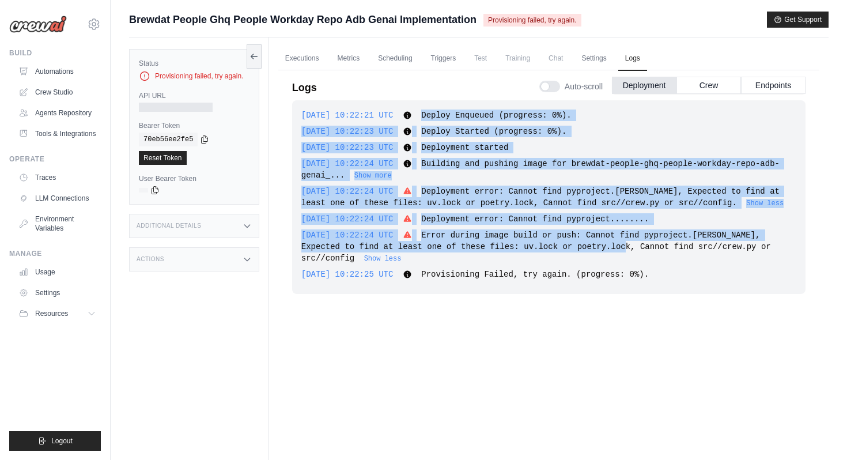
drag, startPoint x: 441, startPoint y: 114, endPoint x: 613, endPoint y: 248, distance: 217.9
click at [614, 249] on div "[DATE] 10:22:21 UTC Deploy Enqueued (progress: 0%). Show more Show less [DATE] …" at bounding box center [548, 197] width 513 height 194
click at [613, 248] on span "Error during image build or push: Cannot find pyproject.[PERSON_NAME], Expected…" at bounding box center [535, 246] width 469 height 32
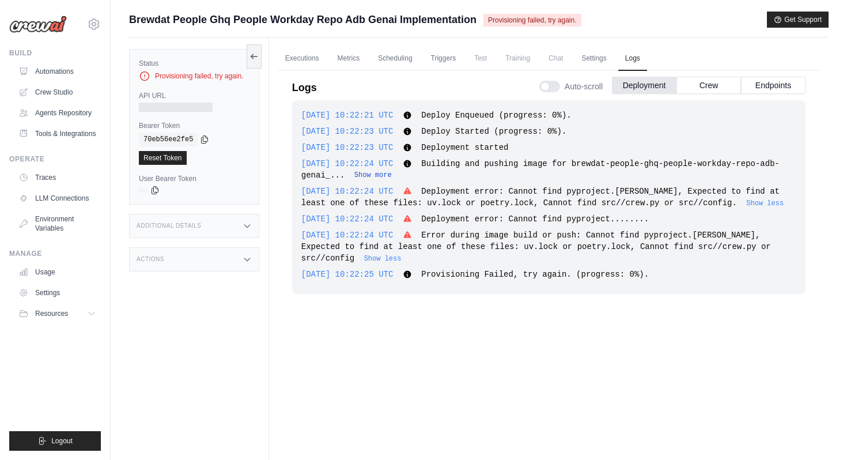
click at [375, 175] on button "Show more" at bounding box center [372, 175] width 37 height 9
drag, startPoint x: 442, startPoint y: 116, endPoint x: 678, endPoint y: 259, distance: 275.7
click at [678, 259] on div "[DATE] 10:22:21 UTC Deploy Enqueued (progress: 0%). Show more Show less [DATE] …" at bounding box center [548, 197] width 513 height 194
copy div "Deploy Enqueued (progress: 0%). Show more Show less [DATE] 10:22:23 UTC Deploy …"
click at [453, 308] on div "[DATE] 10:22:21 UTC Deploy Enqueued (progress: 0%). Show more Show less [DATE] …" at bounding box center [548, 274] width 513 height 349
